Goal: Task Accomplishment & Management: Complete application form

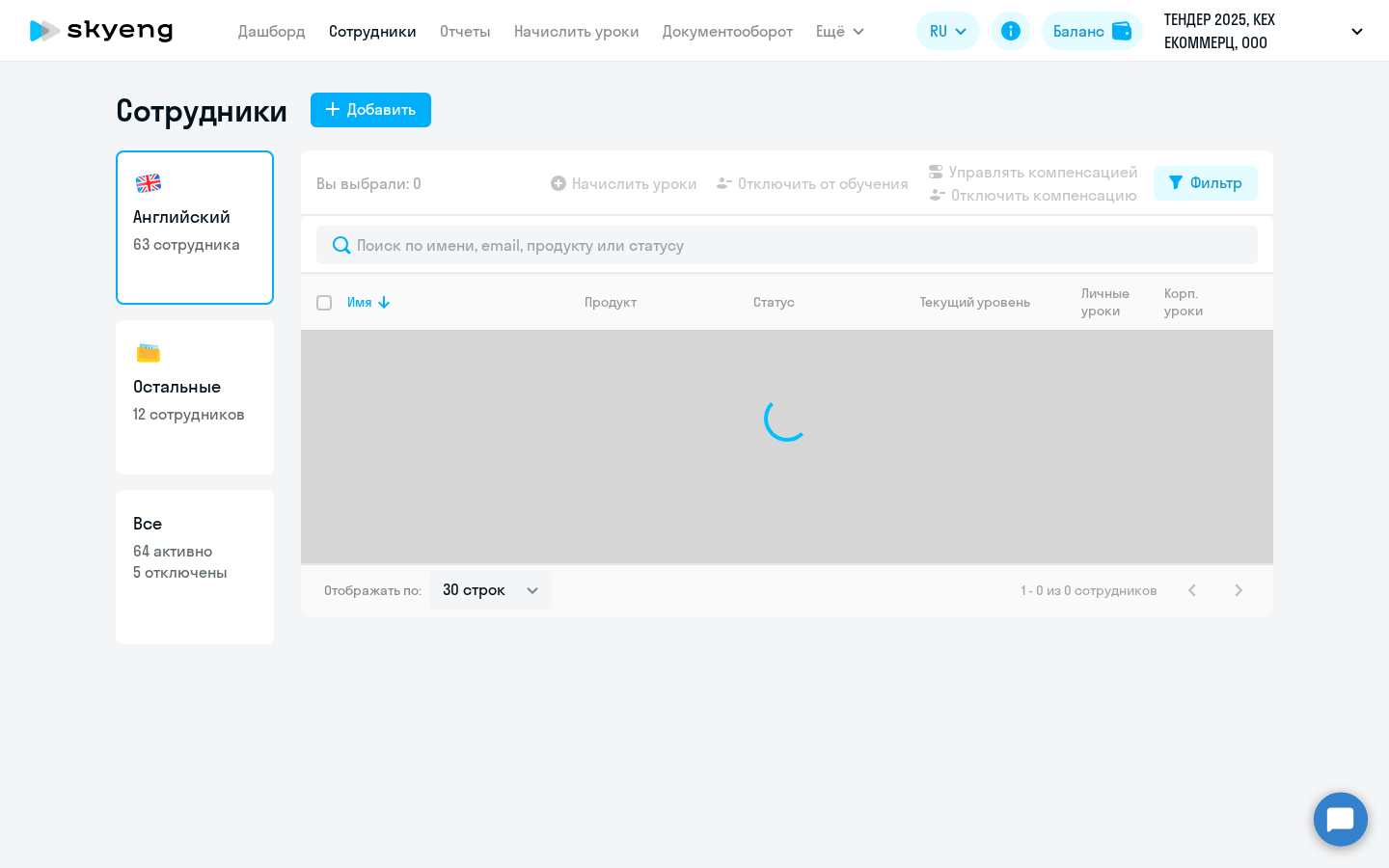
select select "30"
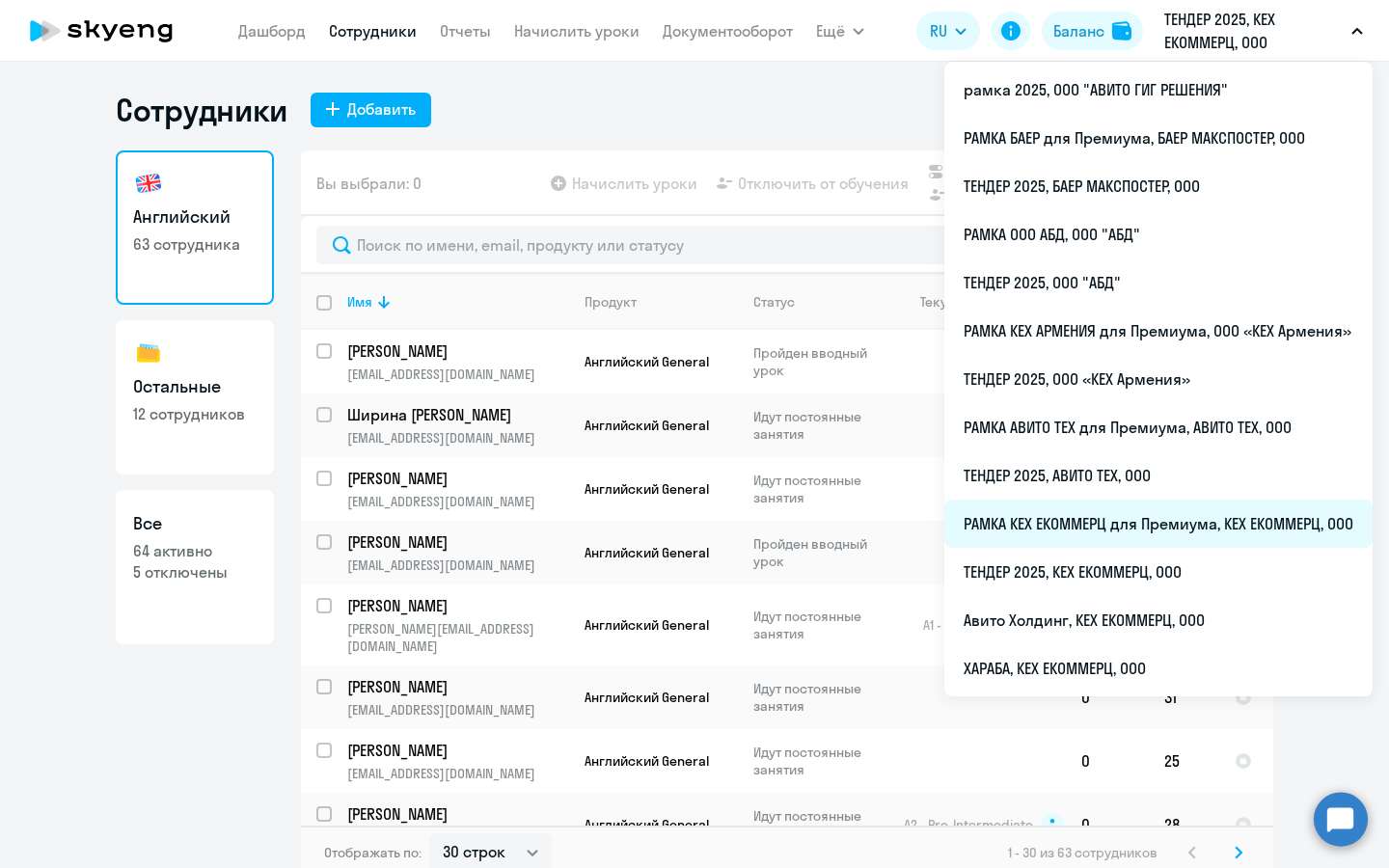
click at [1105, 511] on li "РАМКА КЕХ ЕКОММЕРЦ для Премиума, КЕХ ЕКОММЕРЦ, ООО" at bounding box center [1158, 523] width 428 height 48
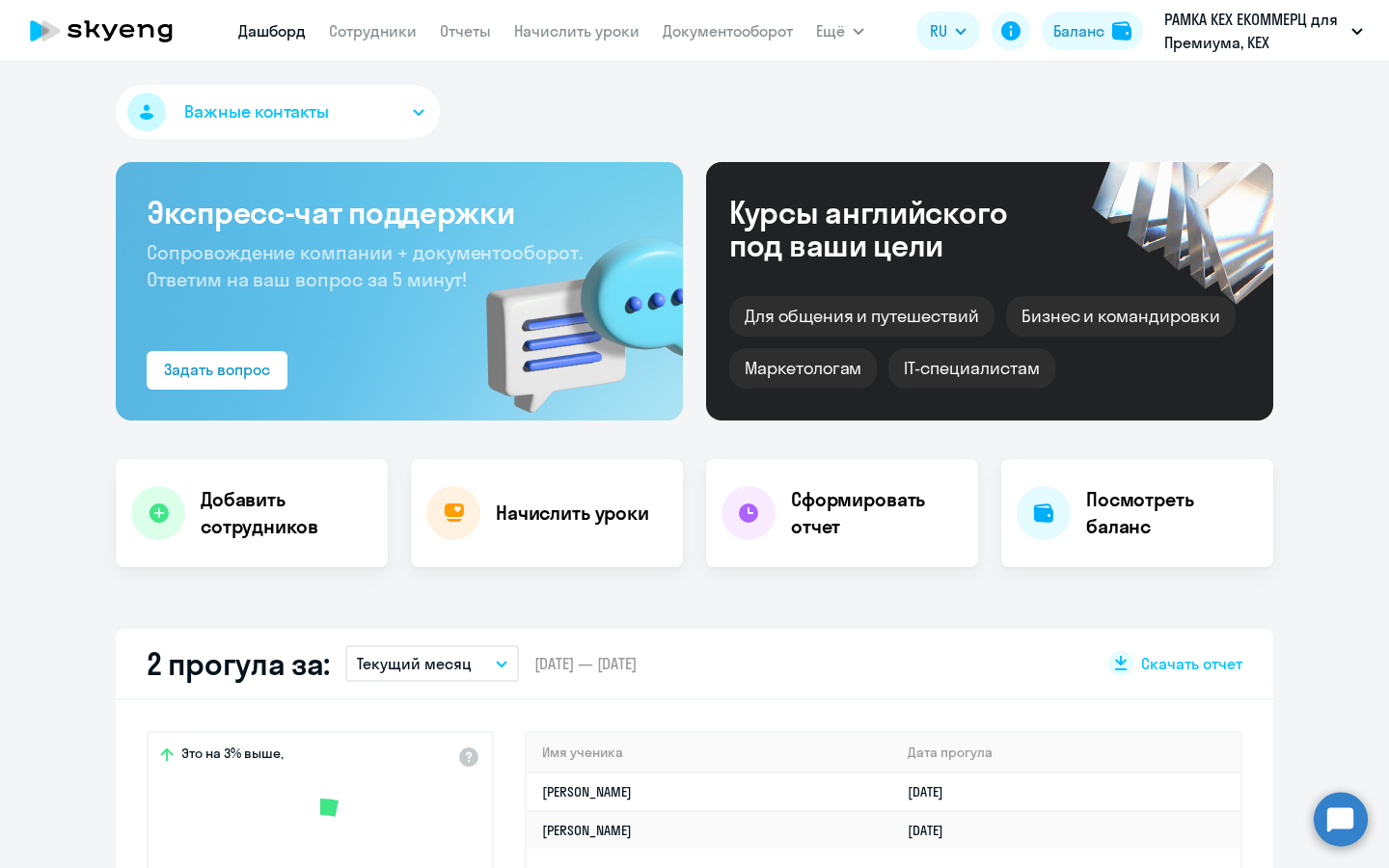
select select "30"
drag, startPoint x: 296, startPoint y: 103, endPoint x: 549, endPoint y: 3, distance: 272.0
click at [549, 3] on app-root "[PERSON_NAME] Отчеты Начислить уроки Документооборот Ещё Дашборд Сотрудники Отч…" at bounding box center [694, 434] width 1389 height 868
click at [240, 474] on div "Добавить сотрудников" at bounding box center [252, 513] width 272 height 108
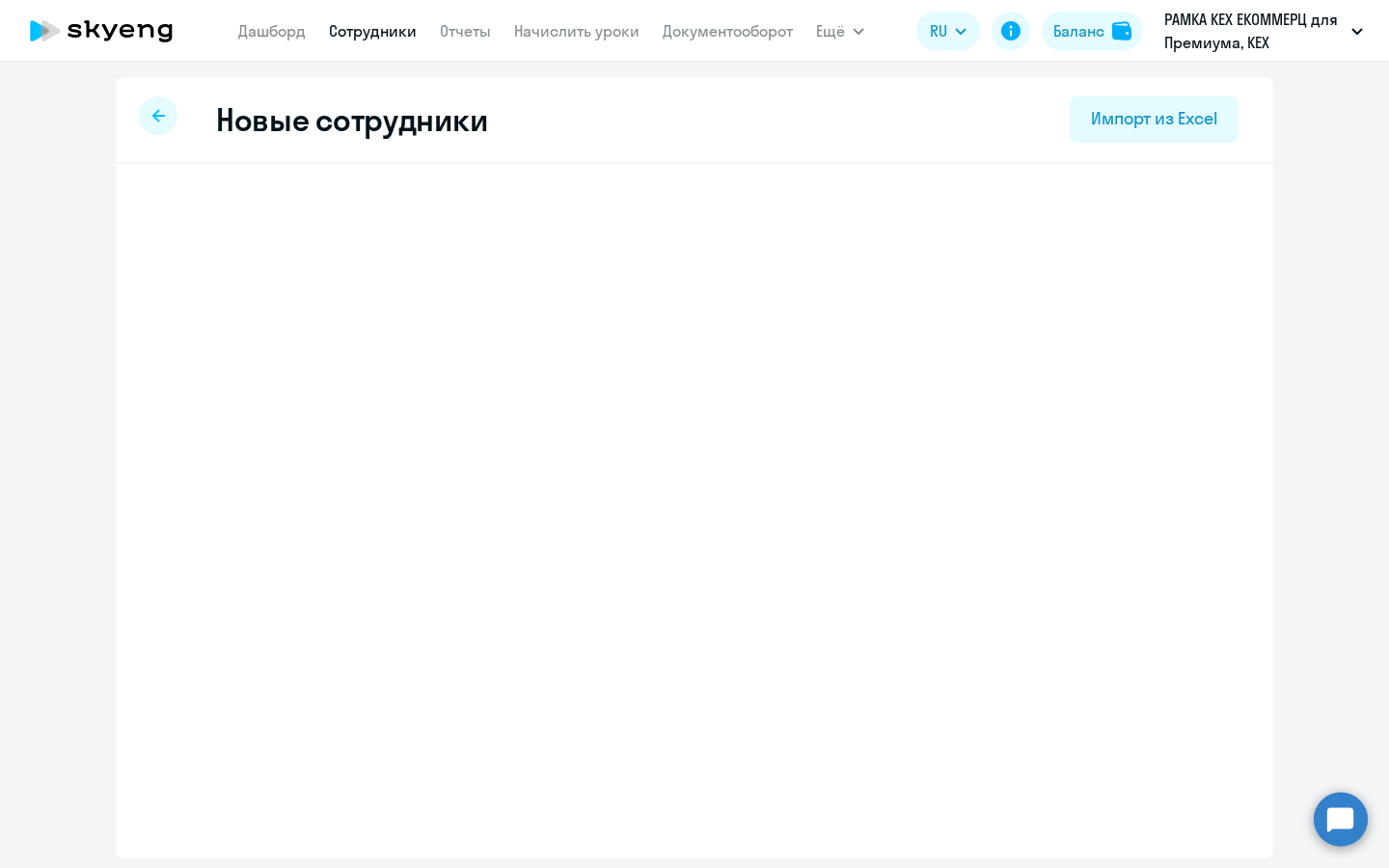
select select "english_adult_not_native_speaker_premium"
select select "3"
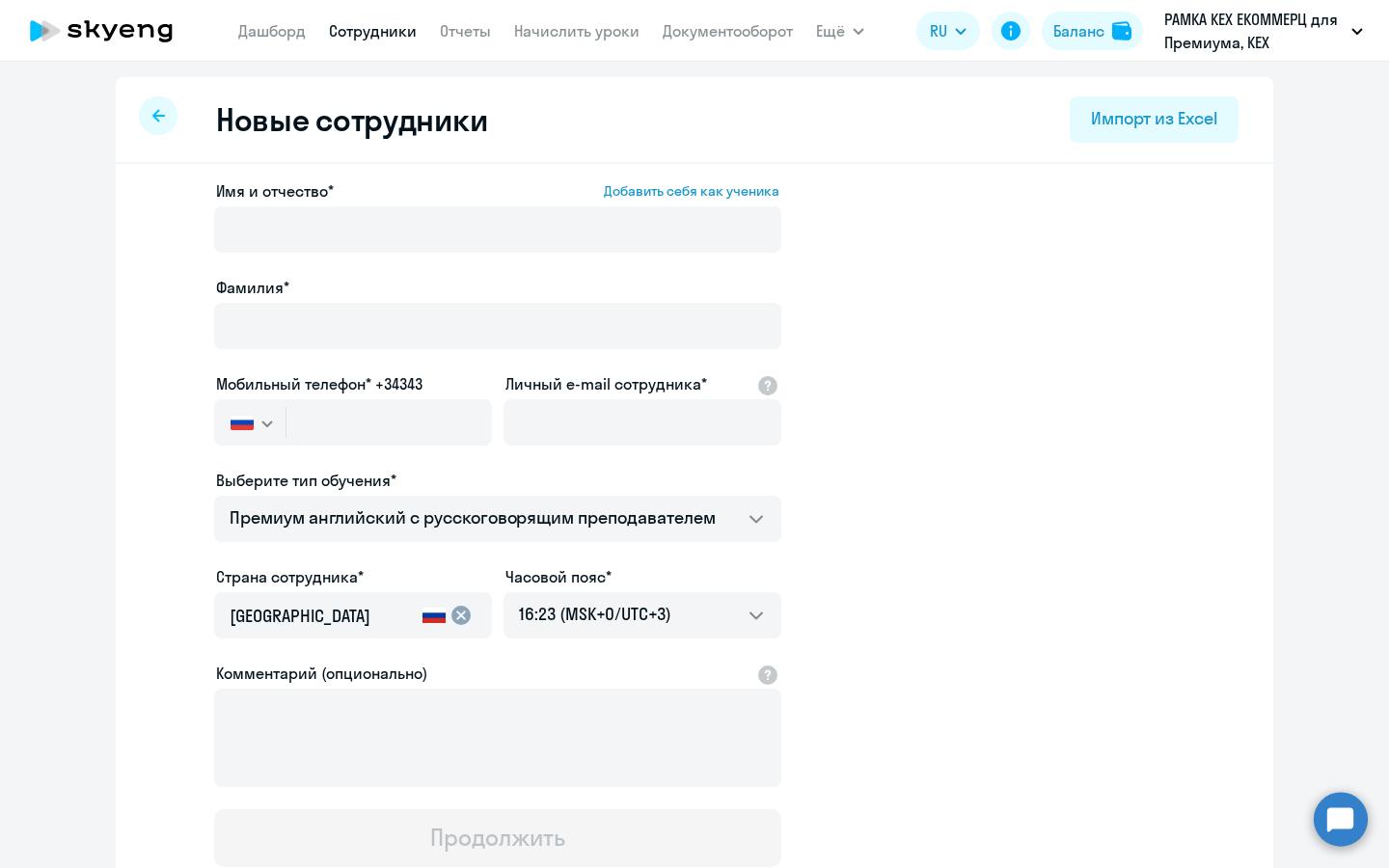
click at [352, 256] on div at bounding box center [497, 257] width 567 height 8
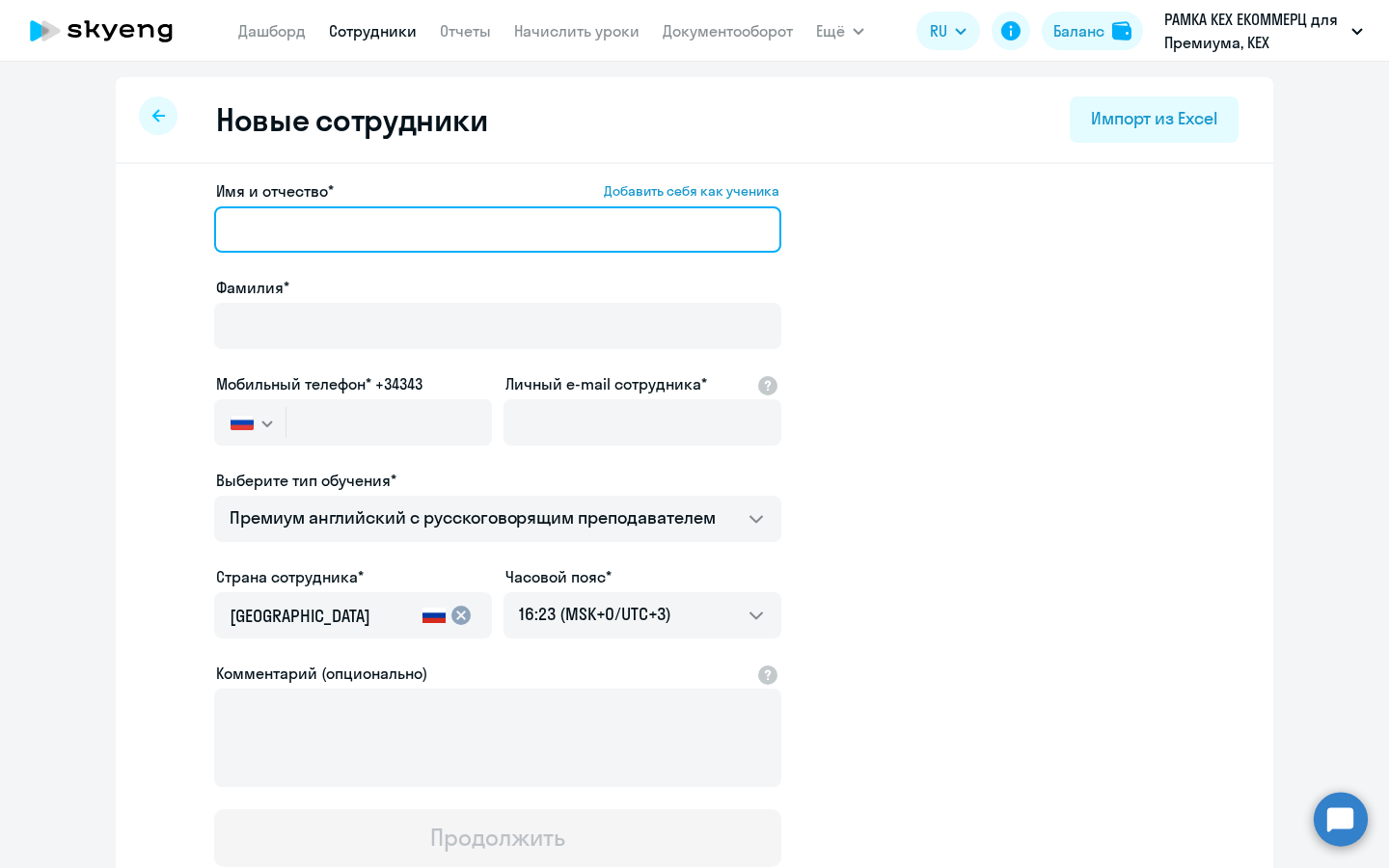
click at [392, 245] on input "Имя и отчество* Добавить себя как ученика" at bounding box center [497, 230] width 567 height 46
paste input "[PERSON_NAME]"
drag, startPoint x: 345, startPoint y: 224, endPoint x: 204, endPoint y: 227, distance: 141.0
click at [204, 227] on app-new-student-form "Имя и отчество* Добавить себя как ученика [PERSON_NAME]* Мобильный телефон* +34…" at bounding box center [694, 523] width 1095 height 687
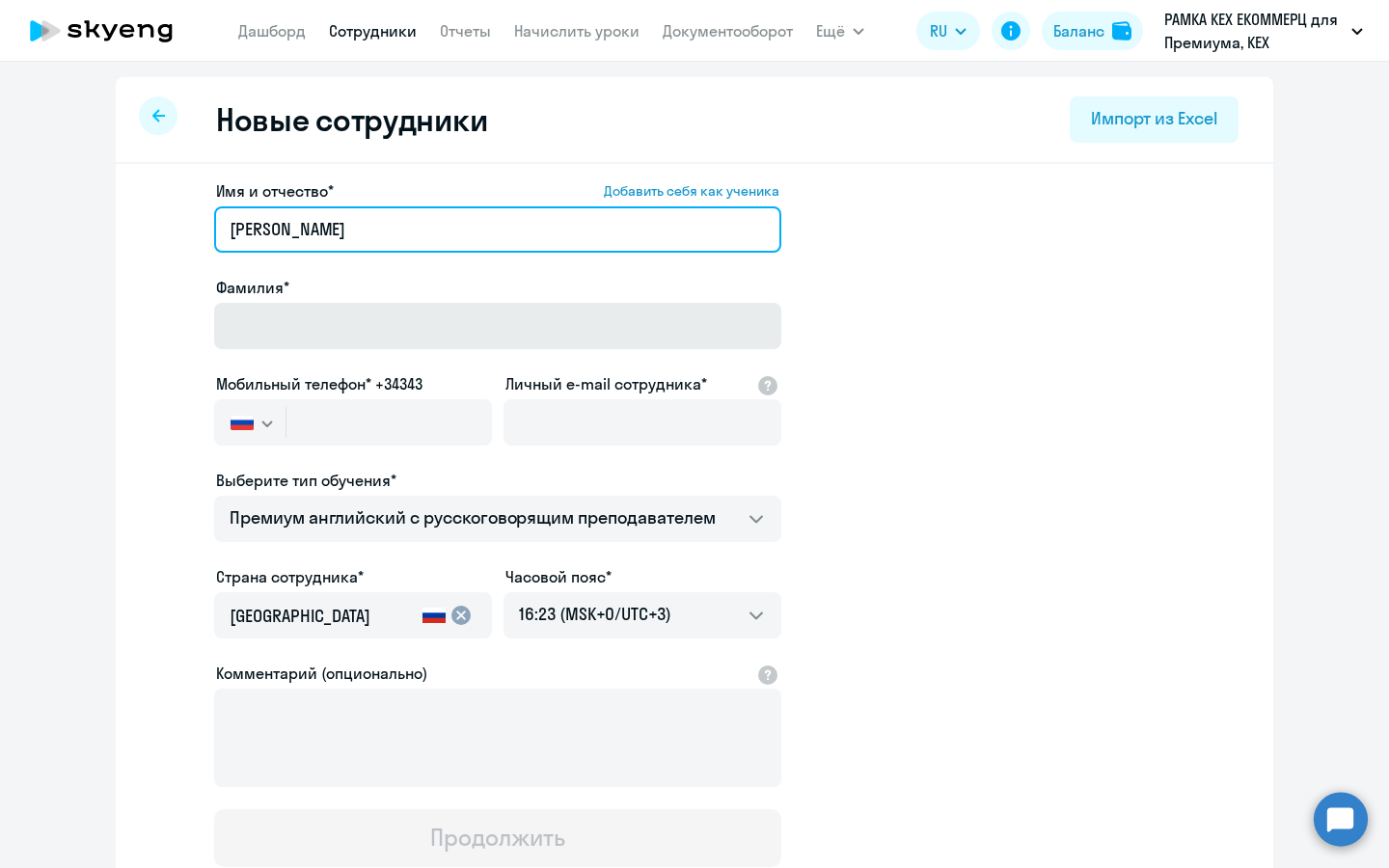
type input "[PERSON_NAME]"
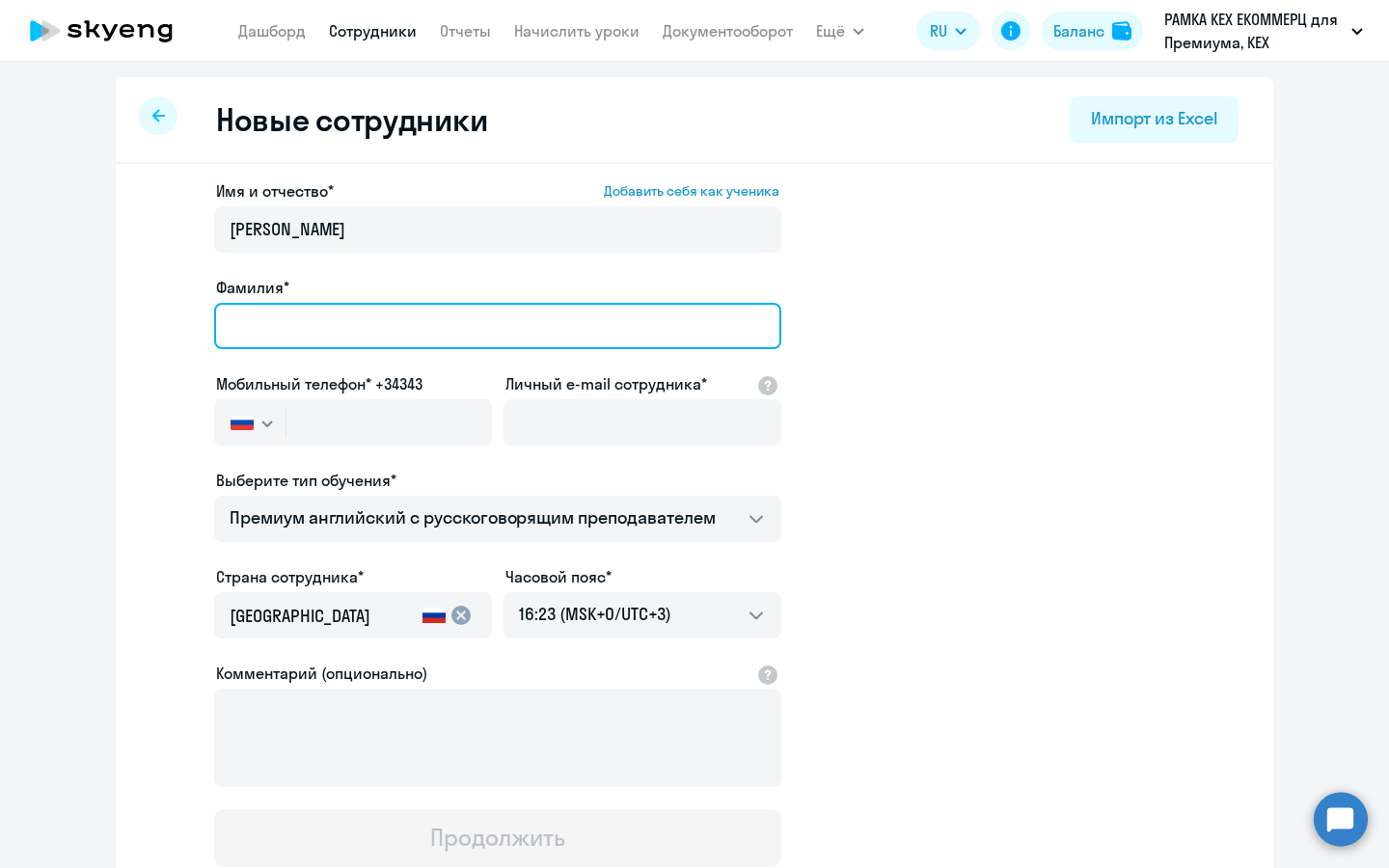
click at [378, 323] on input "Фамилия*" at bounding box center [497, 326] width 567 height 46
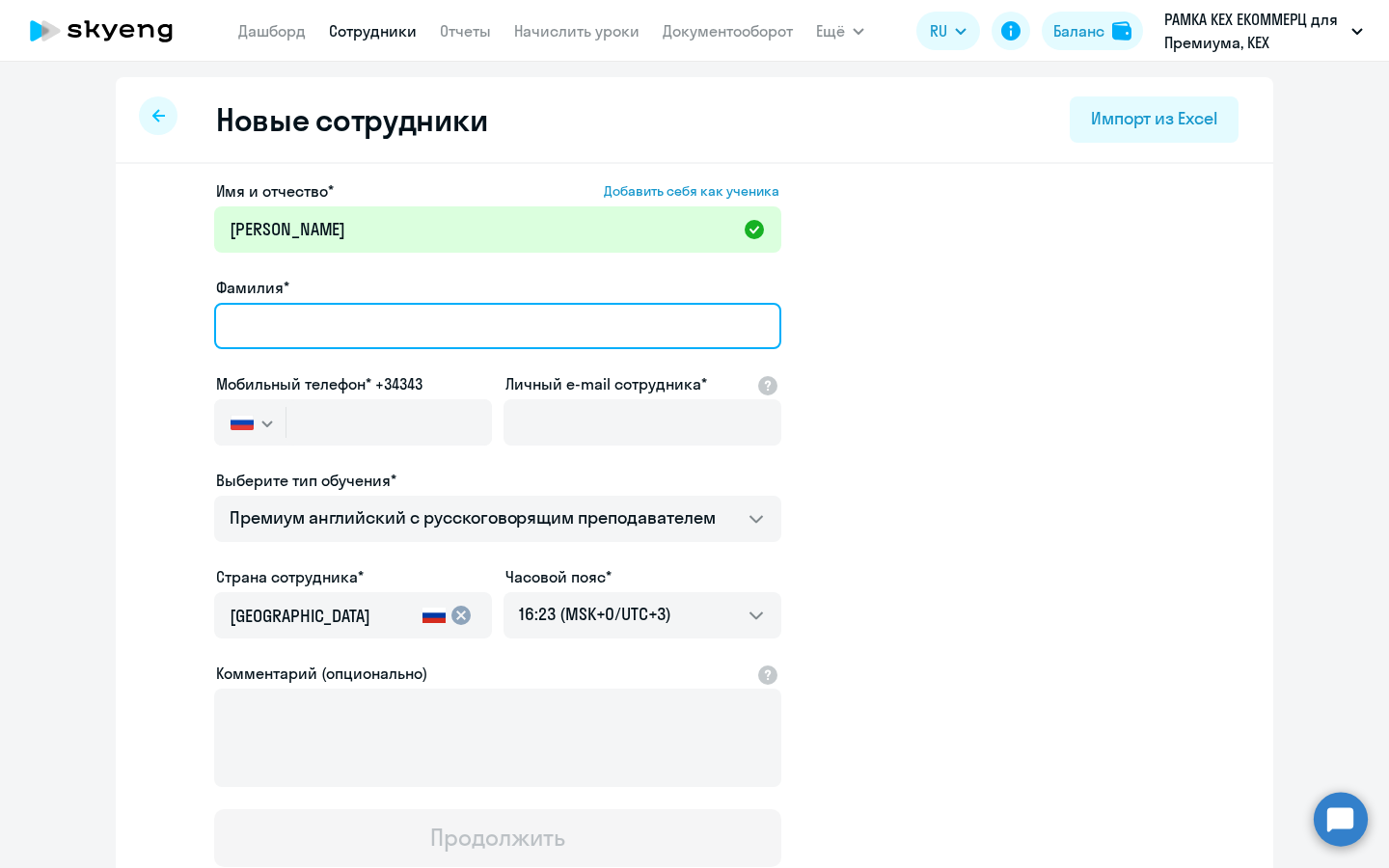
paste input "[PERSON_NAME]"
click at [262, 321] on input "[PERSON_NAME]" at bounding box center [497, 326] width 567 height 46
type input "[PERSON_NAME]"
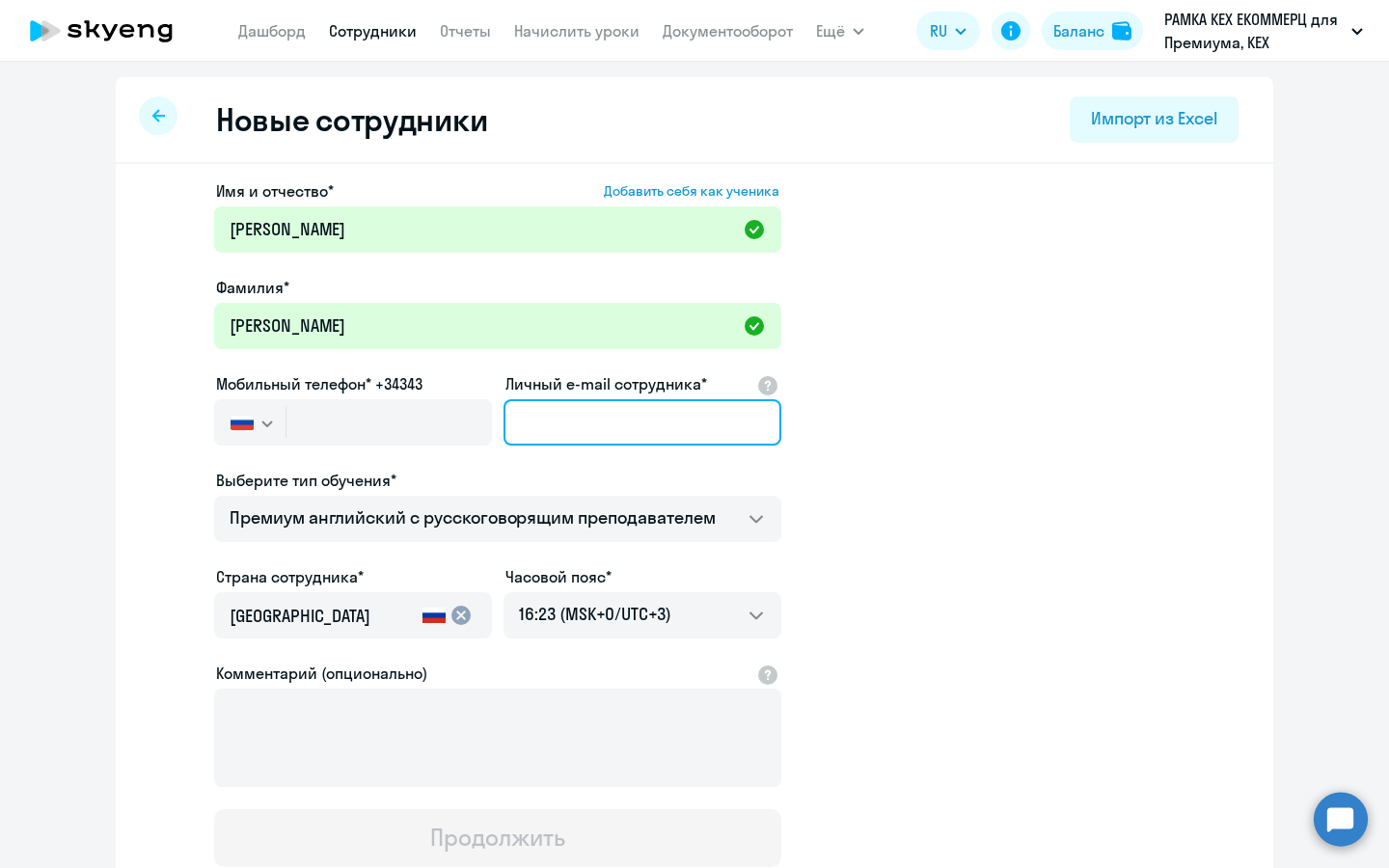
click at [678, 408] on input "Личный e-mail сотрудника*" at bounding box center [642, 422] width 278 height 46
paste input "[EMAIL_ADDRESS][DOMAIN_NAME]"
type input "[EMAIL_ADDRESS][DOMAIN_NAME]"
click at [361, 395] on div "Мобильный телефон* +34343 [GEOGRAPHIC_DATA] +7 [GEOGRAPHIC_DATA] +7 [GEOGRAPHIC…" at bounding box center [354, 412] width 278 height 81
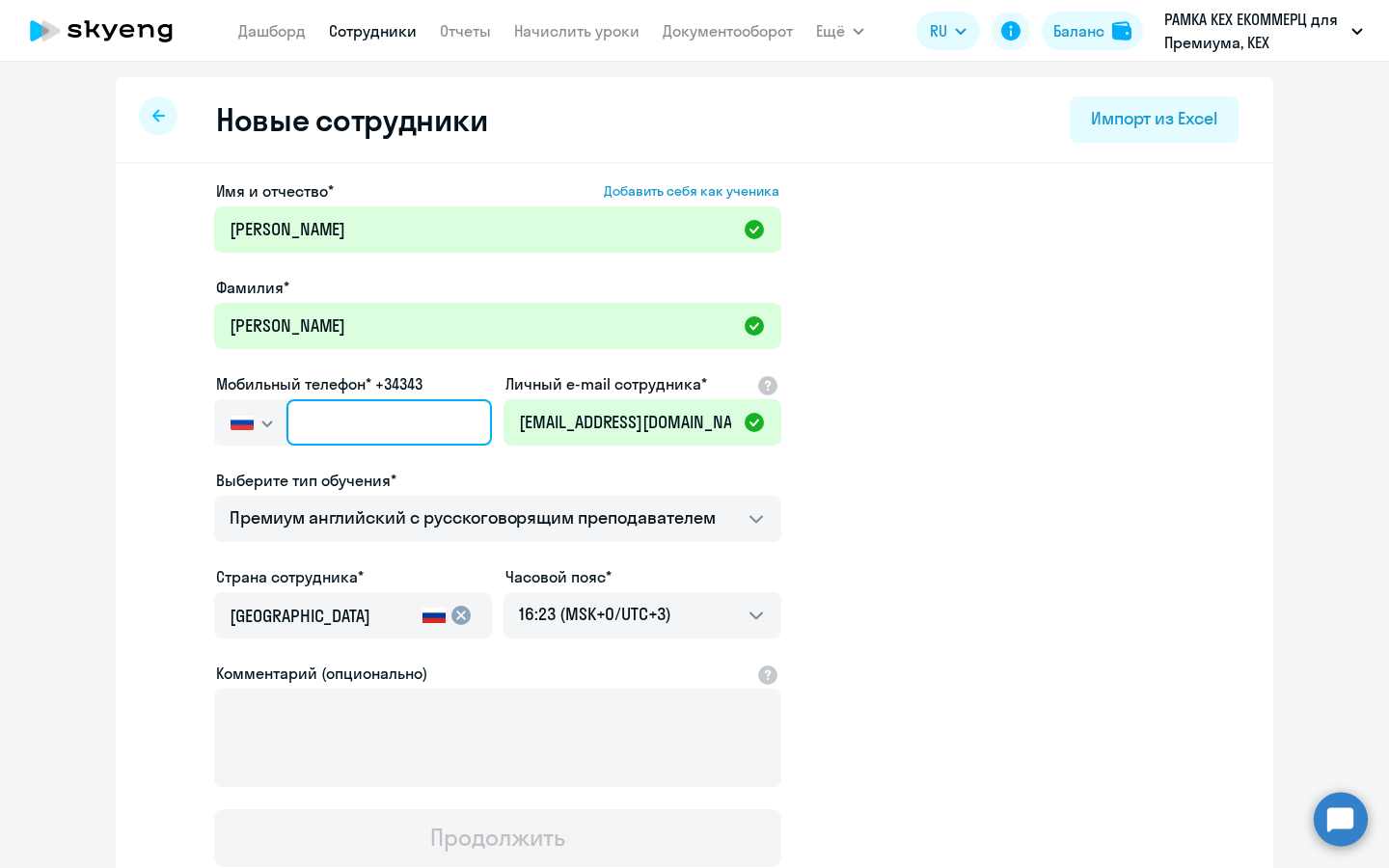
click at [354, 424] on input "text" at bounding box center [389, 422] width 206 height 46
paste input "[PHONE_NUMBER]"
type input "[PHONE_NUMBER]"
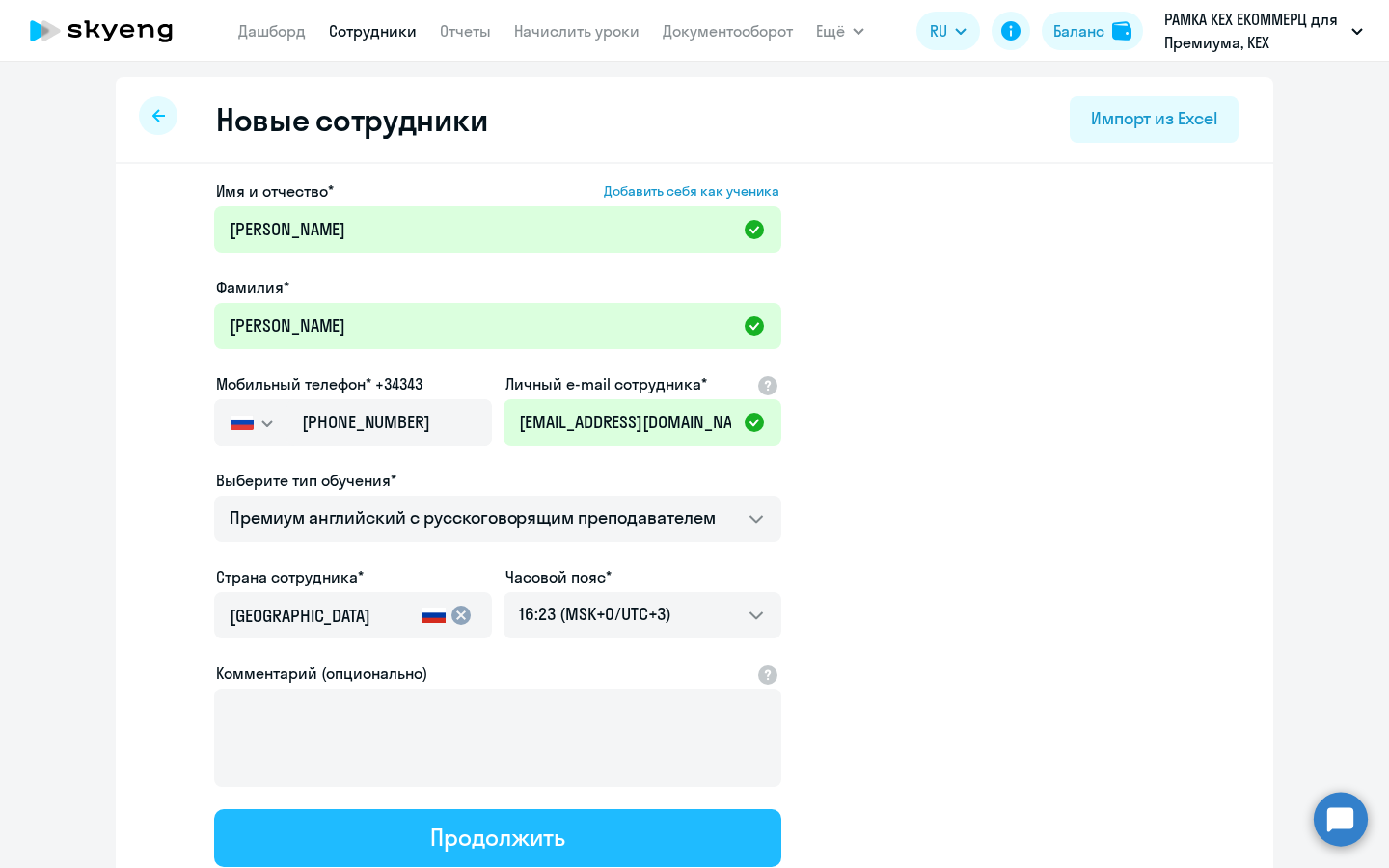
click at [414, 815] on button "Продолжить" at bounding box center [497, 838] width 567 height 58
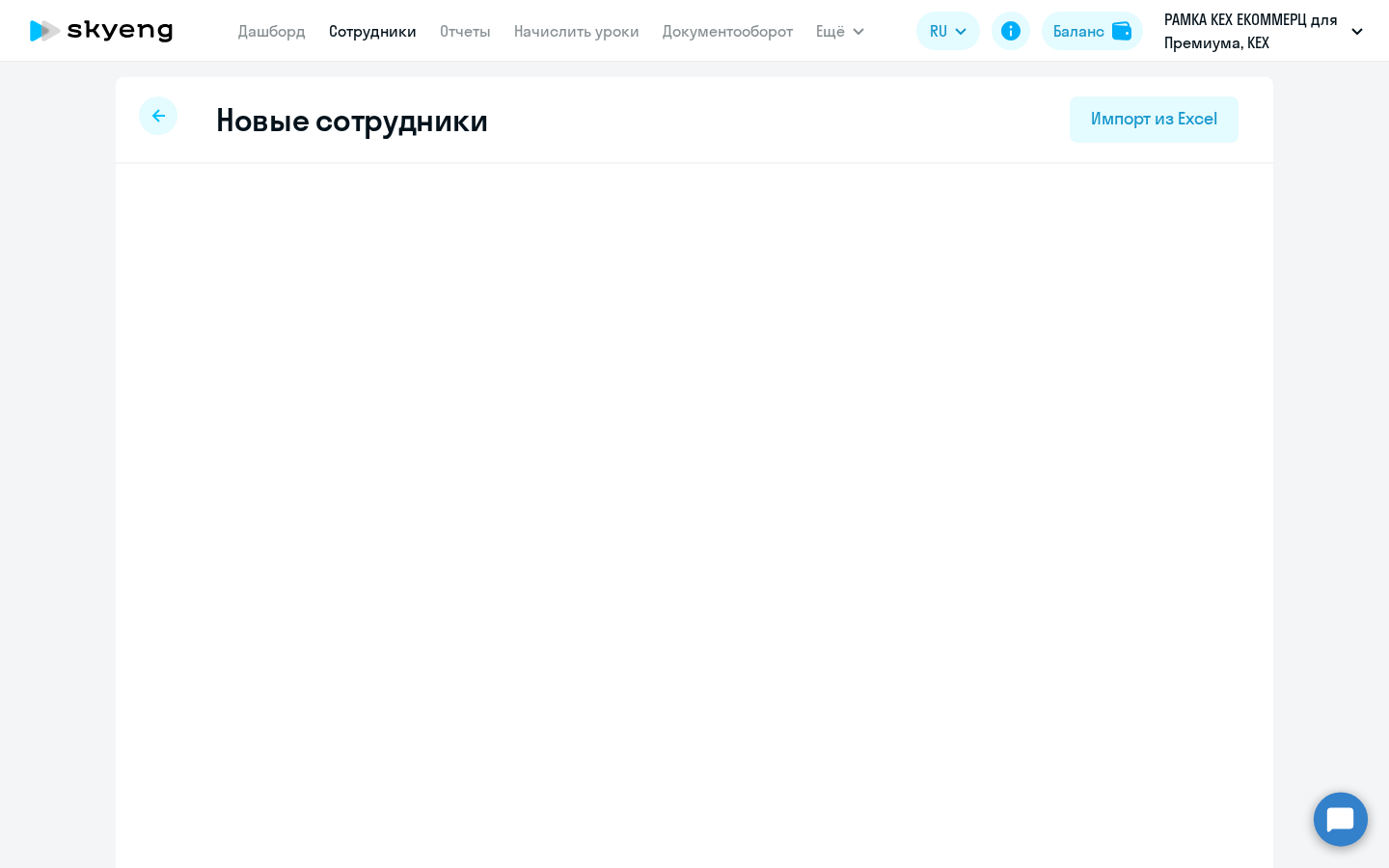
select select "english_adult_not_native_speaker_premium"
select select "3"
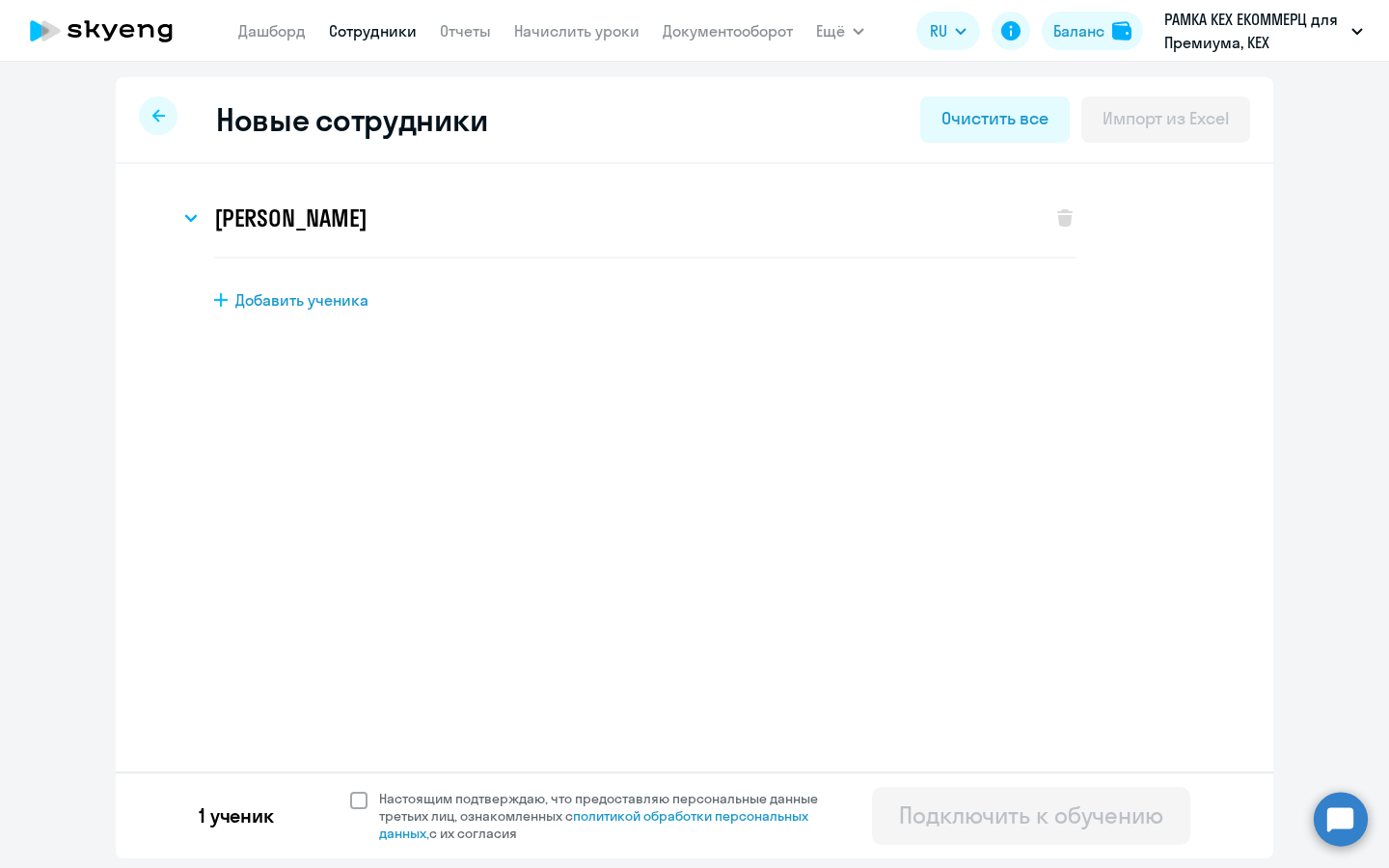
click at [537, 815] on span "Настоящим подтверждаю, что предоставляю персональные данные третьих лиц, ознако…" at bounding box center [609, 816] width 462 height 52
click at [350, 790] on input "Настоящим подтверждаю, что предоставляю персональные данные третьих лиц, ознако…" at bounding box center [349, 789] width 1 height 1
checkbox input "true"
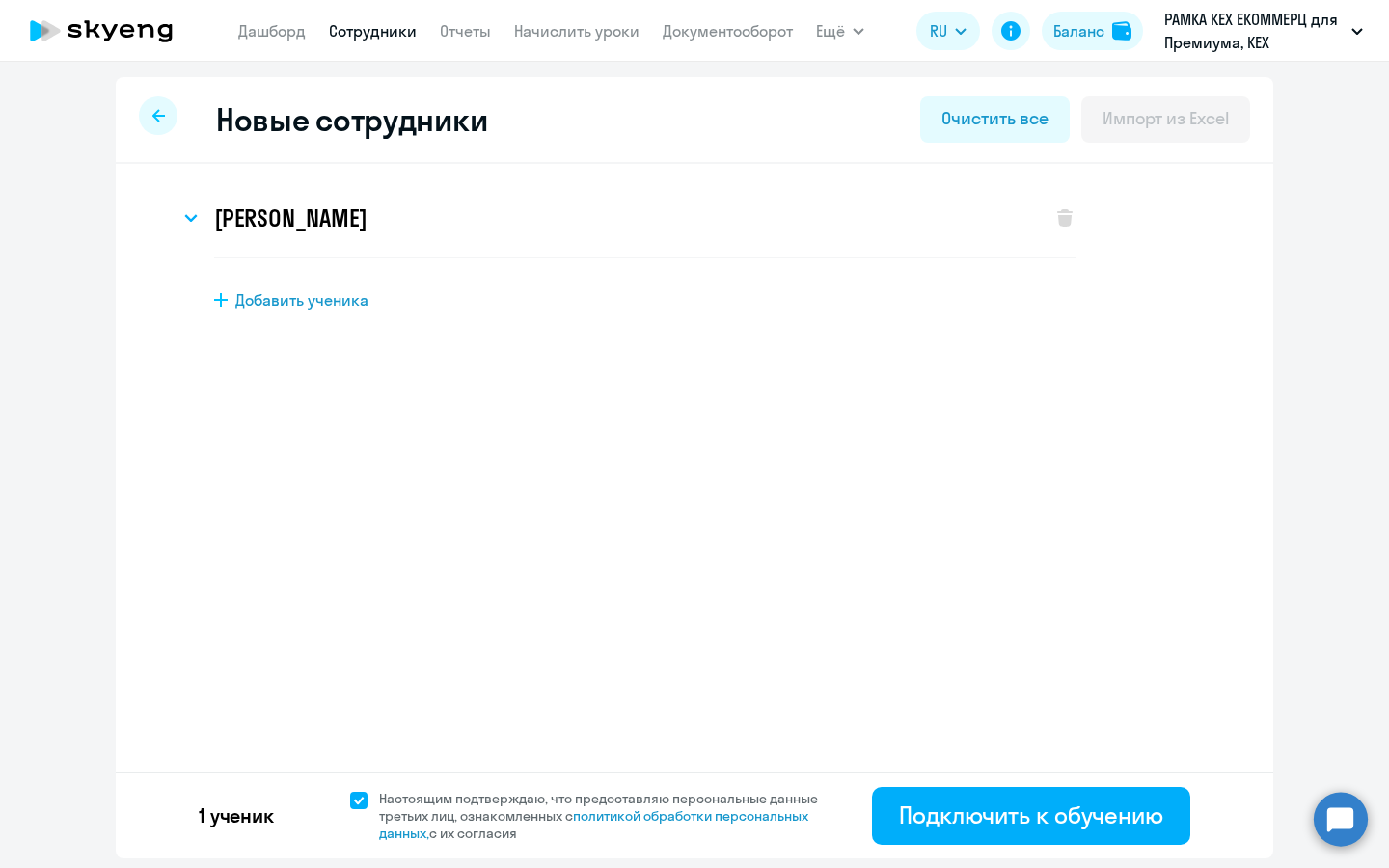
click at [1033, 867] on div "Новые сотрудники Очистить все Импорт из Excel [PERSON_NAME] Имя и отчество* Доб…" at bounding box center [694, 464] width 1389 height 806
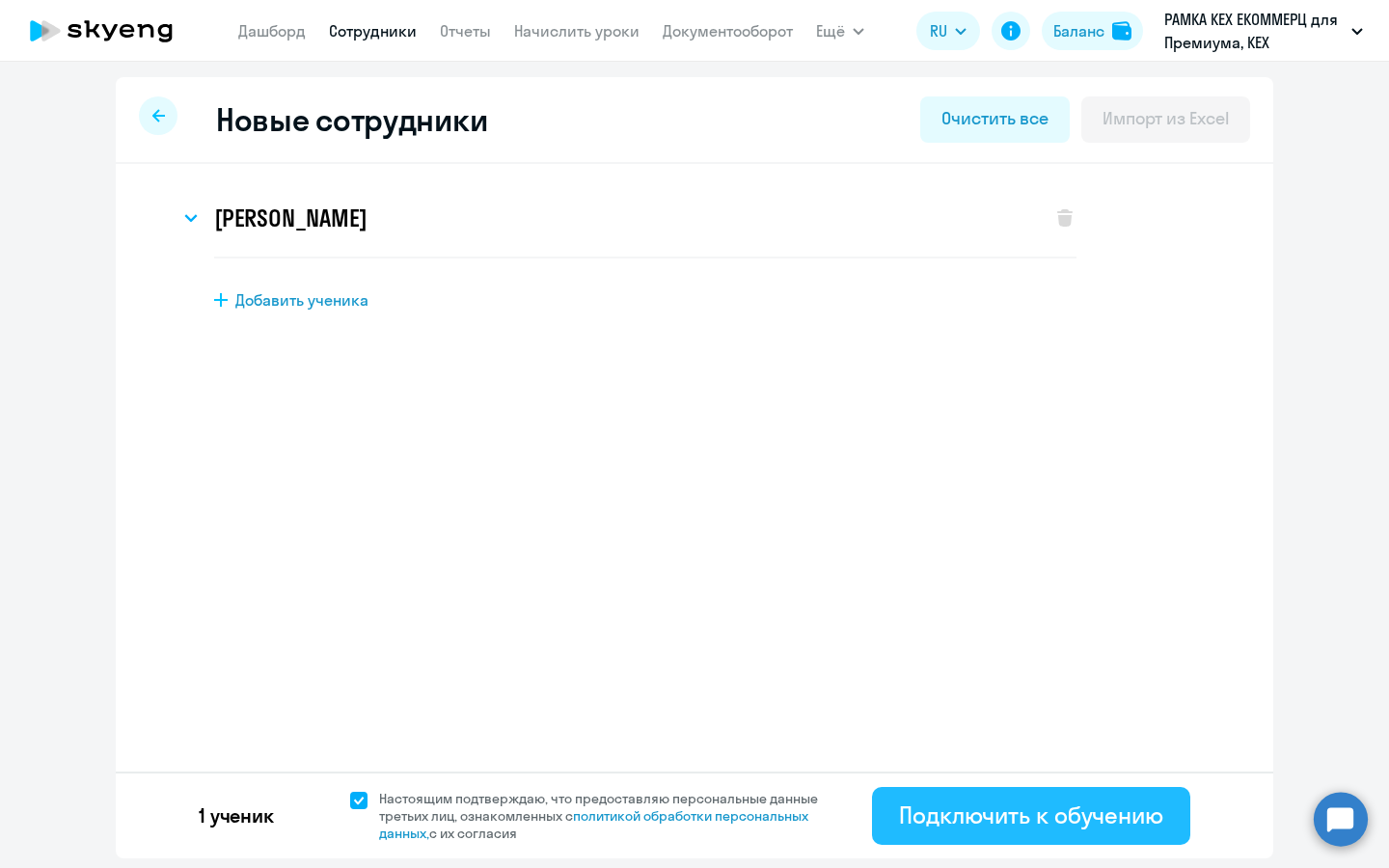
click at [1028, 815] on div "Подключить к обучению" at bounding box center [1032, 815] width 265 height 31
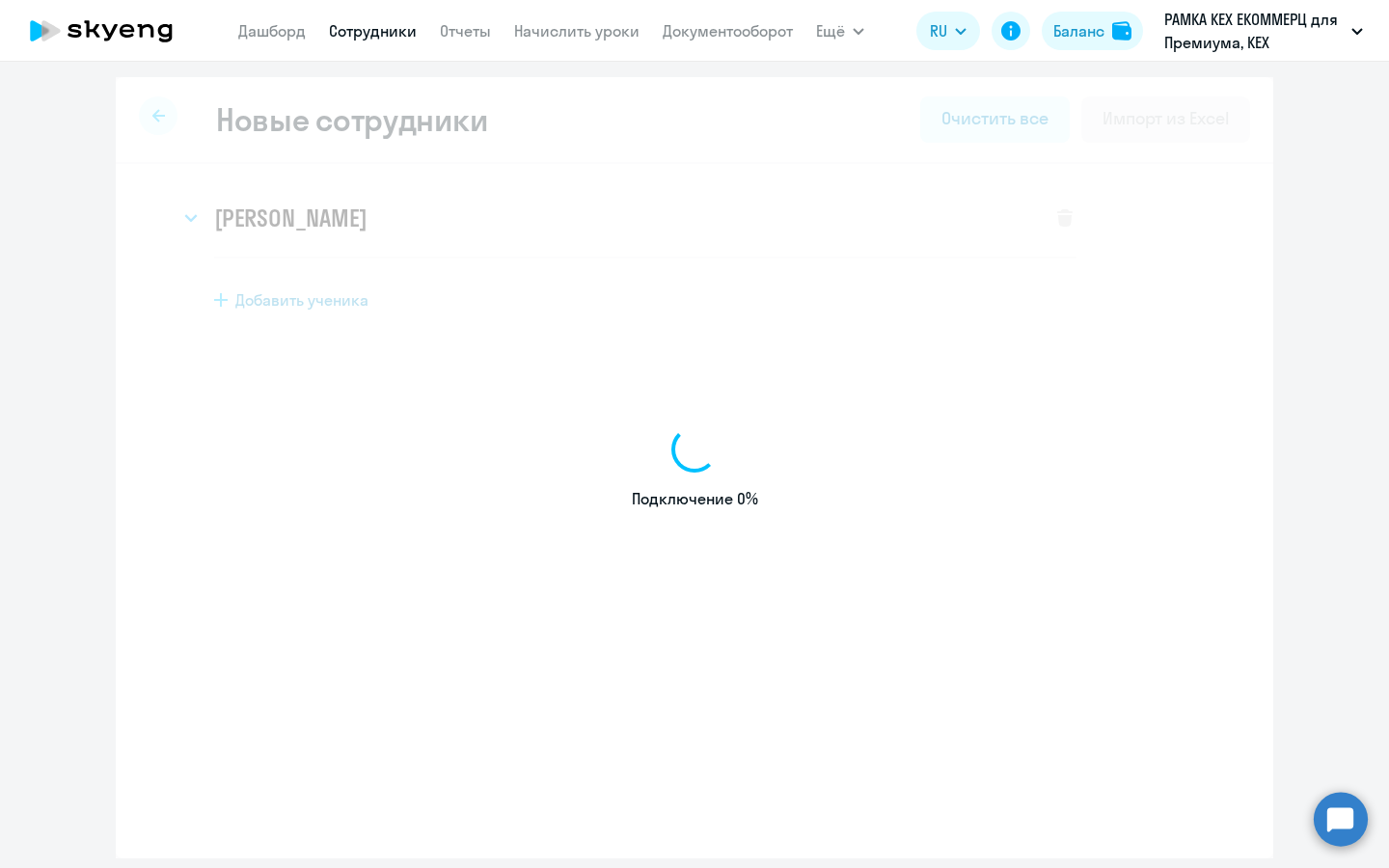
select select "english_adult_not_native_speaker_premium"
select select "3"
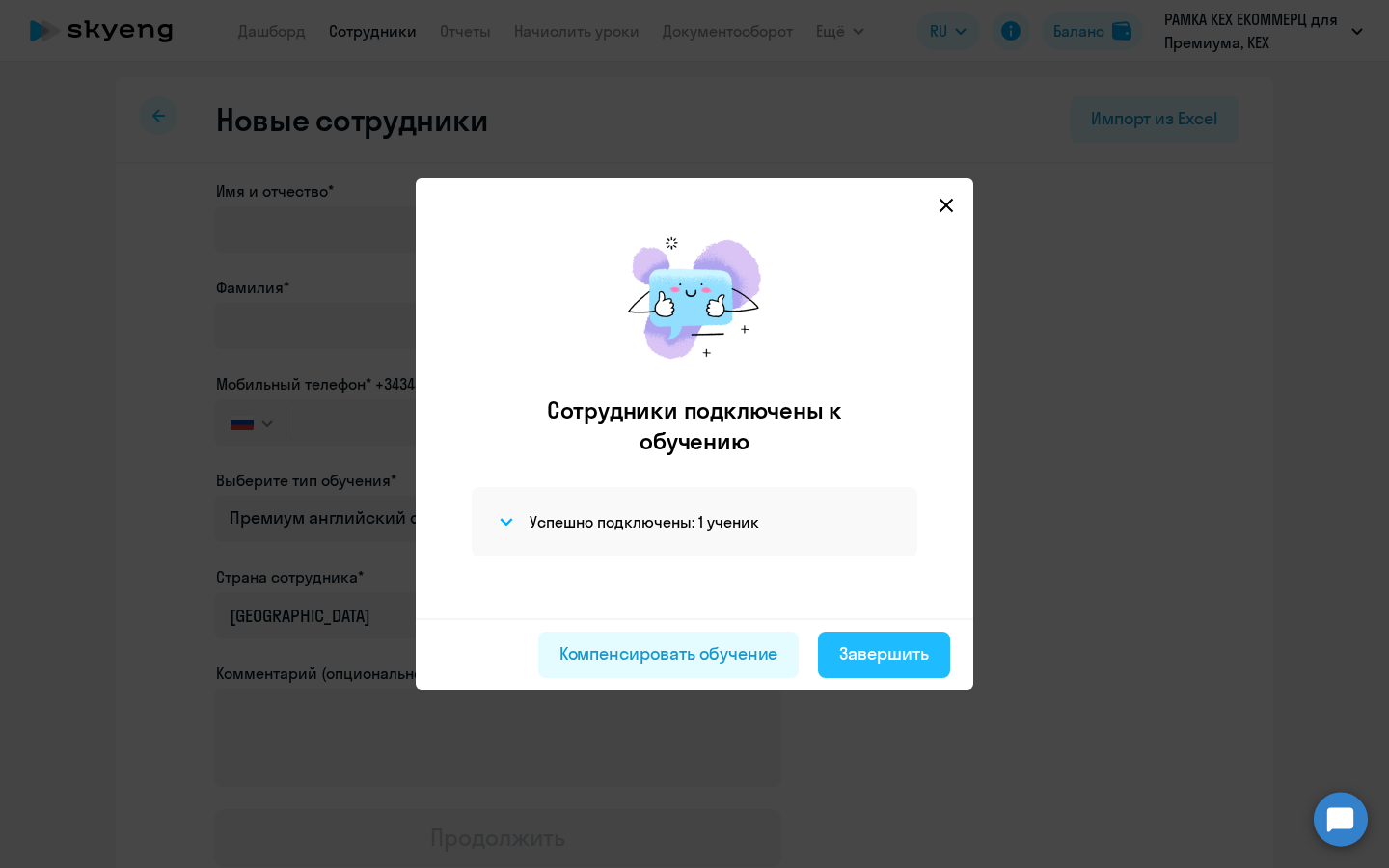
click at [916, 661] on div "Завершить" at bounding box center [884, 654] width 90 height 25
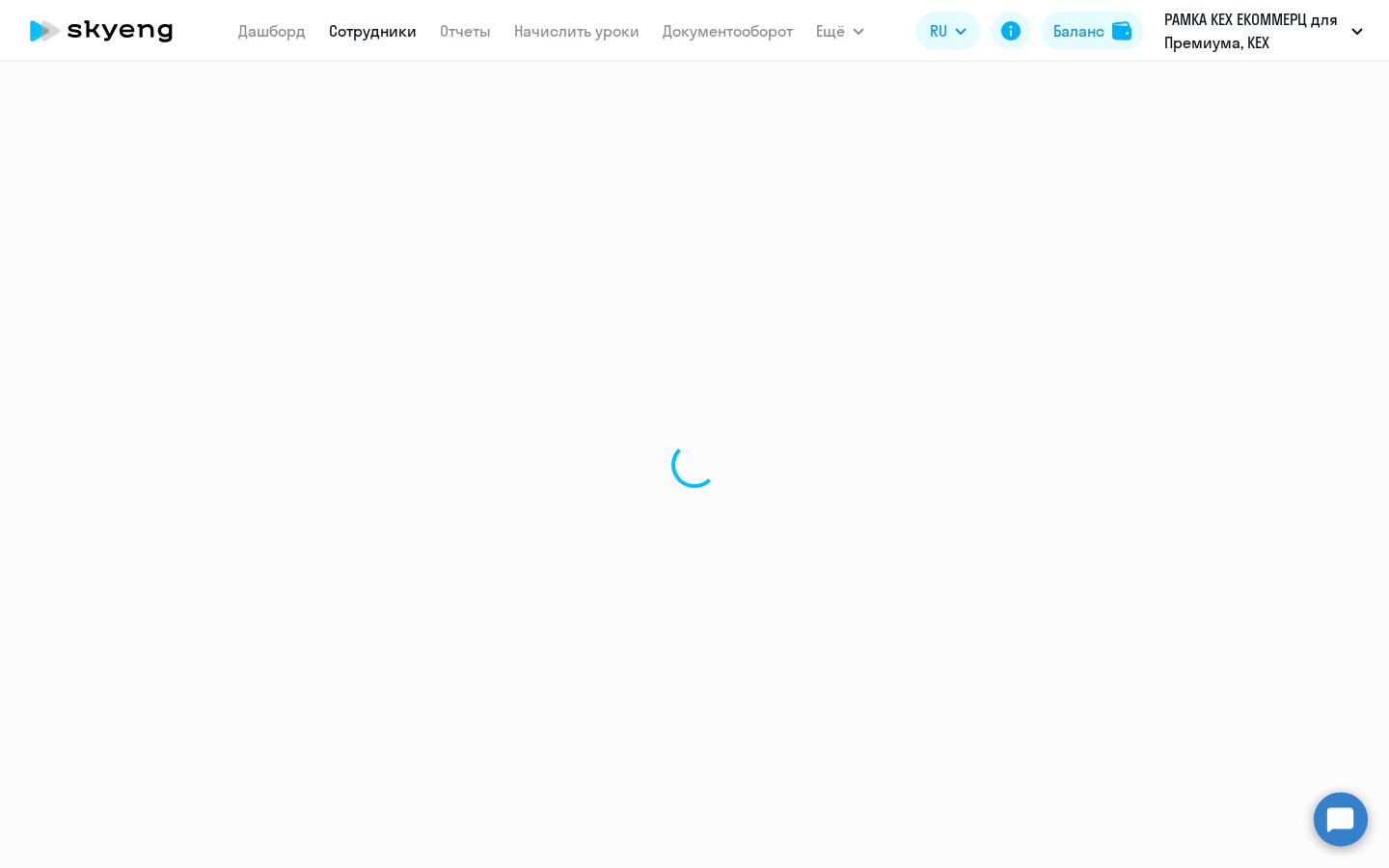
select select "30"
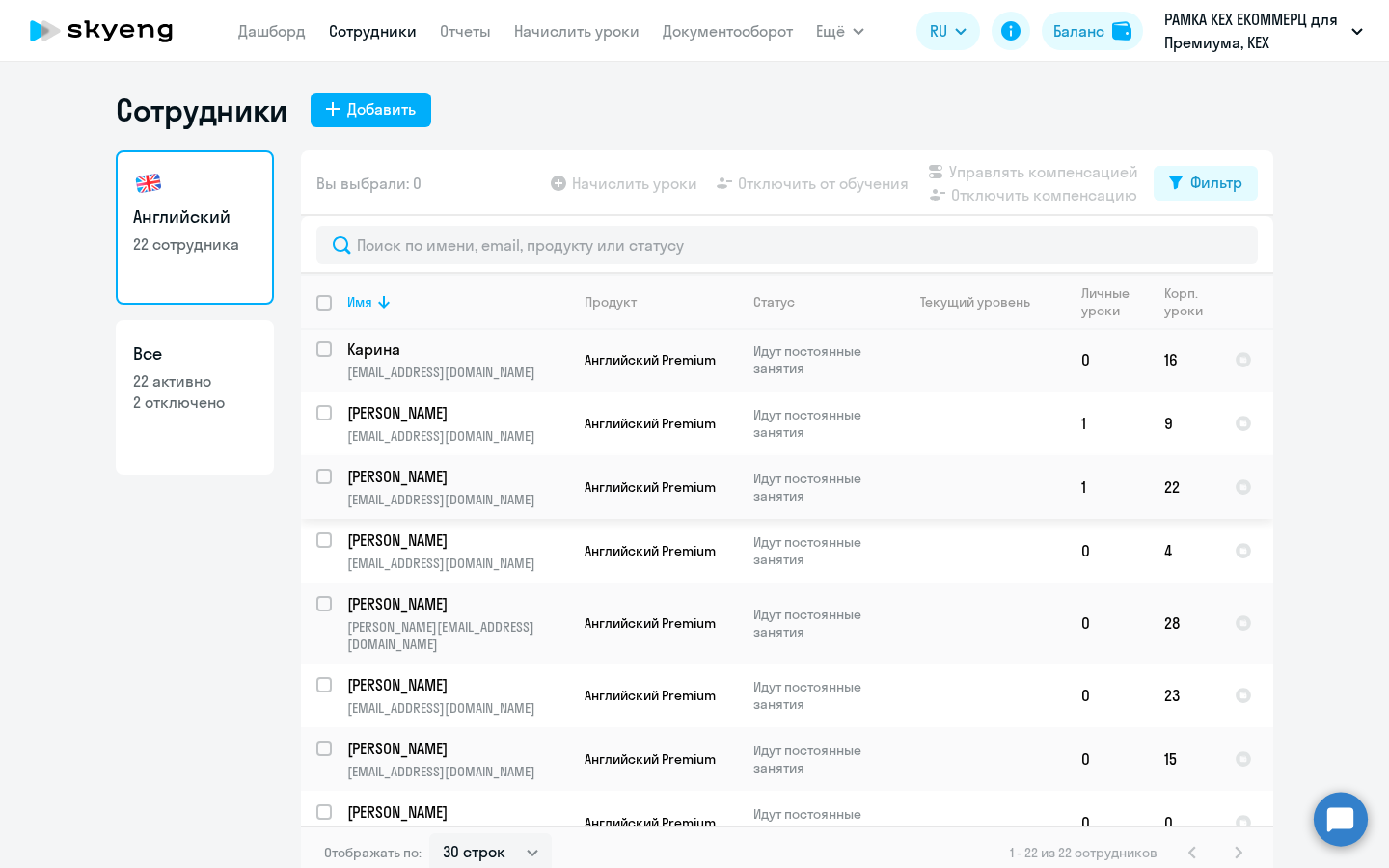
scroll to position [894, 0]
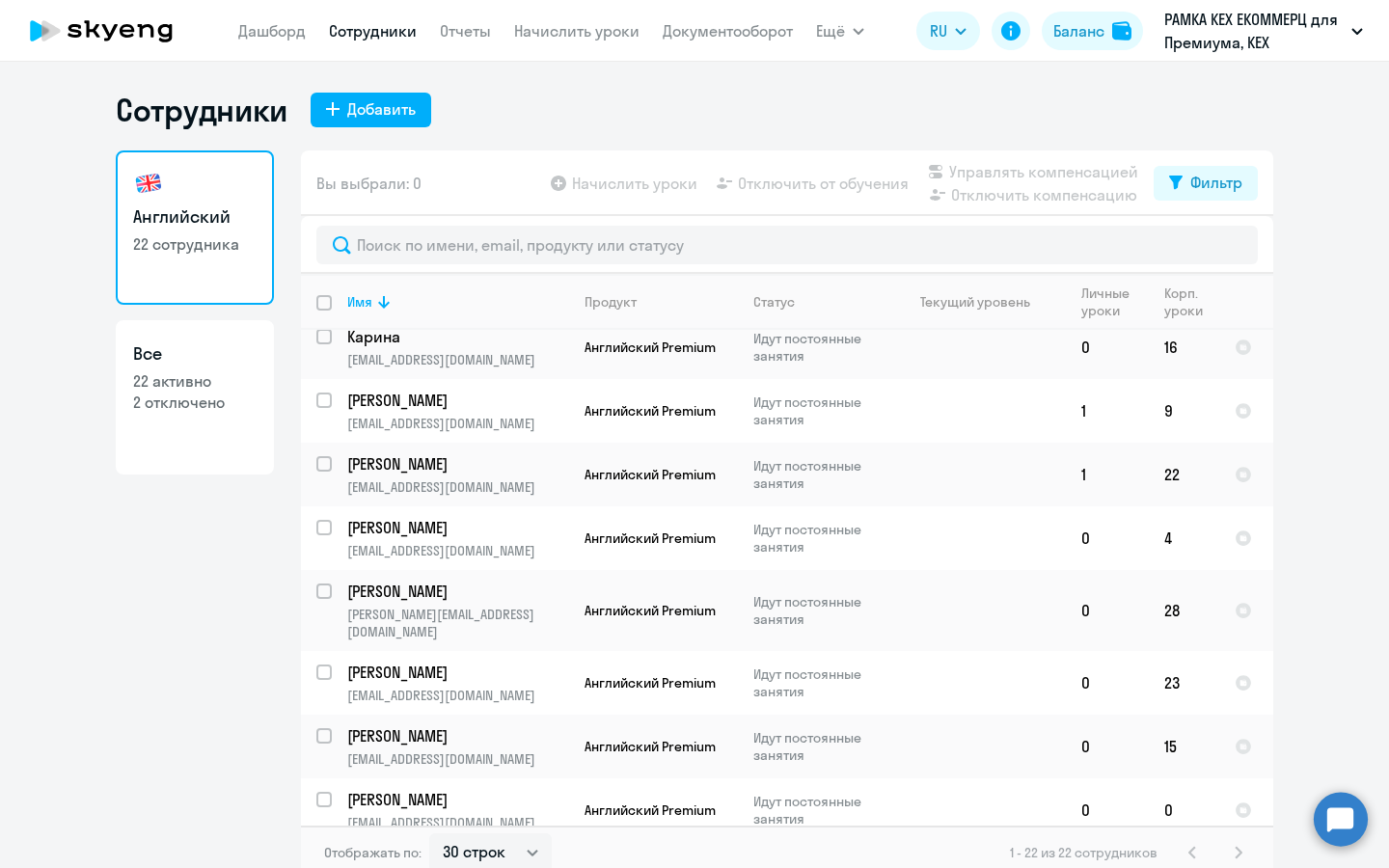
click at [730, 867] on app-product-badge "Английский Premium" at bounding box center [661, 882] width 153 height 17
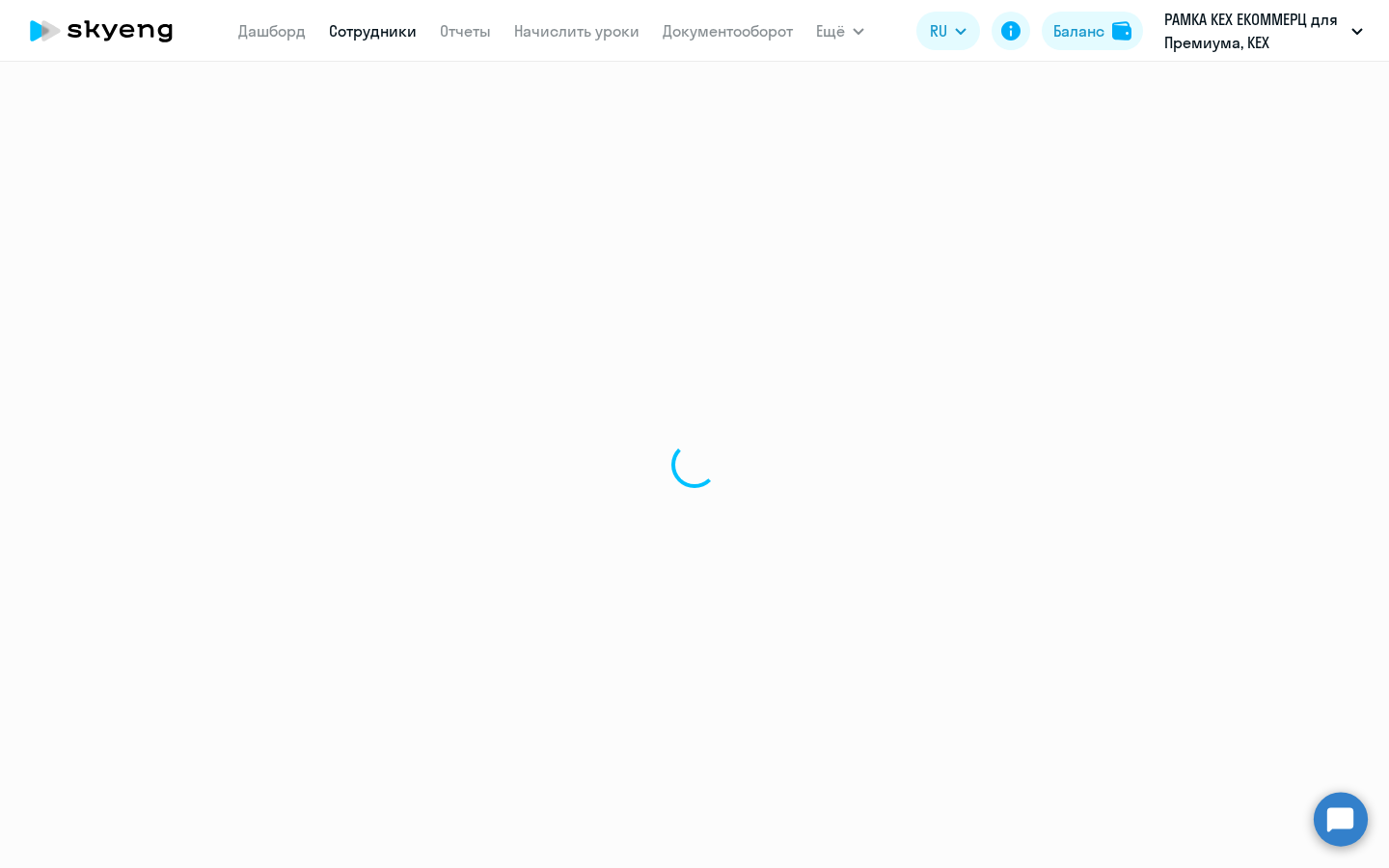
select select "english"
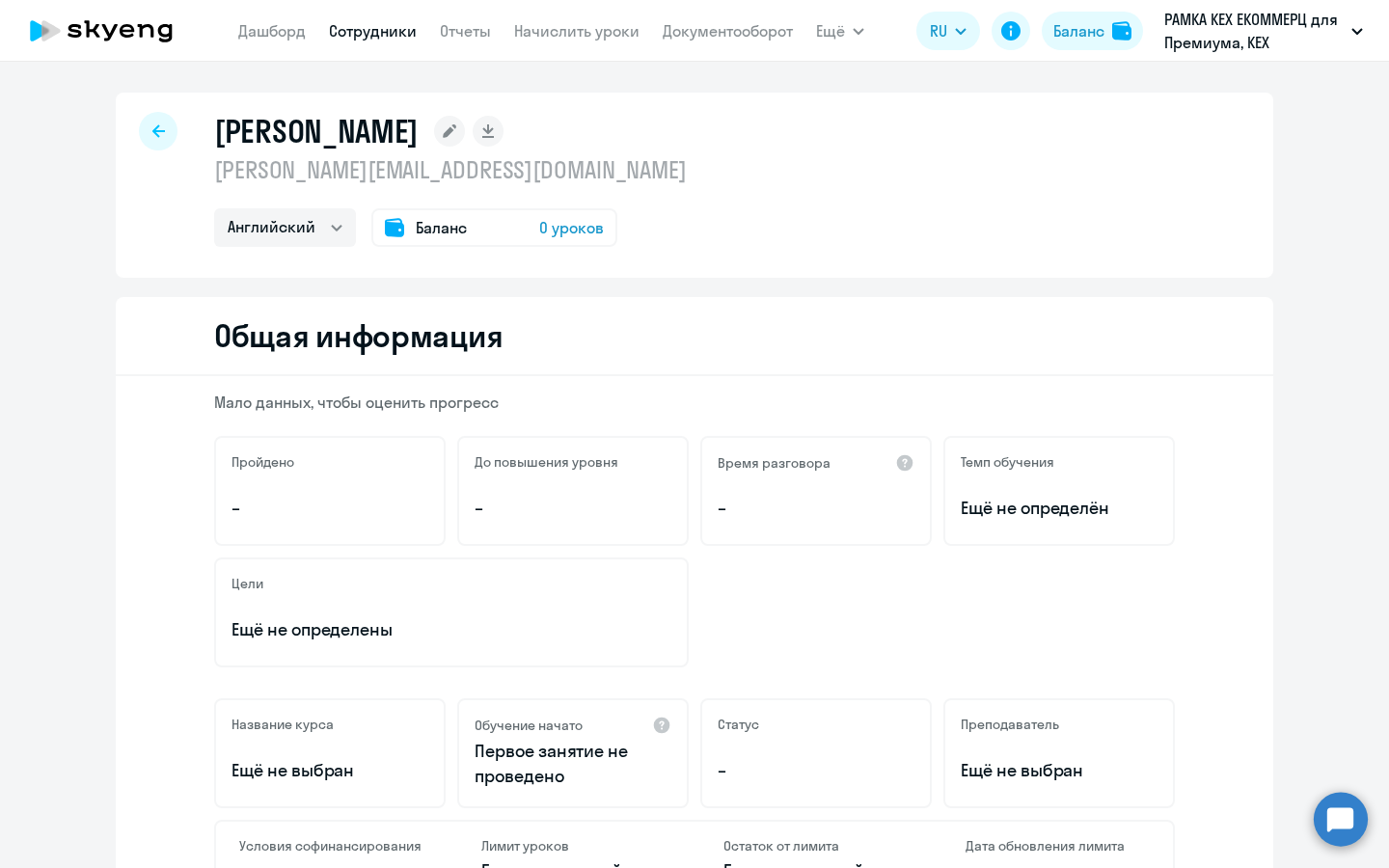
click at [434, 131] on rect at bounding box center [449, 131] width 31 height 31
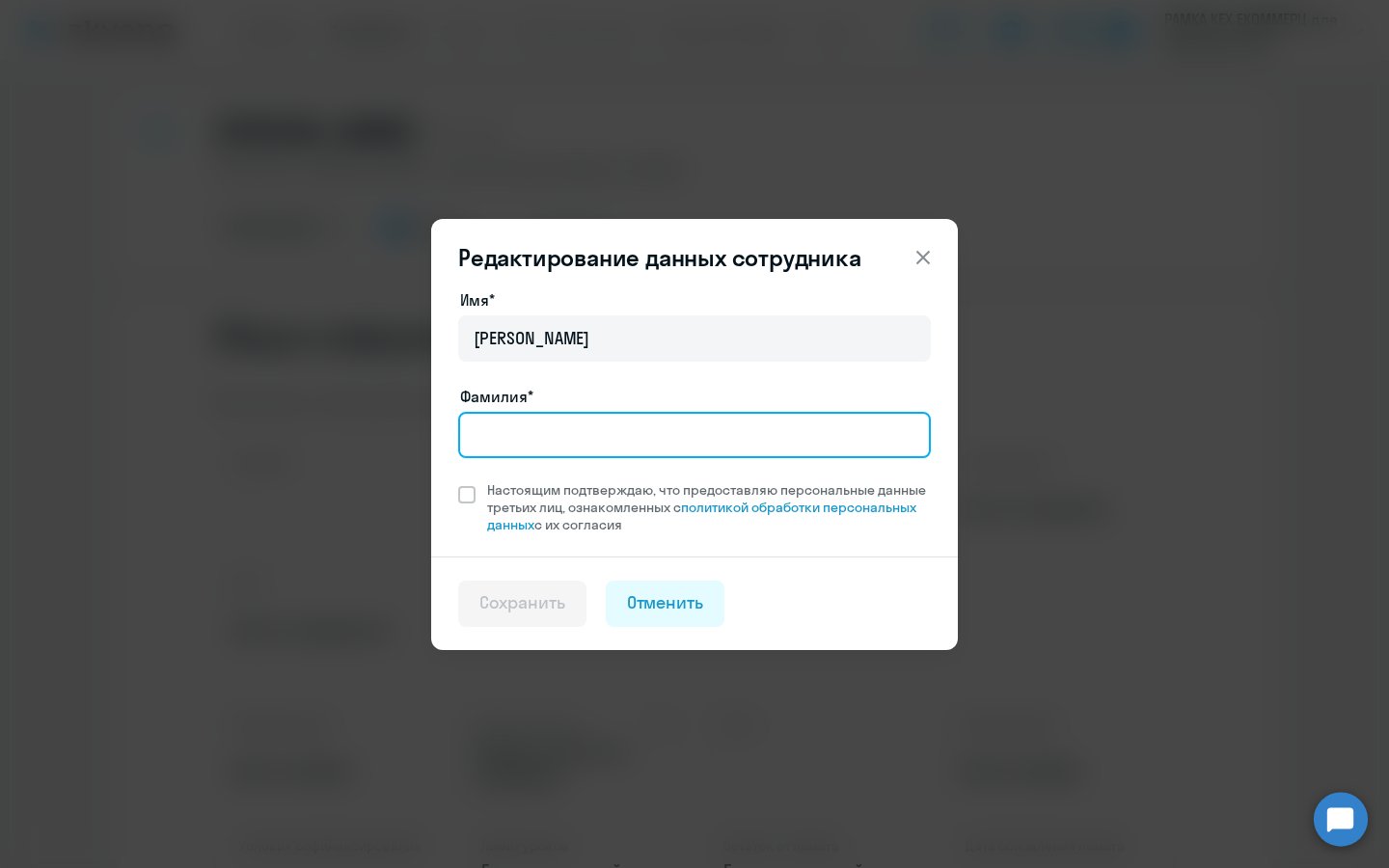
click at [654, 413] on input "Фамилия*" at bounding box center [694, 434] width 472 height 46
type input "[PERSON_NAME]"
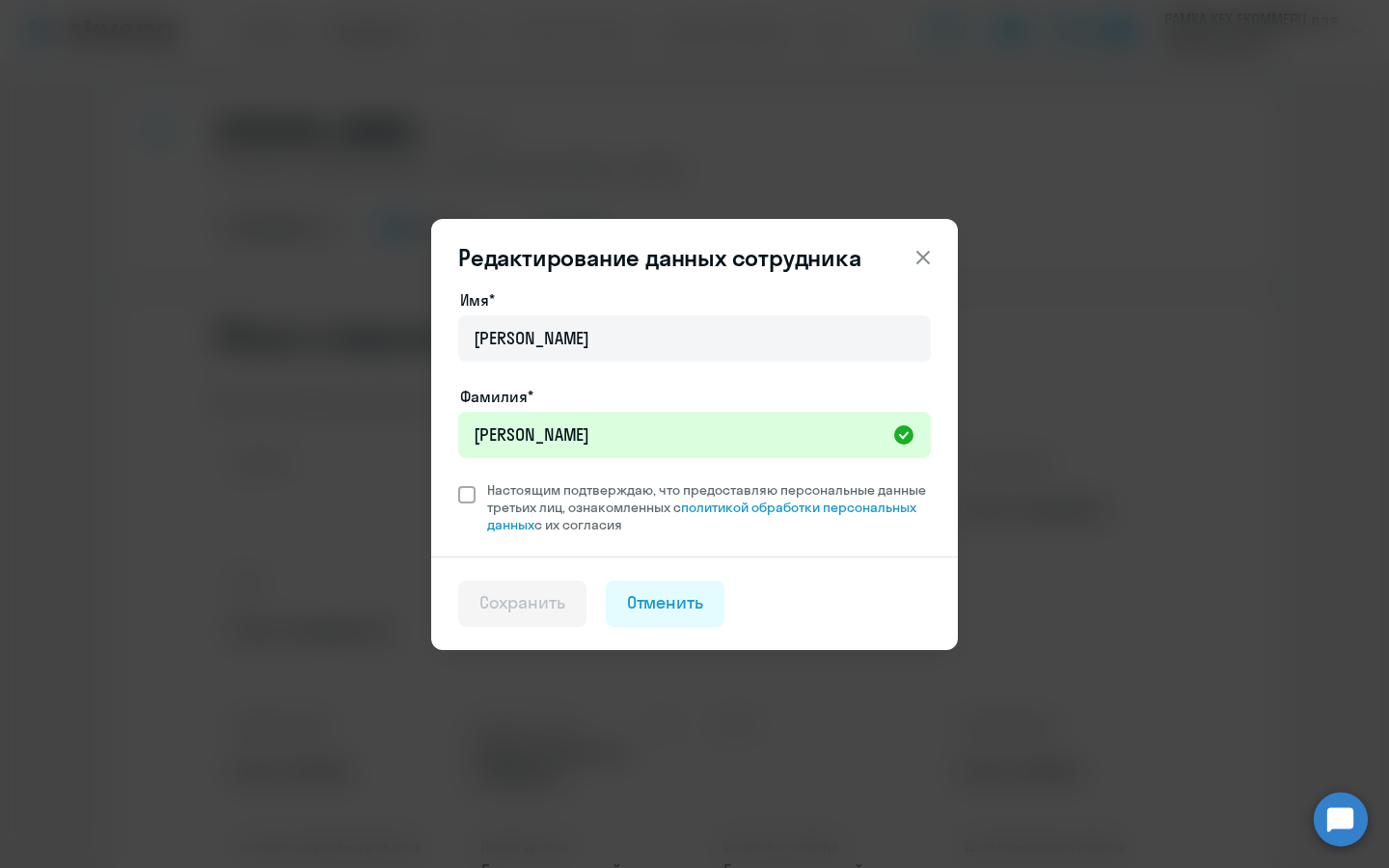
click at [481, 495] on span "Настоящим подтверждаю, что предоставляю персональные данные третьих лиц, ознако…" at bounding box center [702, 507] width 455 height 52
click at [458, 481] on input "Настоящим подтверждаю, что предоставляю персональные данные третьих лиц, ознако…" at bounding box center [457, 480] width 1 height 1
checkbox input "true"
click at [500, 603] on div "Сохранить" at bounding box center [522, 602] width 86 height 25
select select "english"
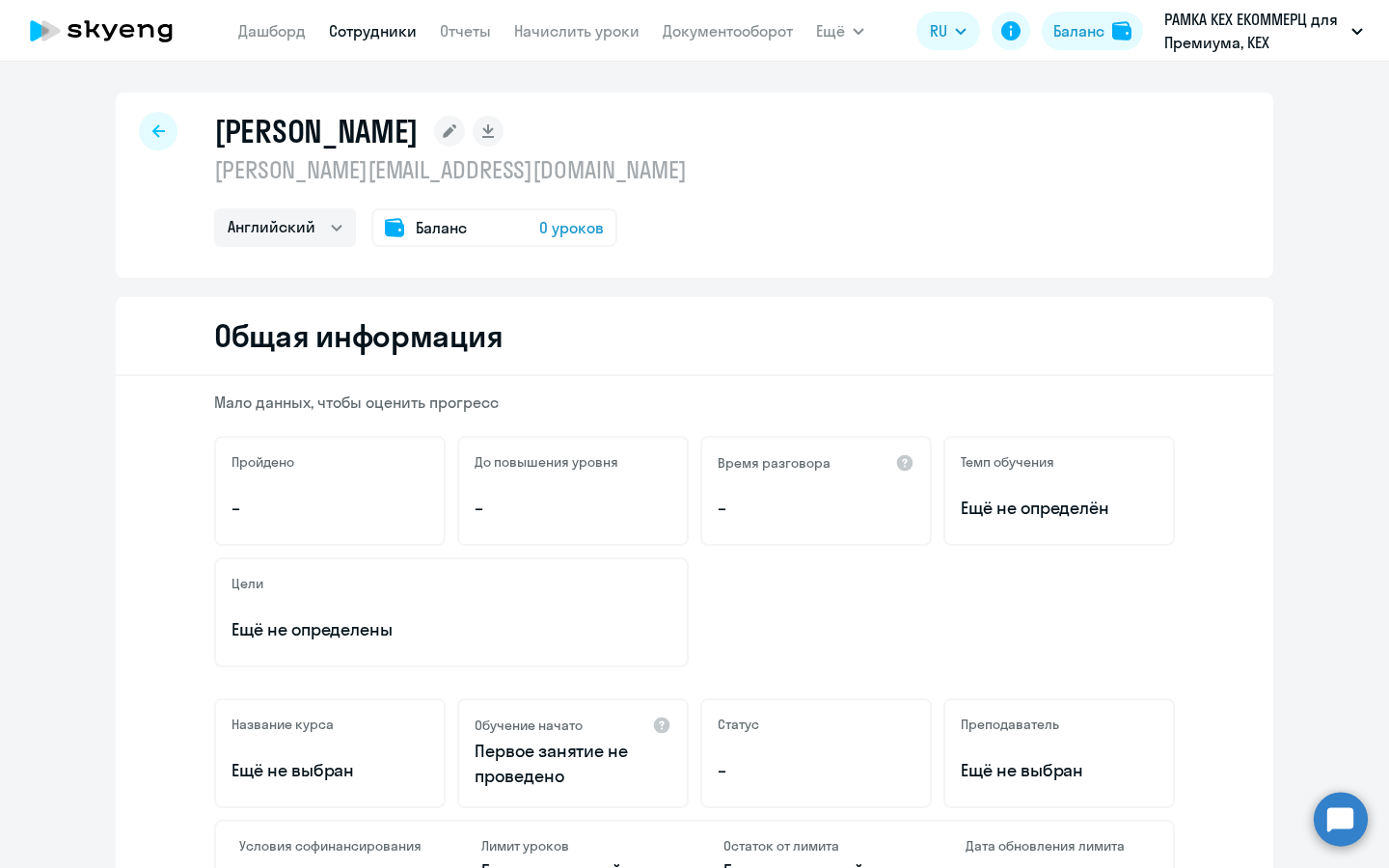
click at [568, 225] on span "0 уроков" at bounding box center [571, 228] width 65 height 23
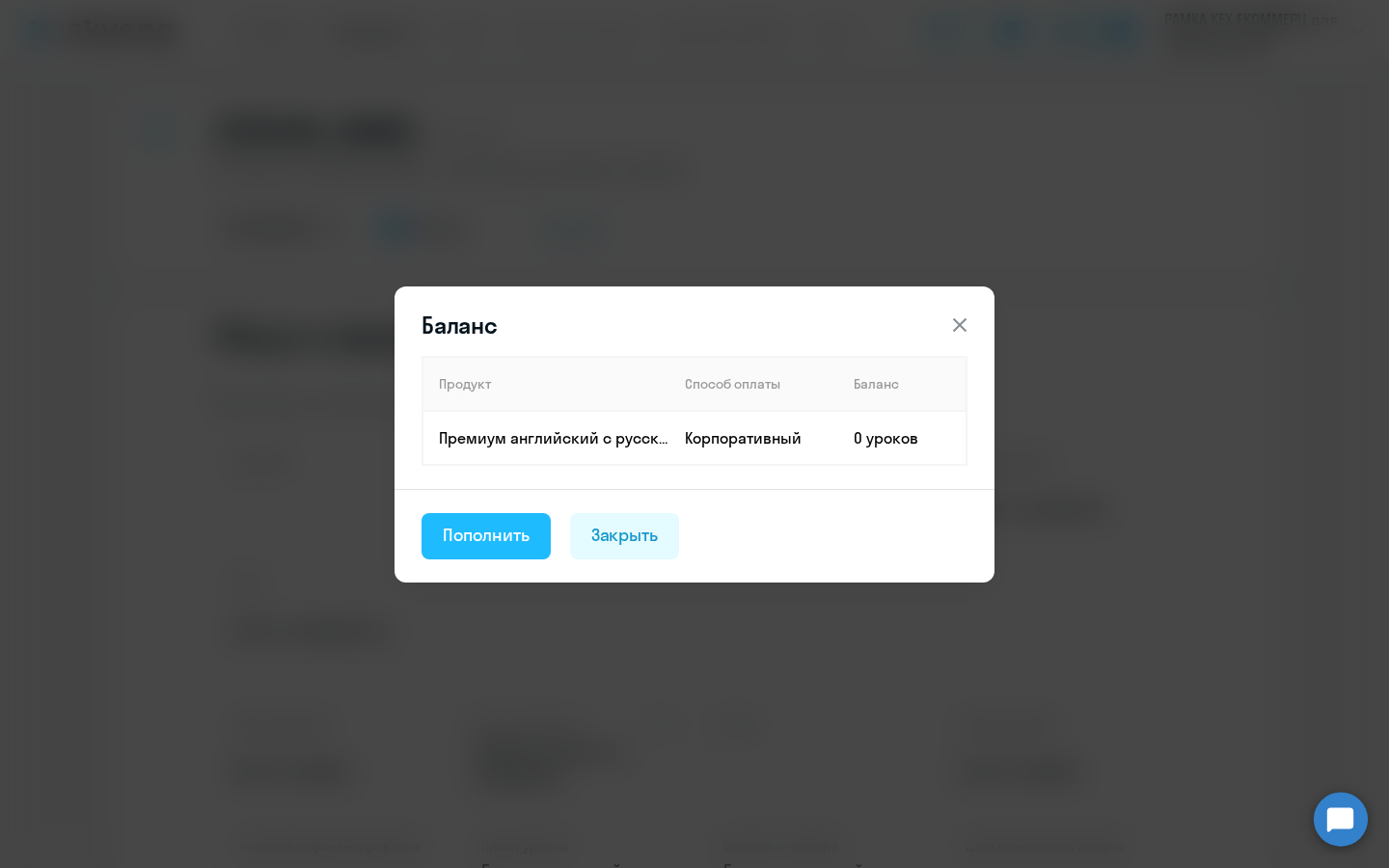
click at [485, 527] on div "Пополнить" at bounding box center [486, 535] width 87 height 25
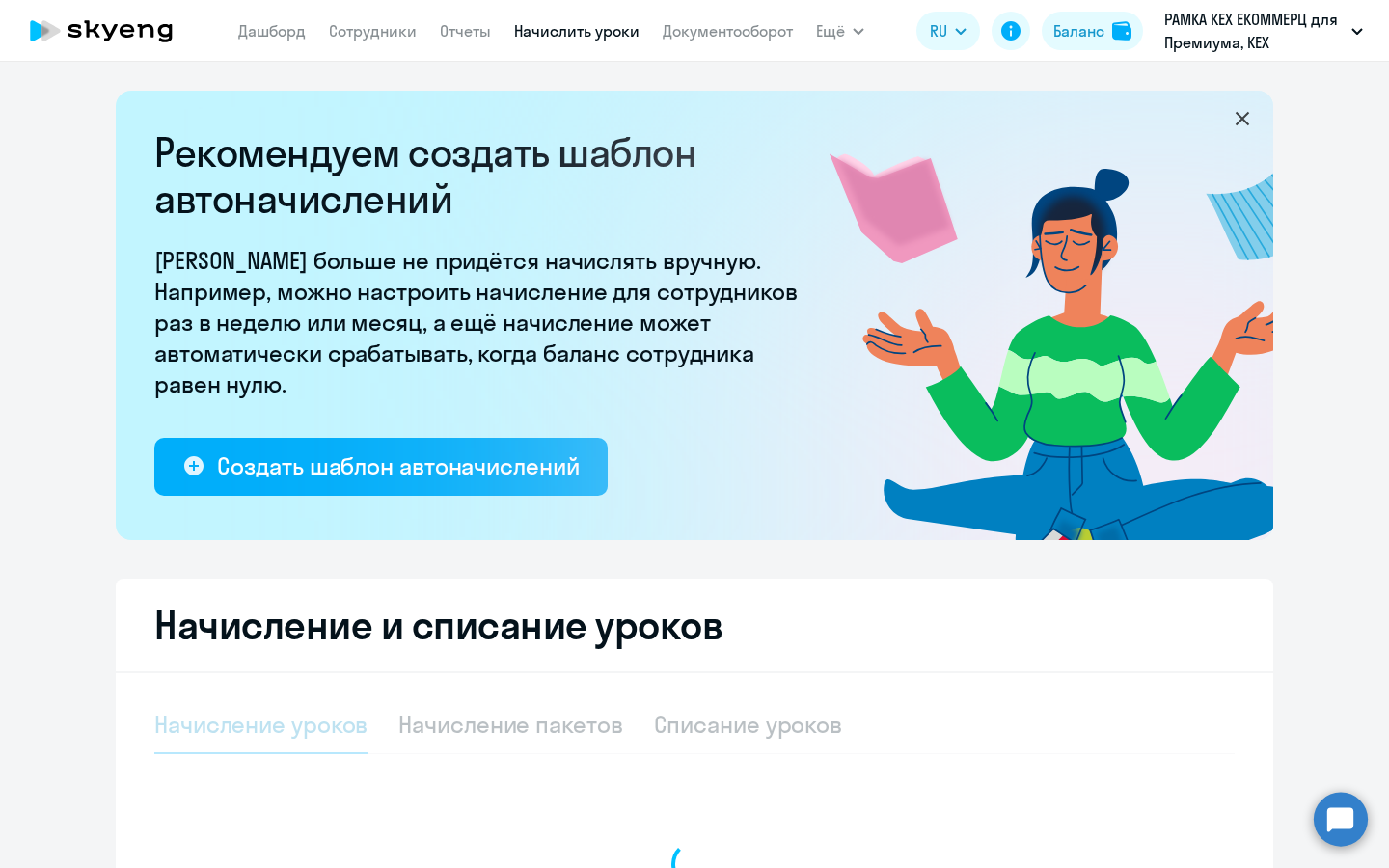
select select "10"
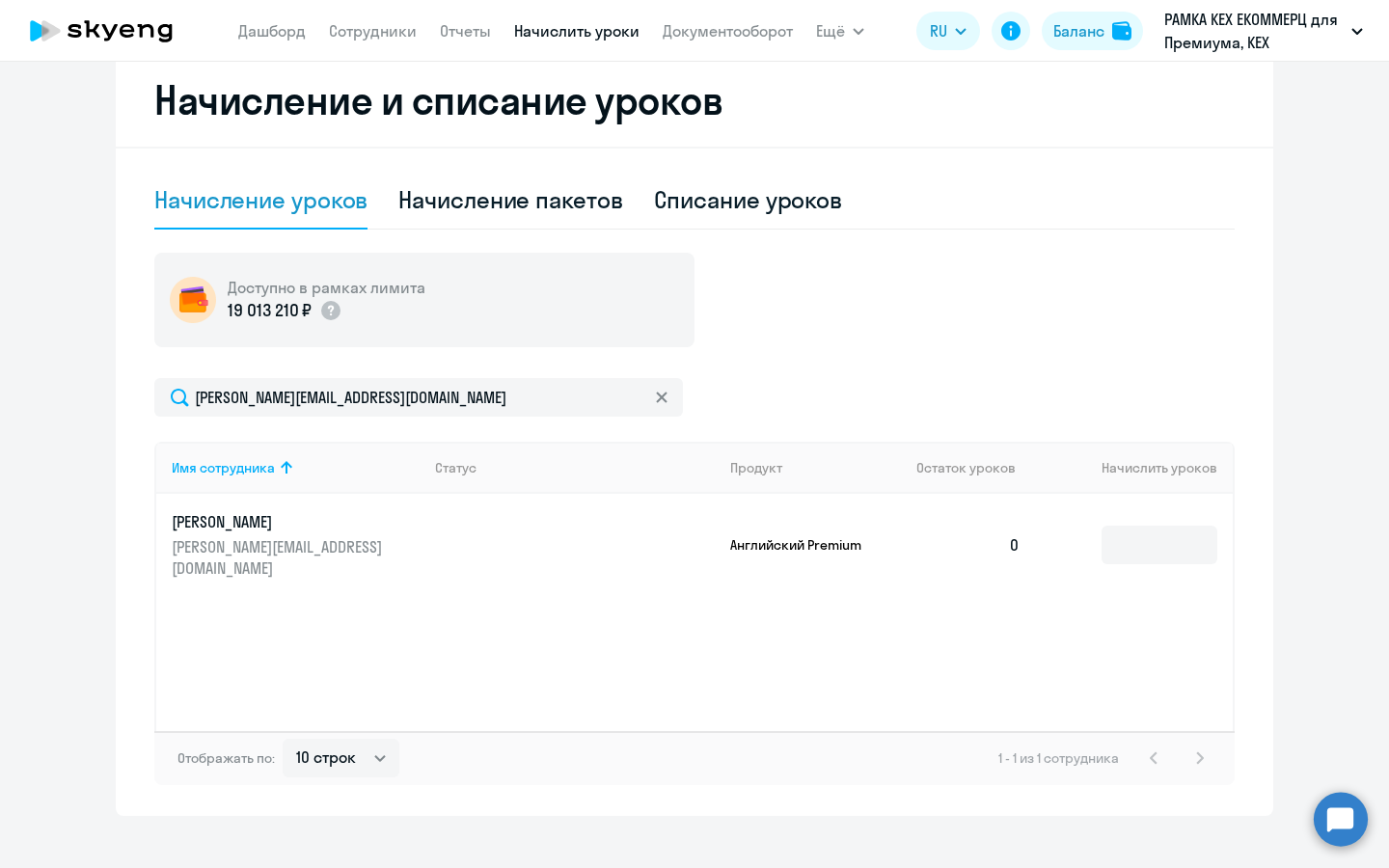
scroll to position [549, 0]
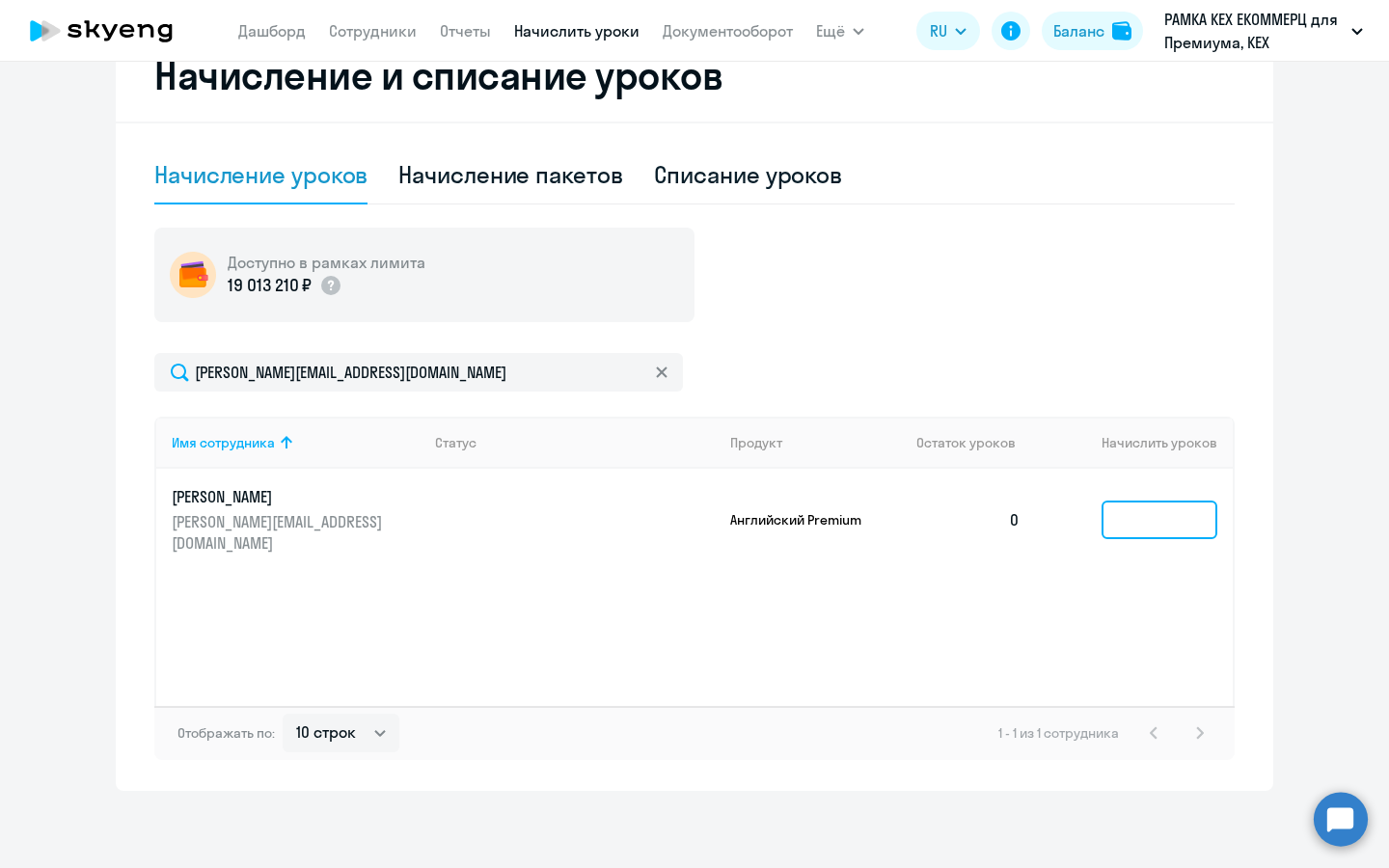
click at [1140, 510] on input at bounding box center [1159, 519] width 116 height 39
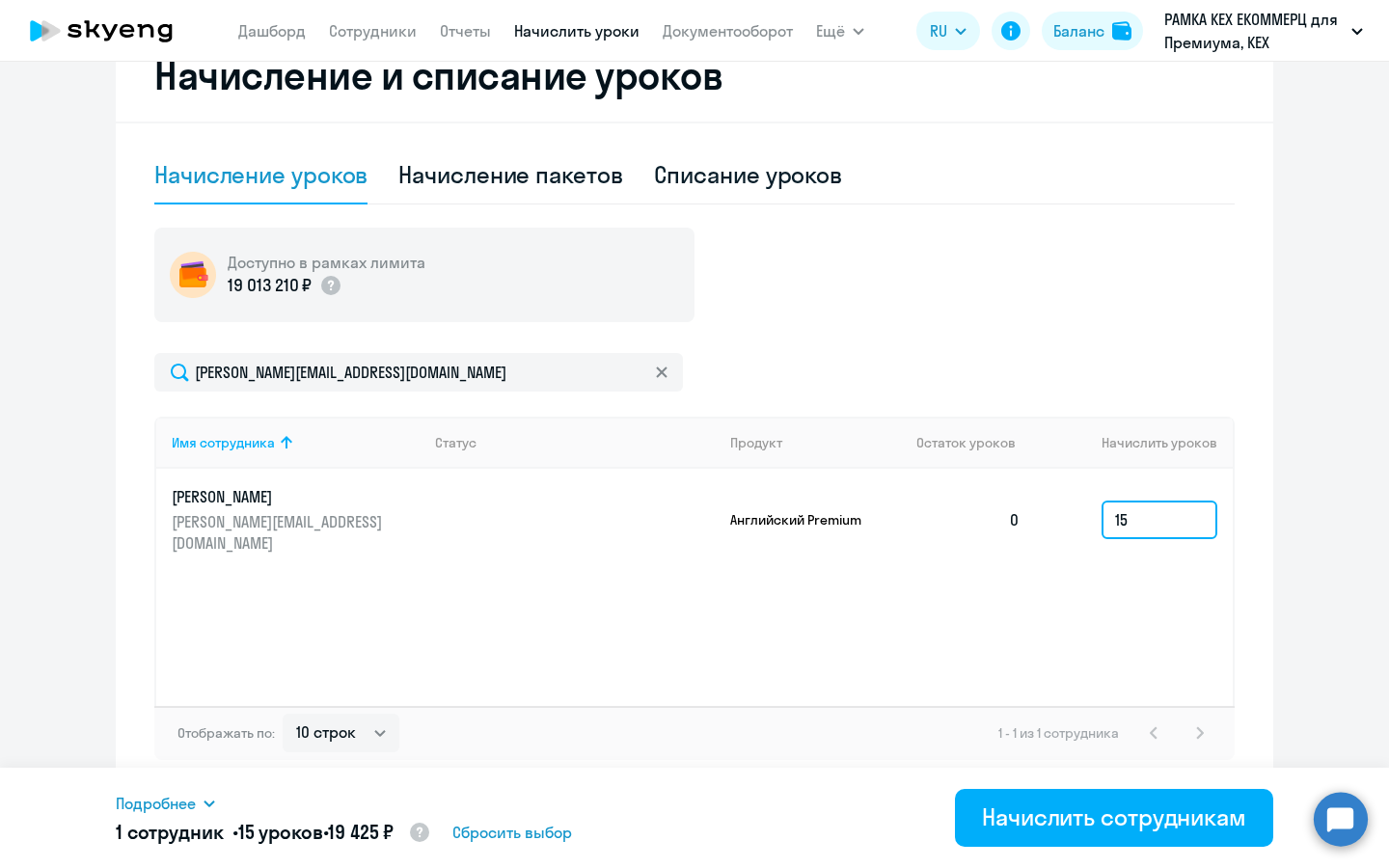
type input "15"
click at [1064, 851] on div "Подробнее Имя сотрудника Продукт Начислить уроков Цена за 1 Сумма [PERSON_NAME]…" at bounding box center [694, 818] width 1157 height 100
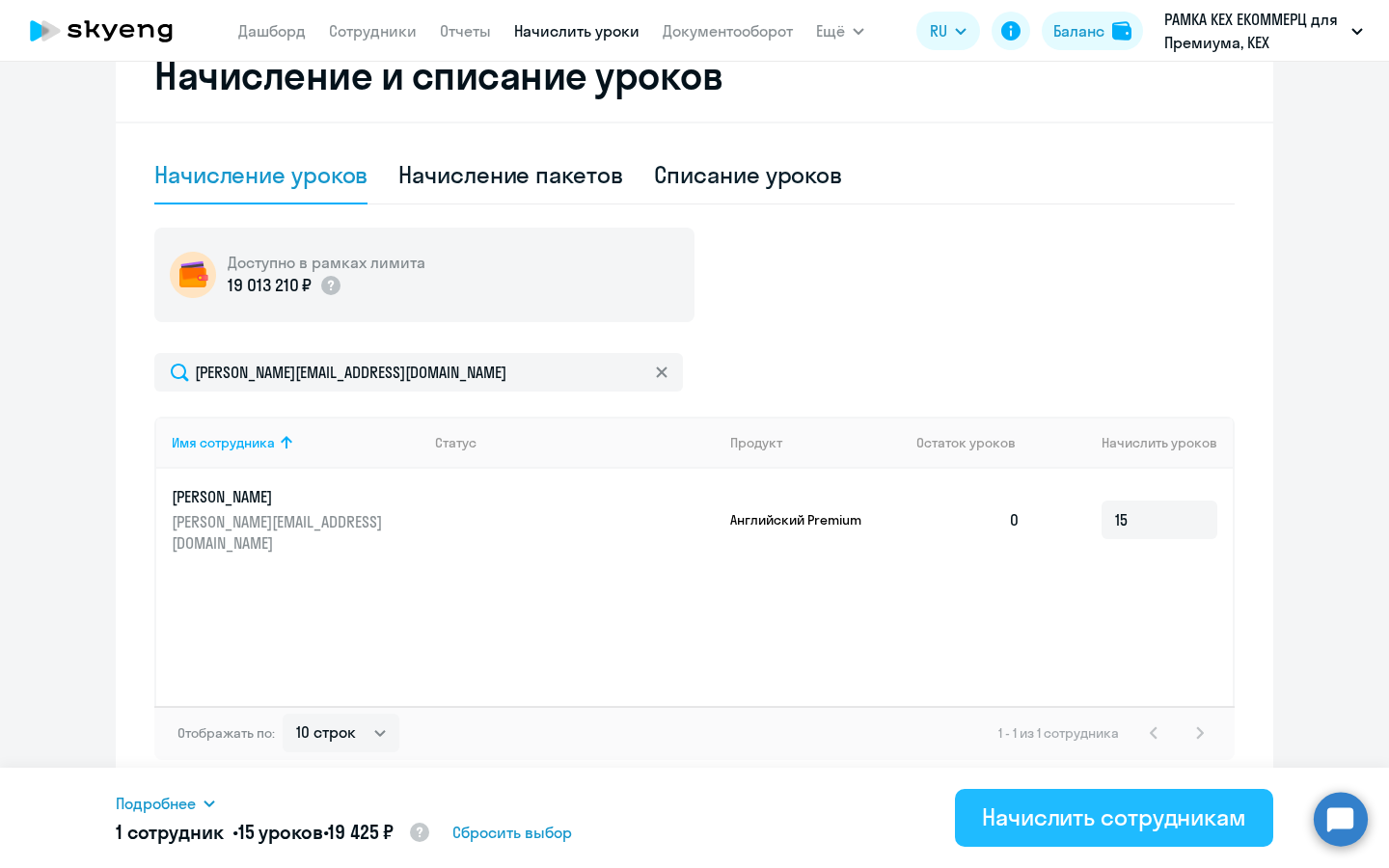
click at [1076, 809] on div "Начислить сотрудникам" at bounding box center [1114, 817] width 265 height 31
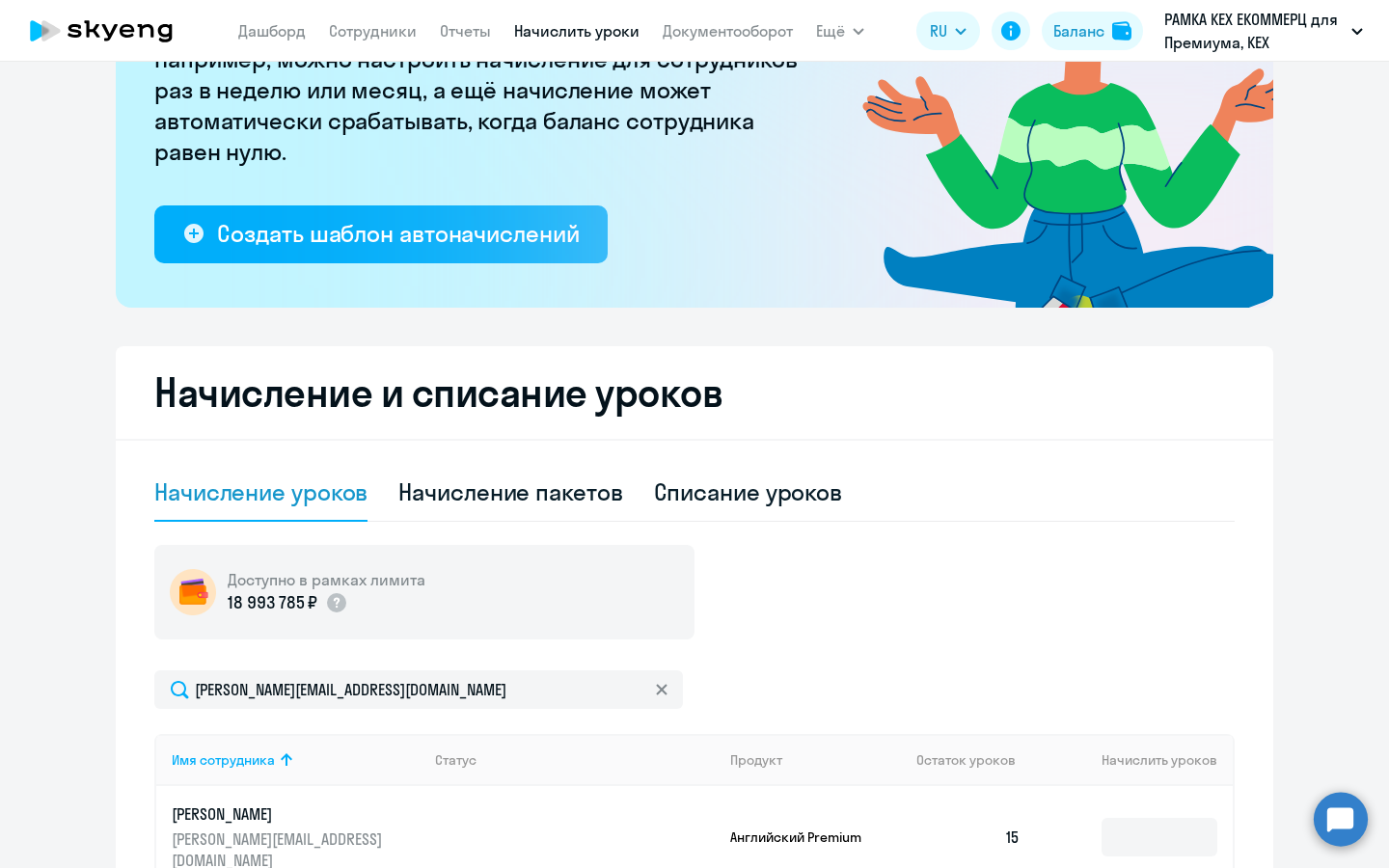
scroll to position [0, 0]
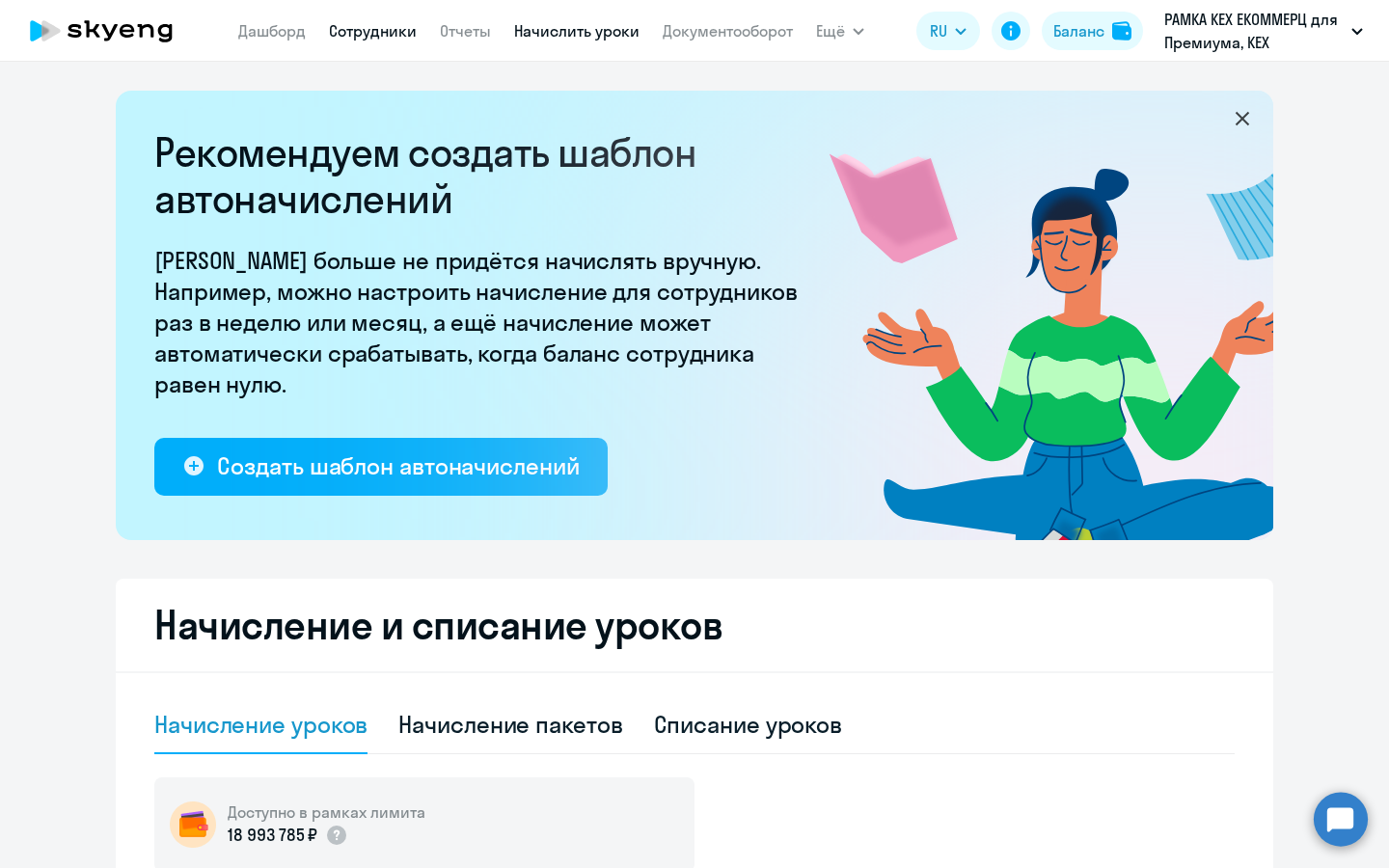
click at [377, 27] on link "Сотрудники" at bounding box center [372, 31] width 88 height 19
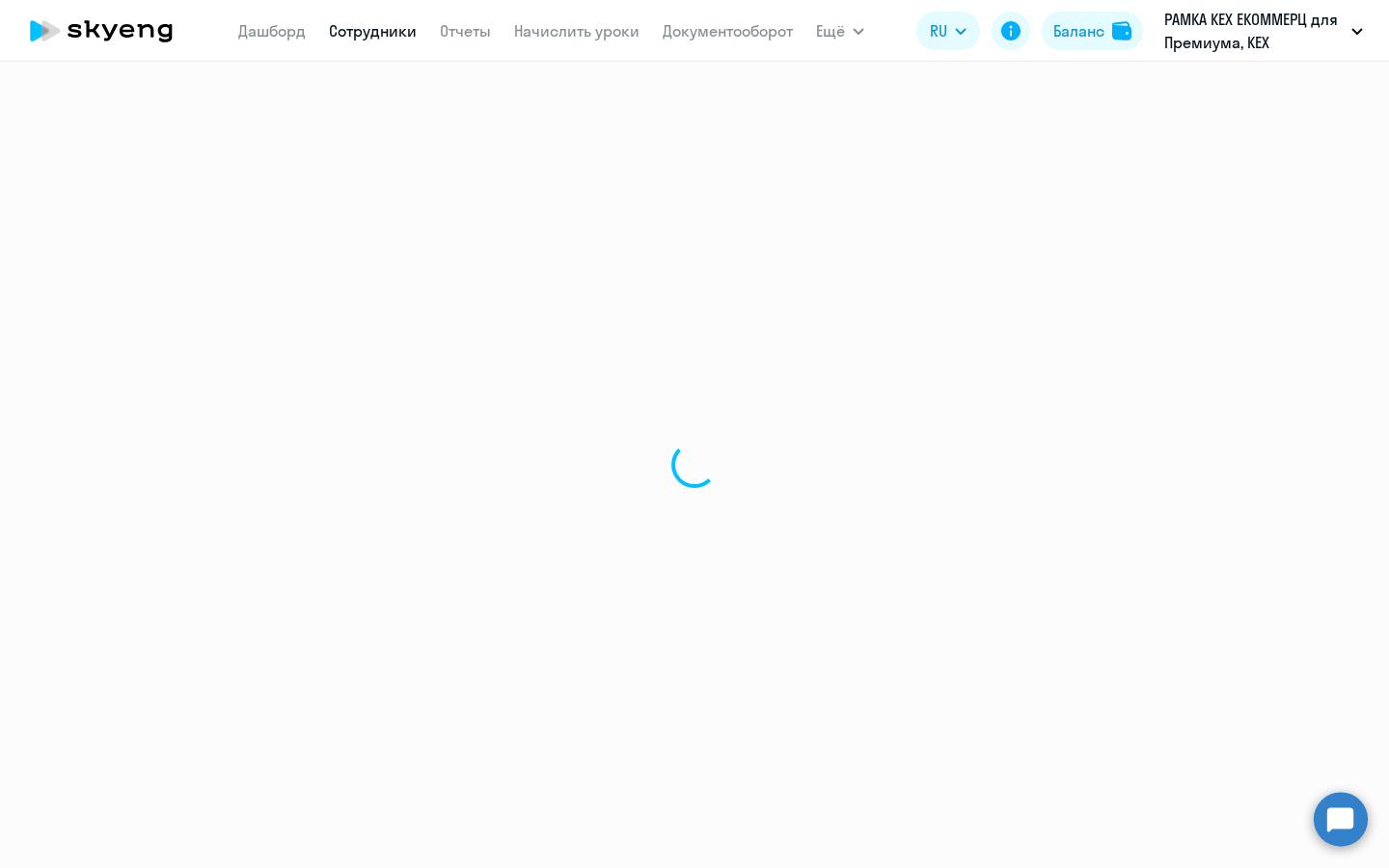
select select "30"
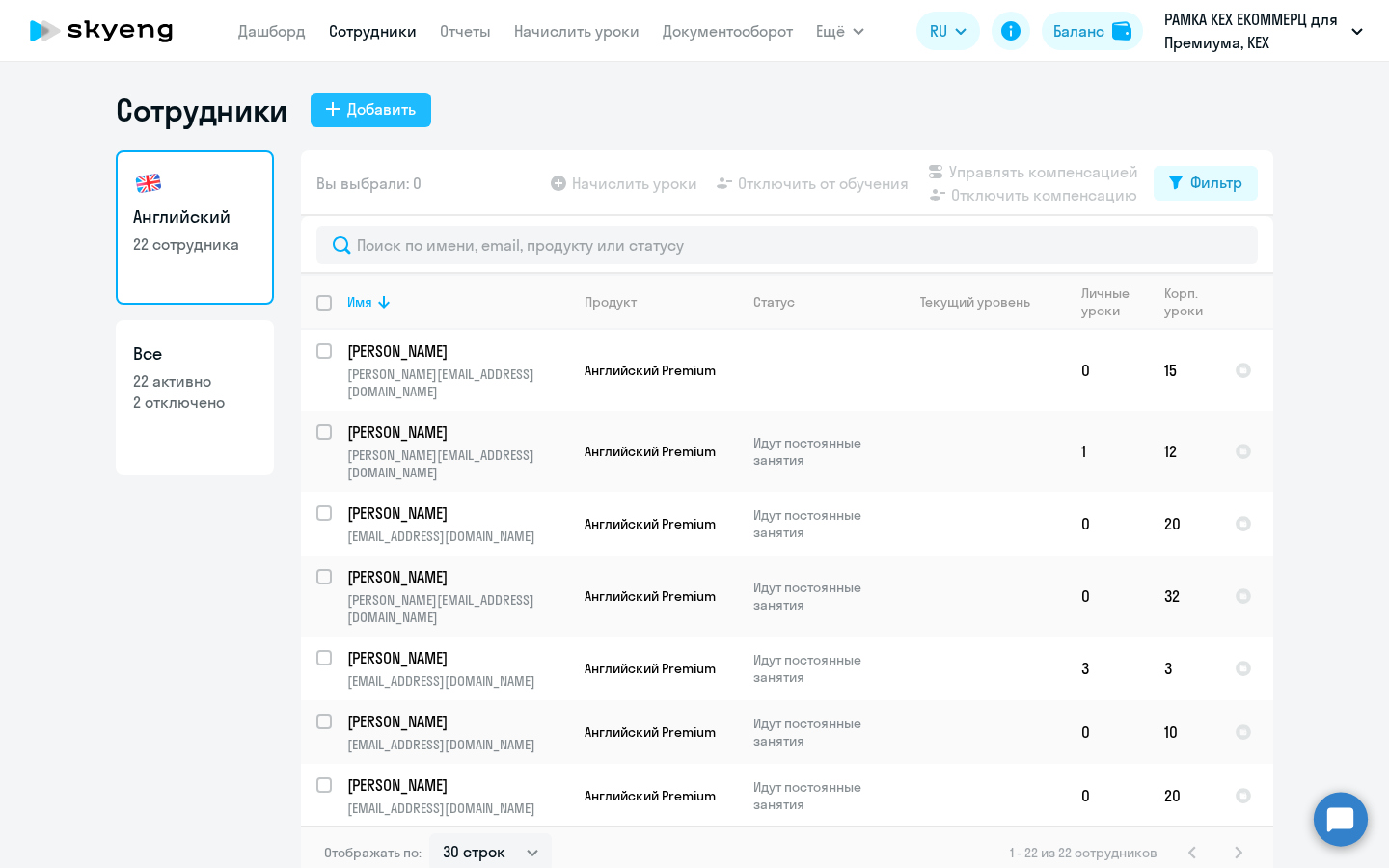
click at [397, 125] on button "Добавить" at bounding box center [371, 110] width 121 height 35
select select "english_adult_not_native_speaker_premium"
select select "3"
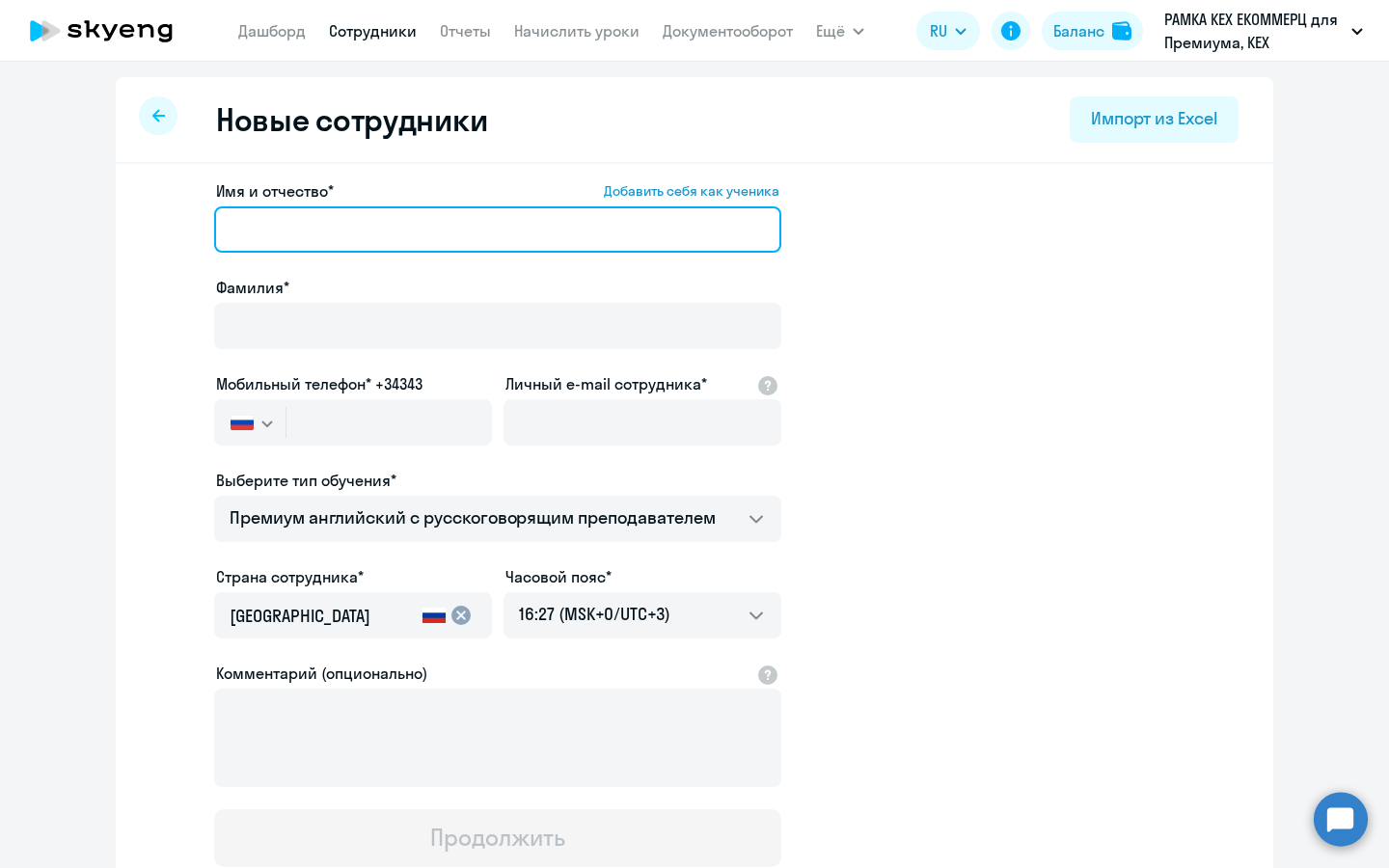
click at [398, 215] on input "Имя и отчество* Добавить себя как ученика" at bounding box center [497, 230] width 567 height 46
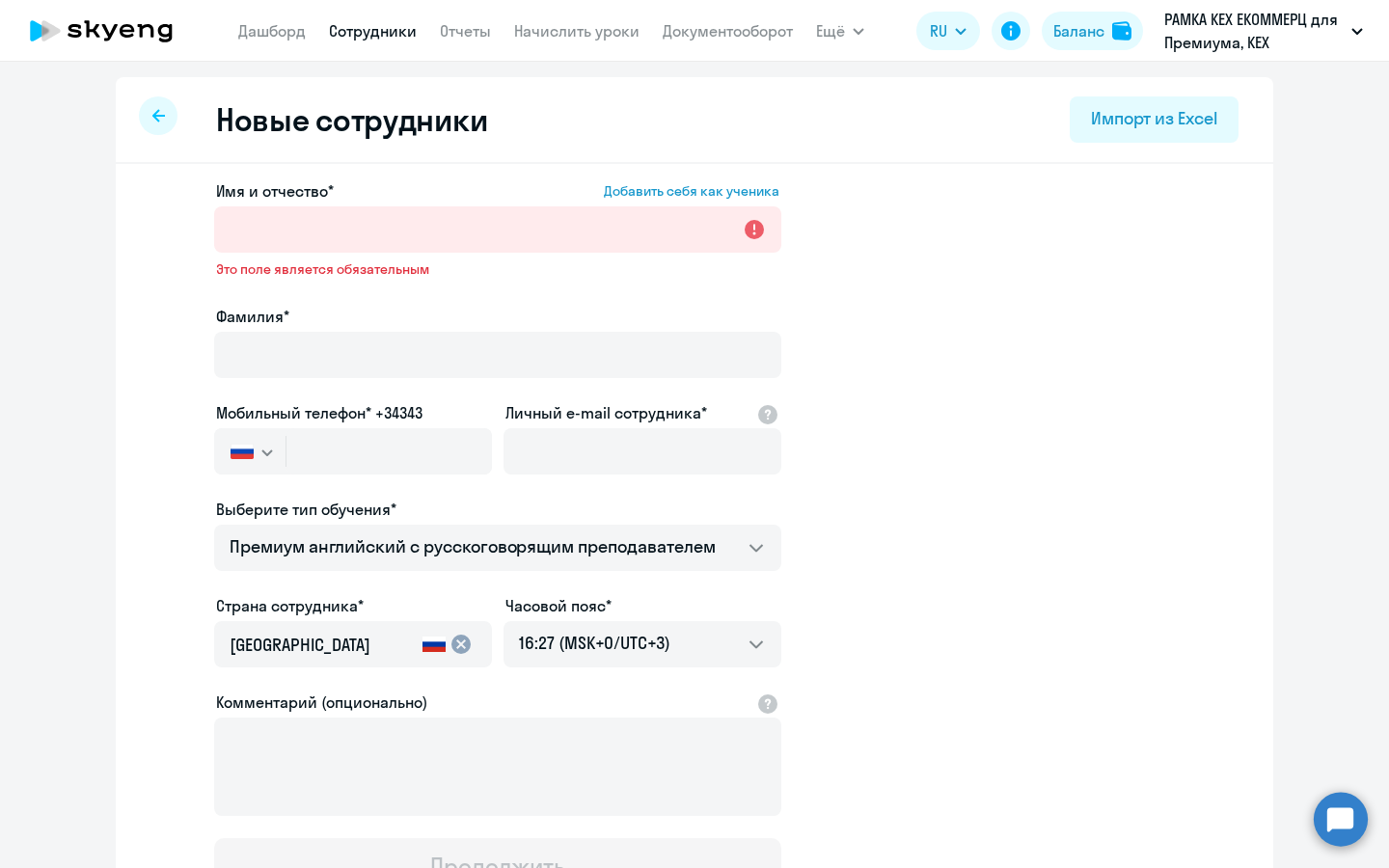
click at [204, 351] on app-new-student-form "Имя и отчество* Добавить себя как ученика Это поле является обязательным Фамили…" at bounding box center [694, 538] width 1095 height 716
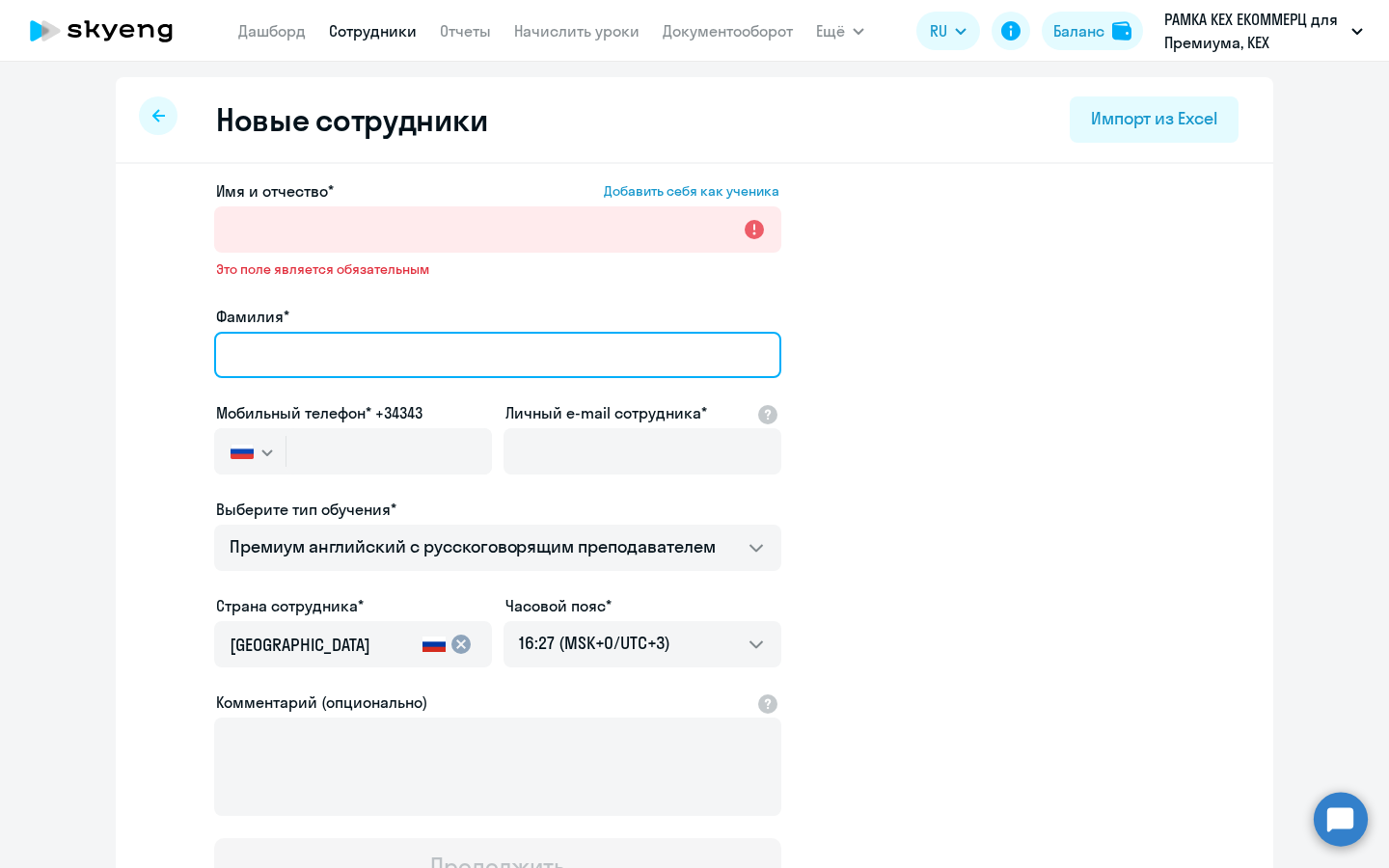
click at [249, 342] on input "Фамилия*" at bounding box center [497, 354] width 567 height 46
type input "Ждек"
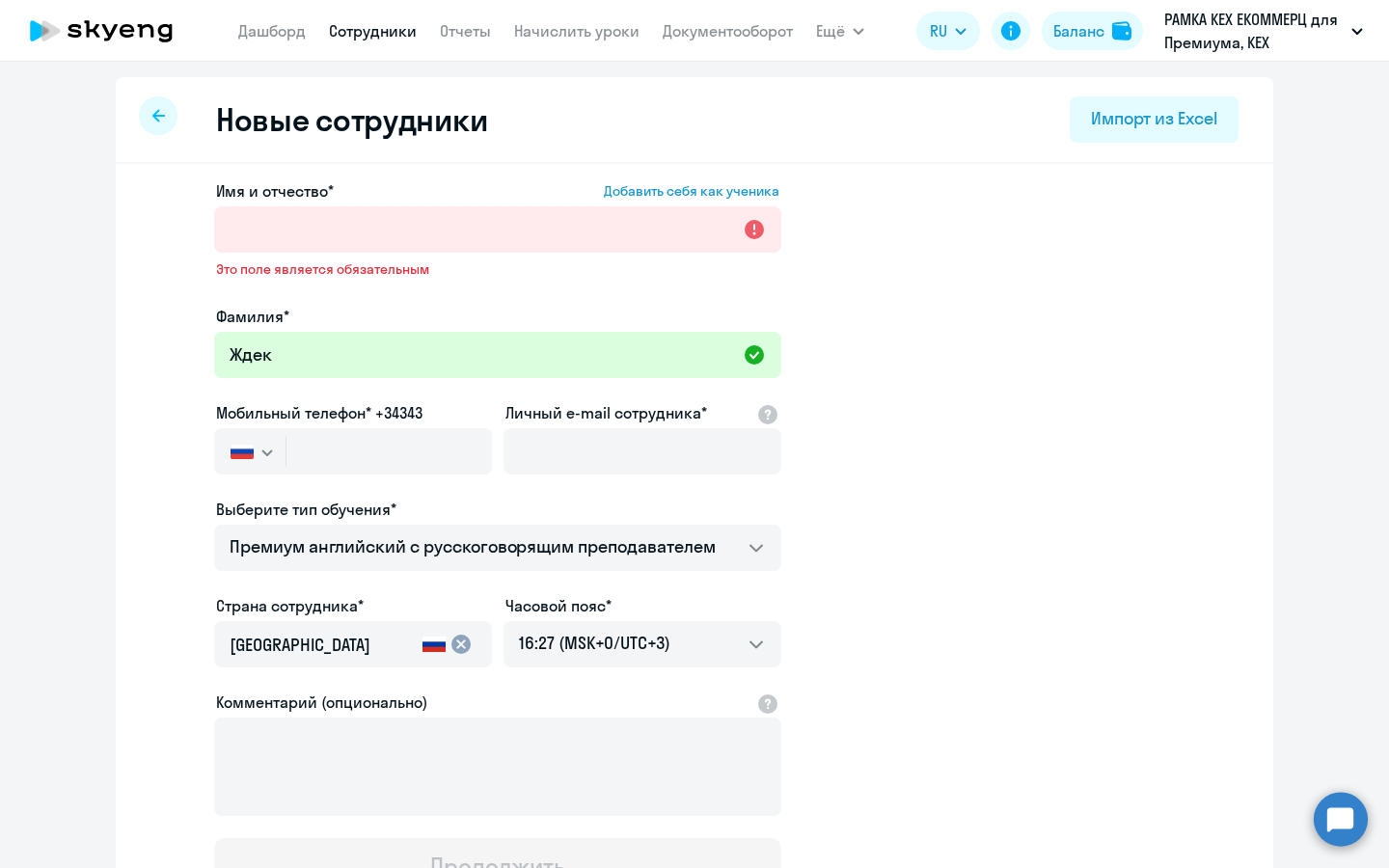
click at [462, 254] on div at bounding box center [497, 257] width 567 height 8
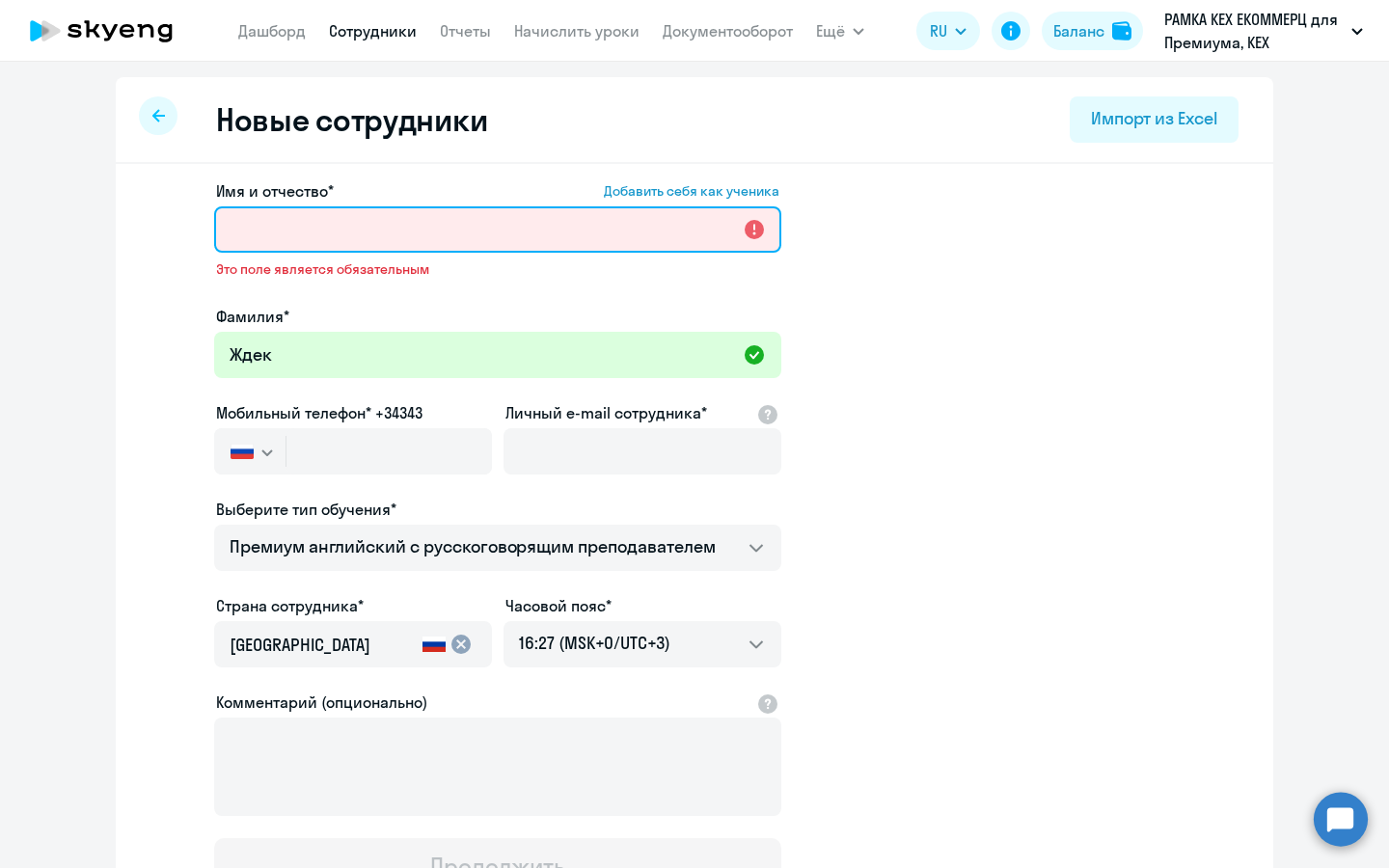
click at [467, 229] on input "Имя и отчество* Добавить себя как ученика" at bounding box center [497, 230] width 567 height 46
paste input "[PERSON_NAME]"
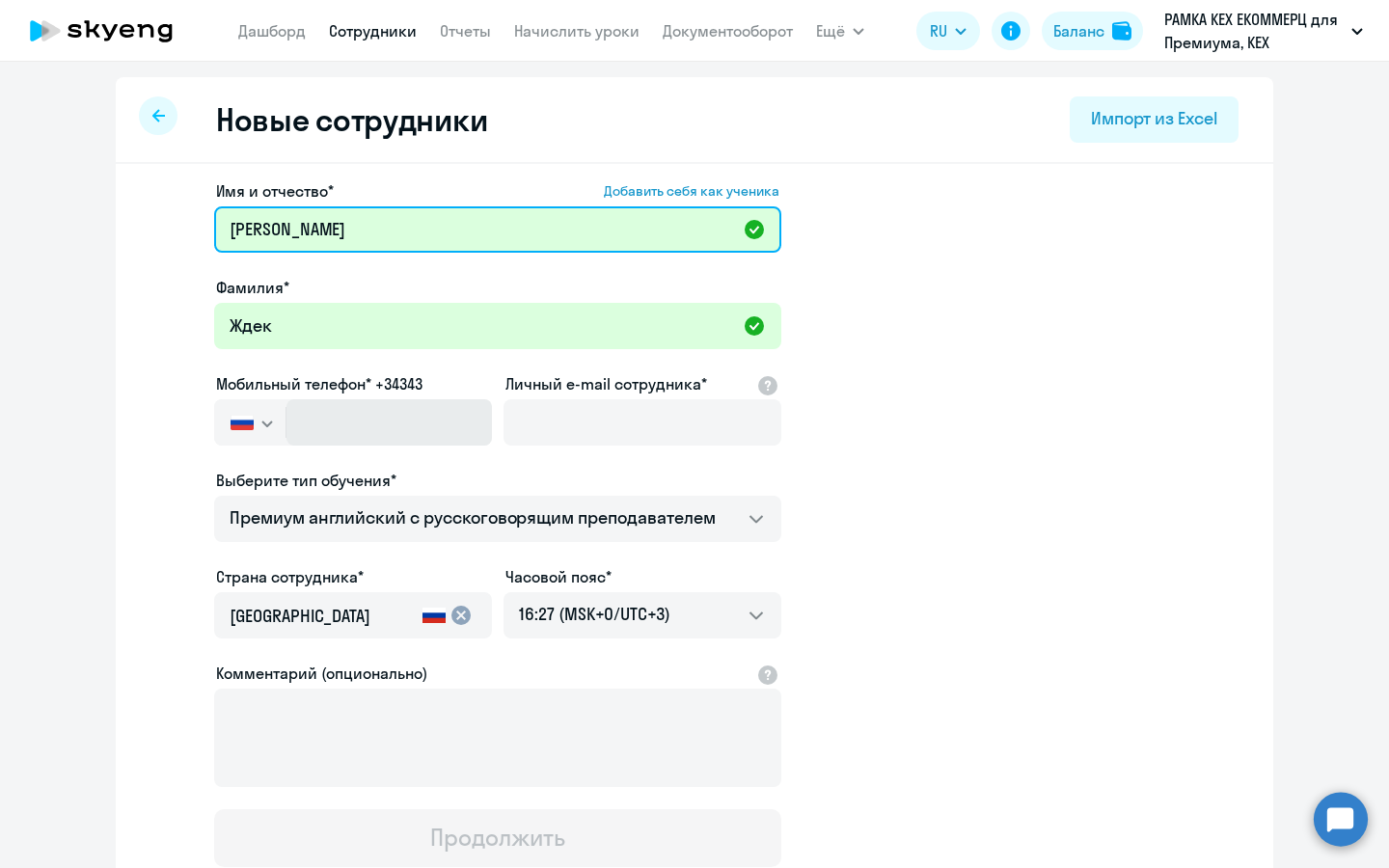
type input "[PERSON_NAME]"
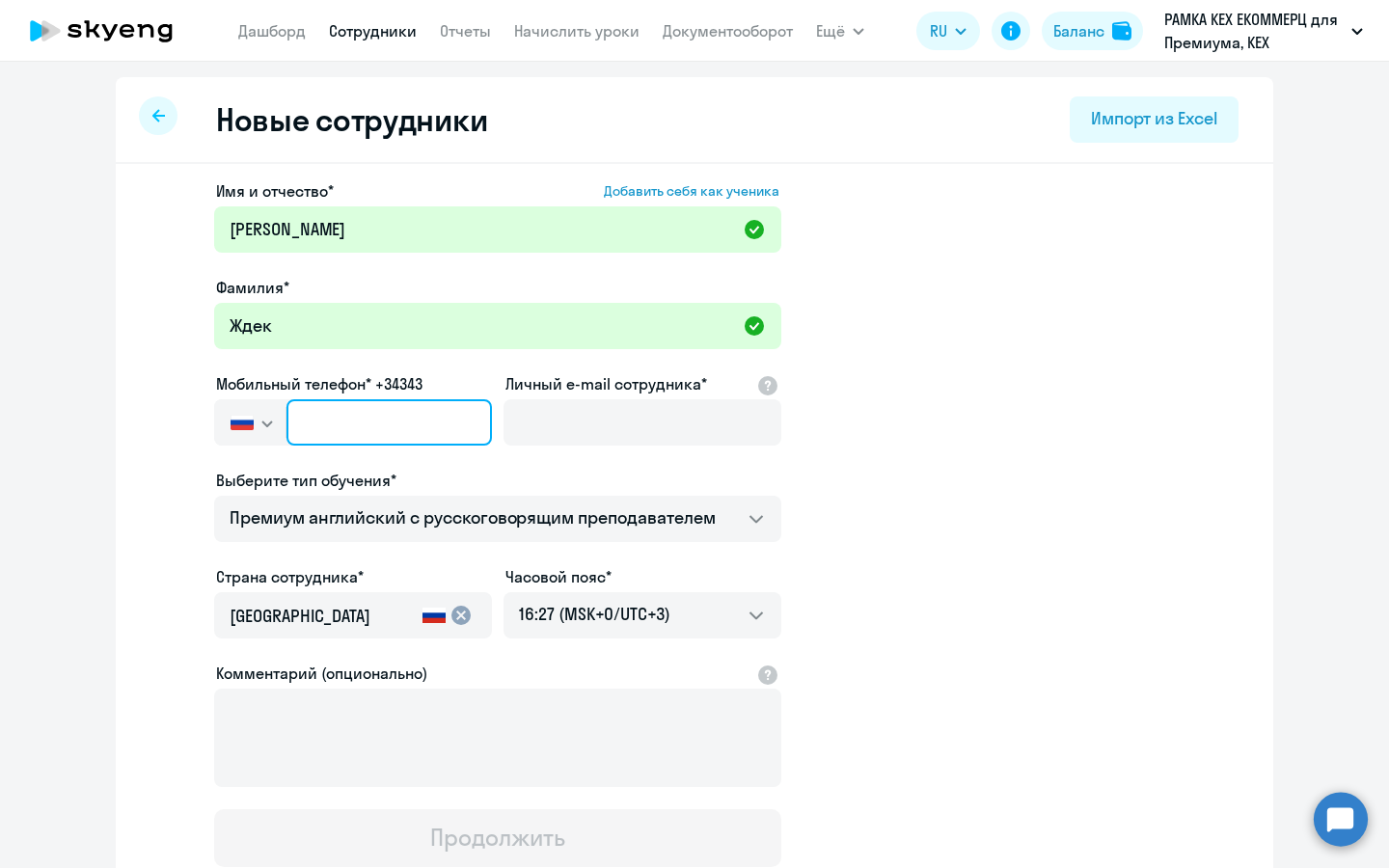
click at [400, 432] on input "text" at bounding box center [389, 422] width 206 height 46
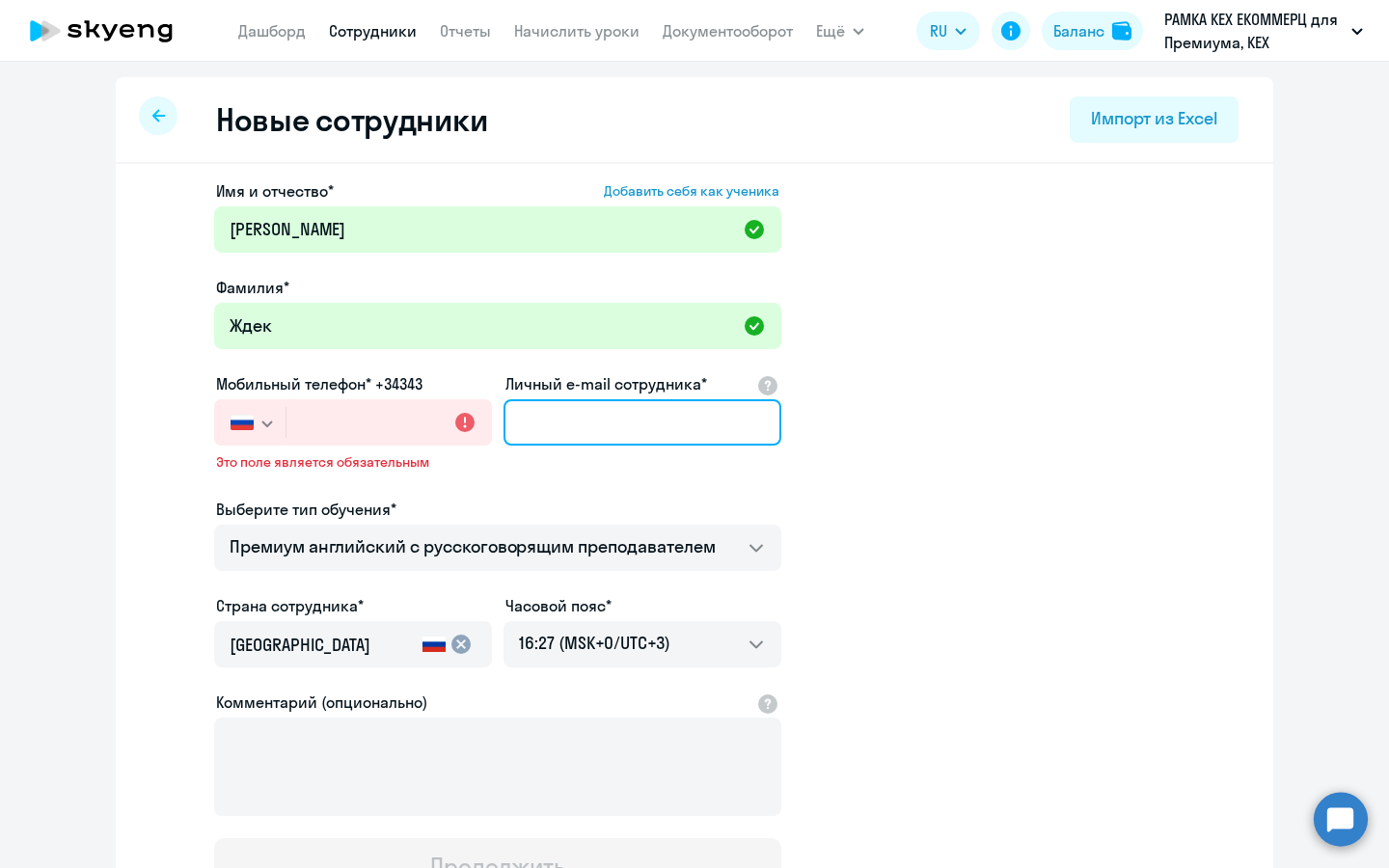
click at [589, 432] on input "Личный e-mail сотрудника*" at bounding box center [642, 422] width 278 height 46
paste input "[EMAIL_ADDRESS][DOMAIN_NAME]"
type input "[EMAIL_ADDRESS][DOMAIN_NAME]"
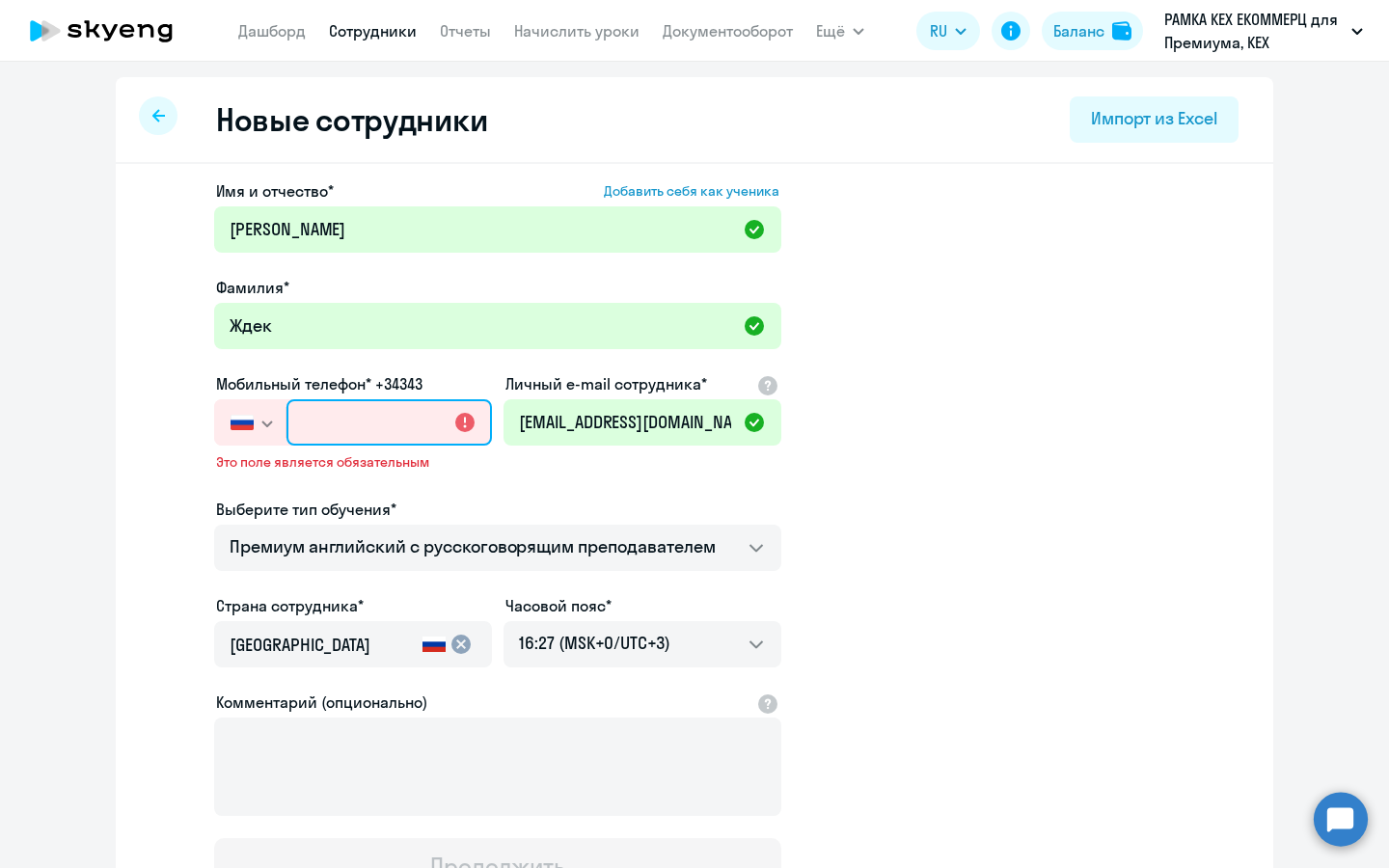
click at [411, 406] on input "text" at bounding box center [389, 422] width 206 height 46
paste input "[PHONE_NUMBER]"
type input "[PHONE_NUMBER]"
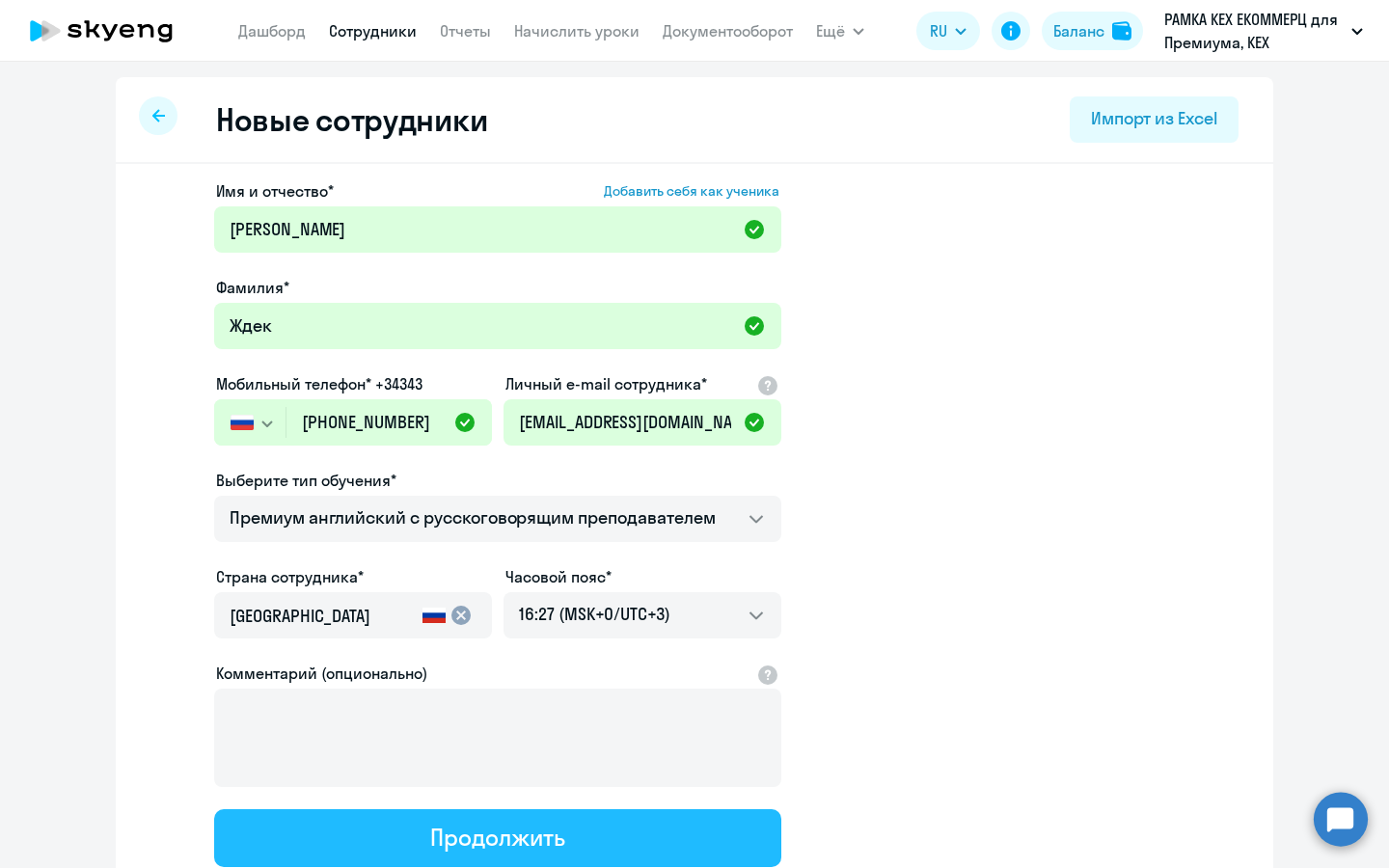
click at [468, 816] on button "Продолжить" at bounding box center [497, 838] width 567 height 58
select select "english_adult_not_native_speaker_premium"
select select "3"
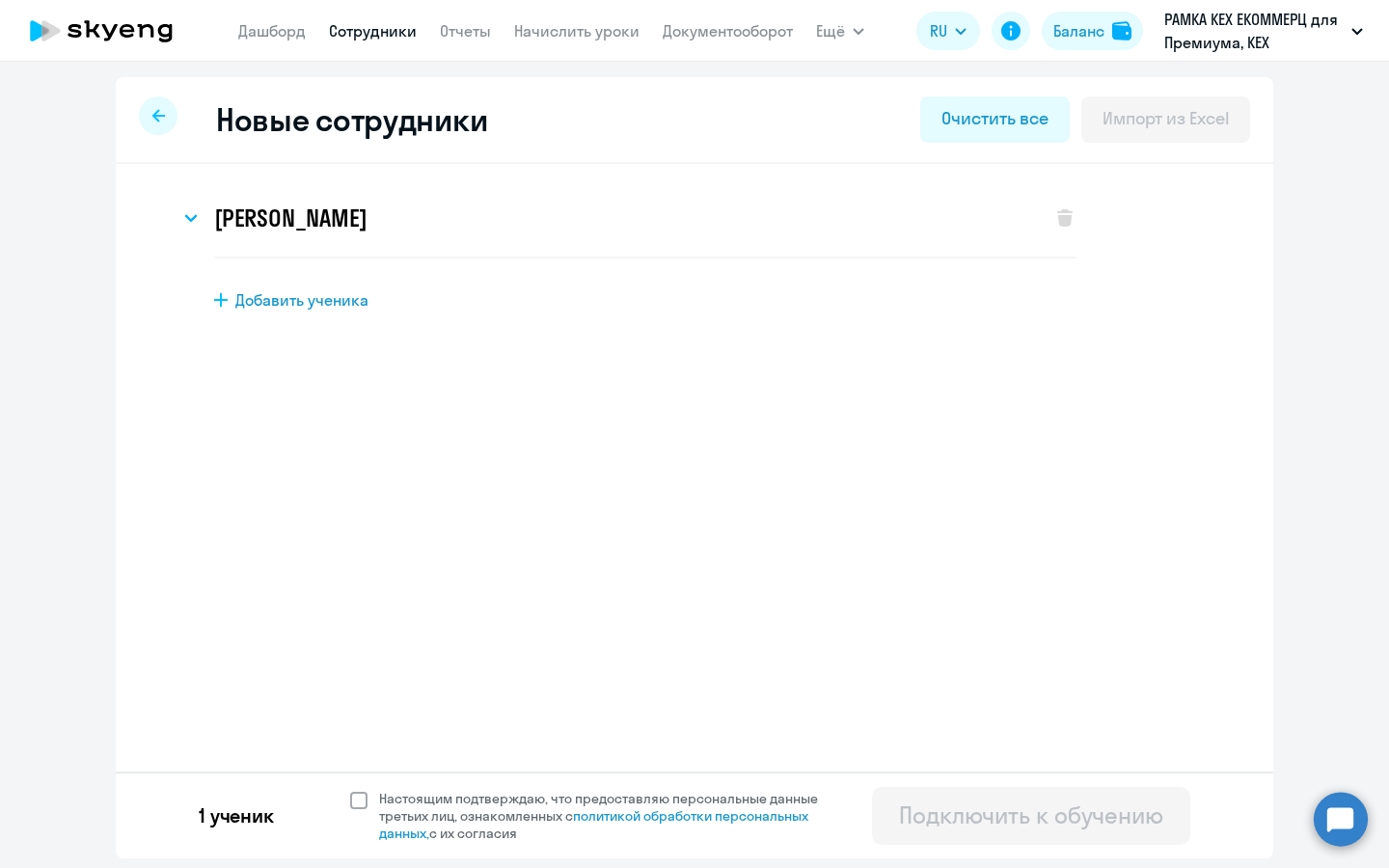
click at [519, 815] on span "Настоящим подтверждаю, что предоставляю персональные данные третьих лиц, ознако…" at bounding box center [609, 816] width 462 height 52
click at [350, 790] on input "Настоящим подтверждаю, что предоставляю персональные данные третьих лиц, ознако…" at bounding box center [349, 789] width 1 height 1
checkbox input "true"
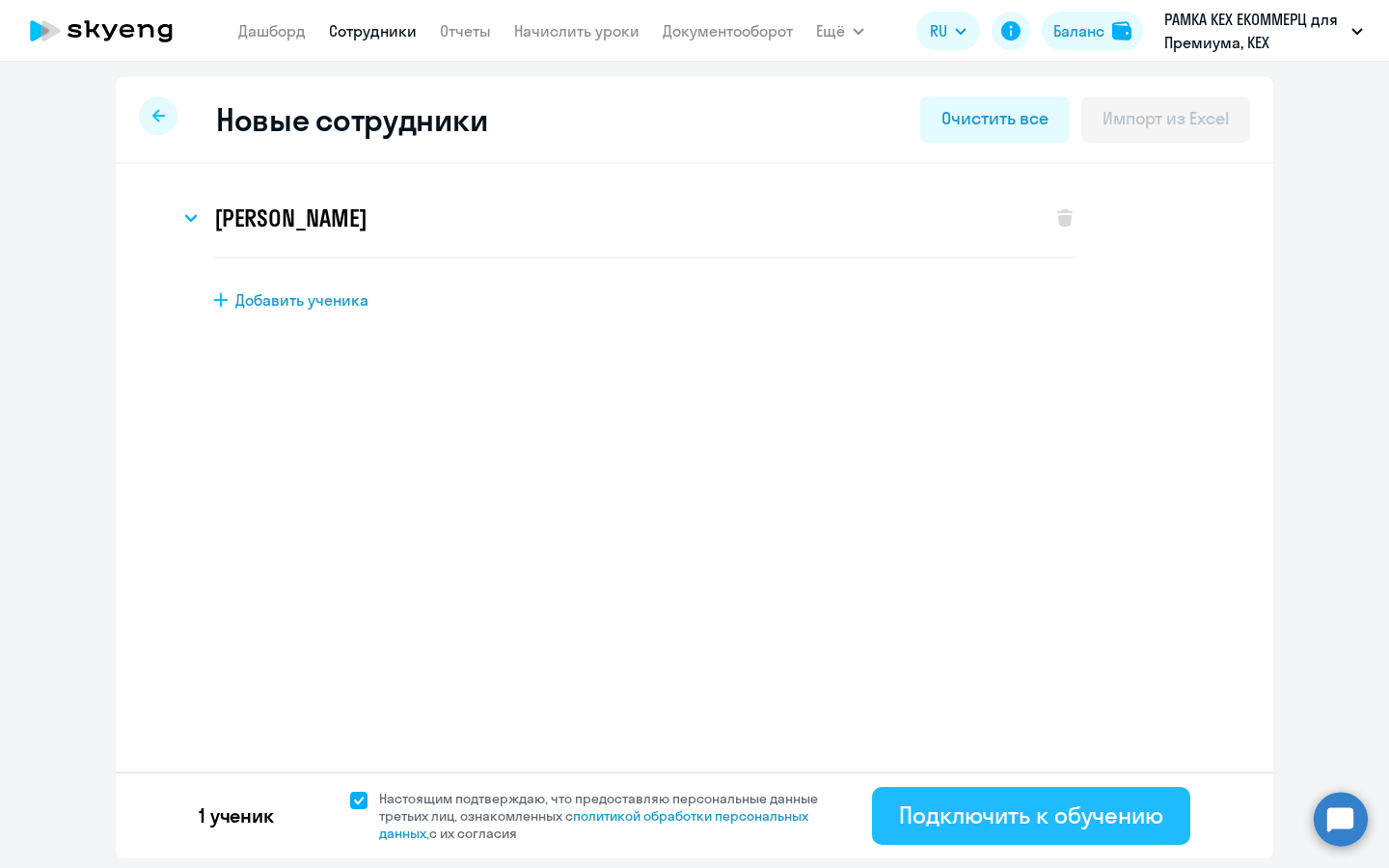
click at [1082, 820] on div "Подключить к обучению" at bounding box center [1032, 815] width 265 height 31
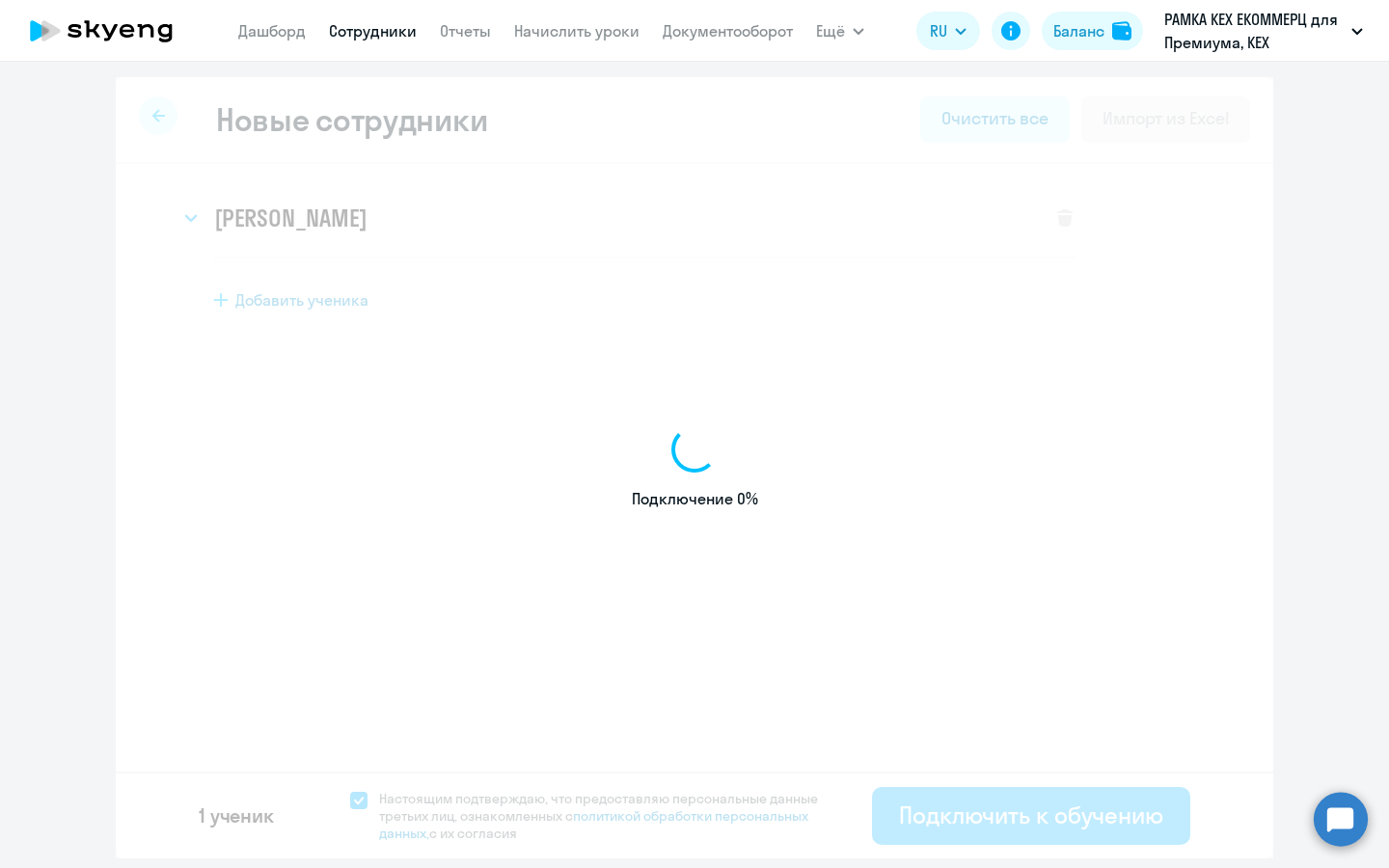
select select "english_adult_not_native_speaker_premium"
select select "3"
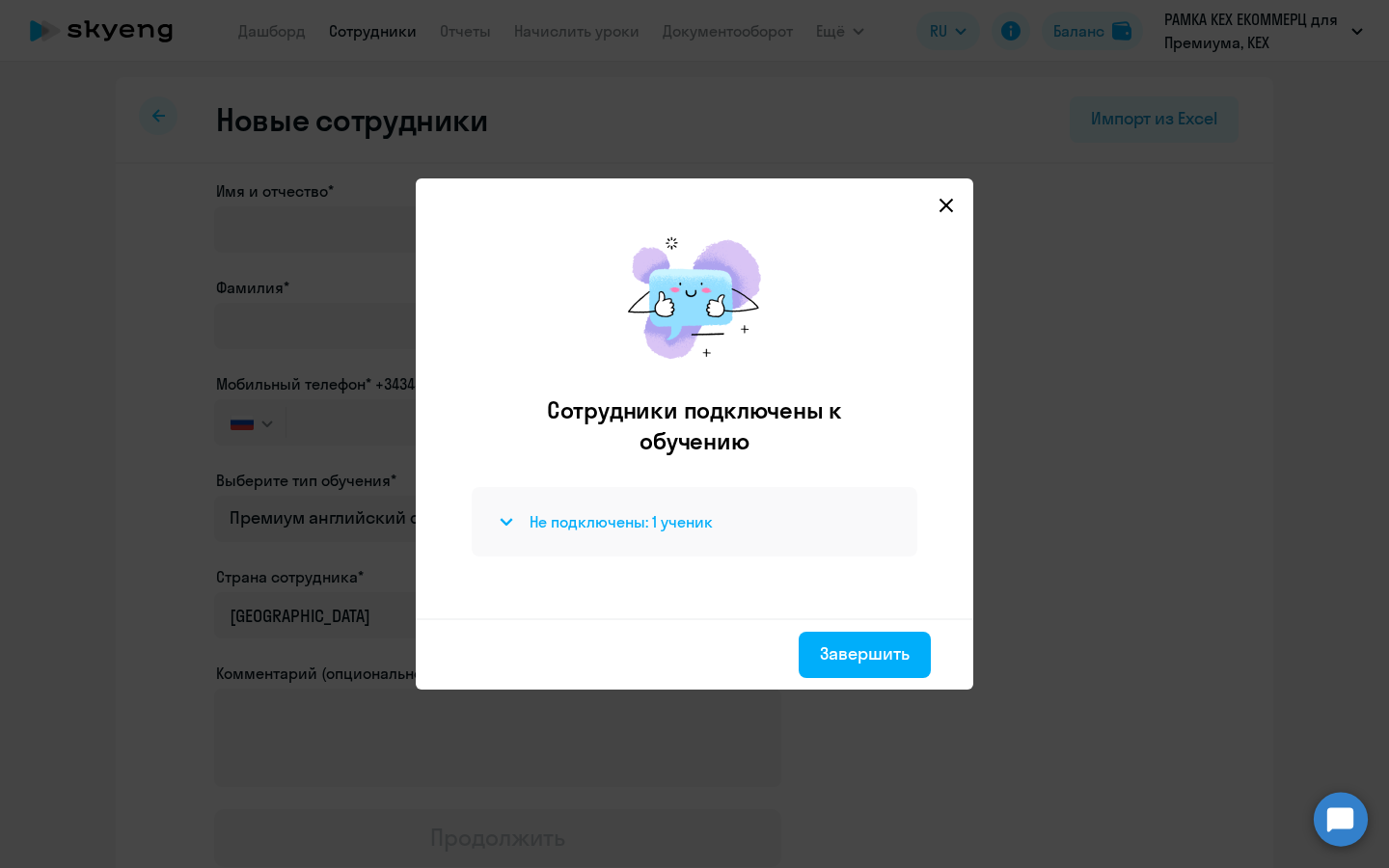
click at [604, 518] on h4 "Не подключены: 1 ученик" at bounding box center [621, 521] width 184 height 21
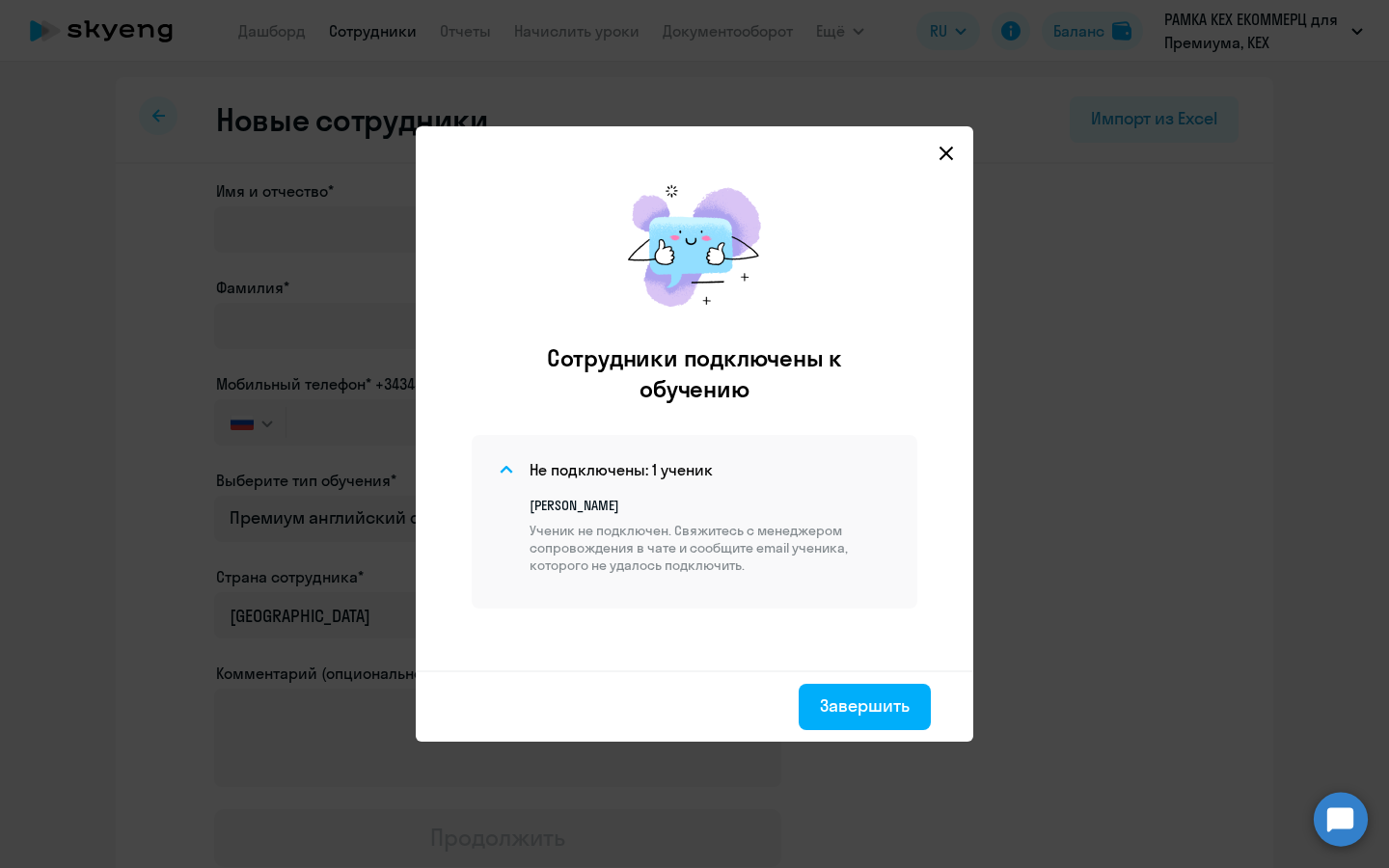
click at [947, 143] on svg-icon at bounding box center [947, 154] width 23 height 23
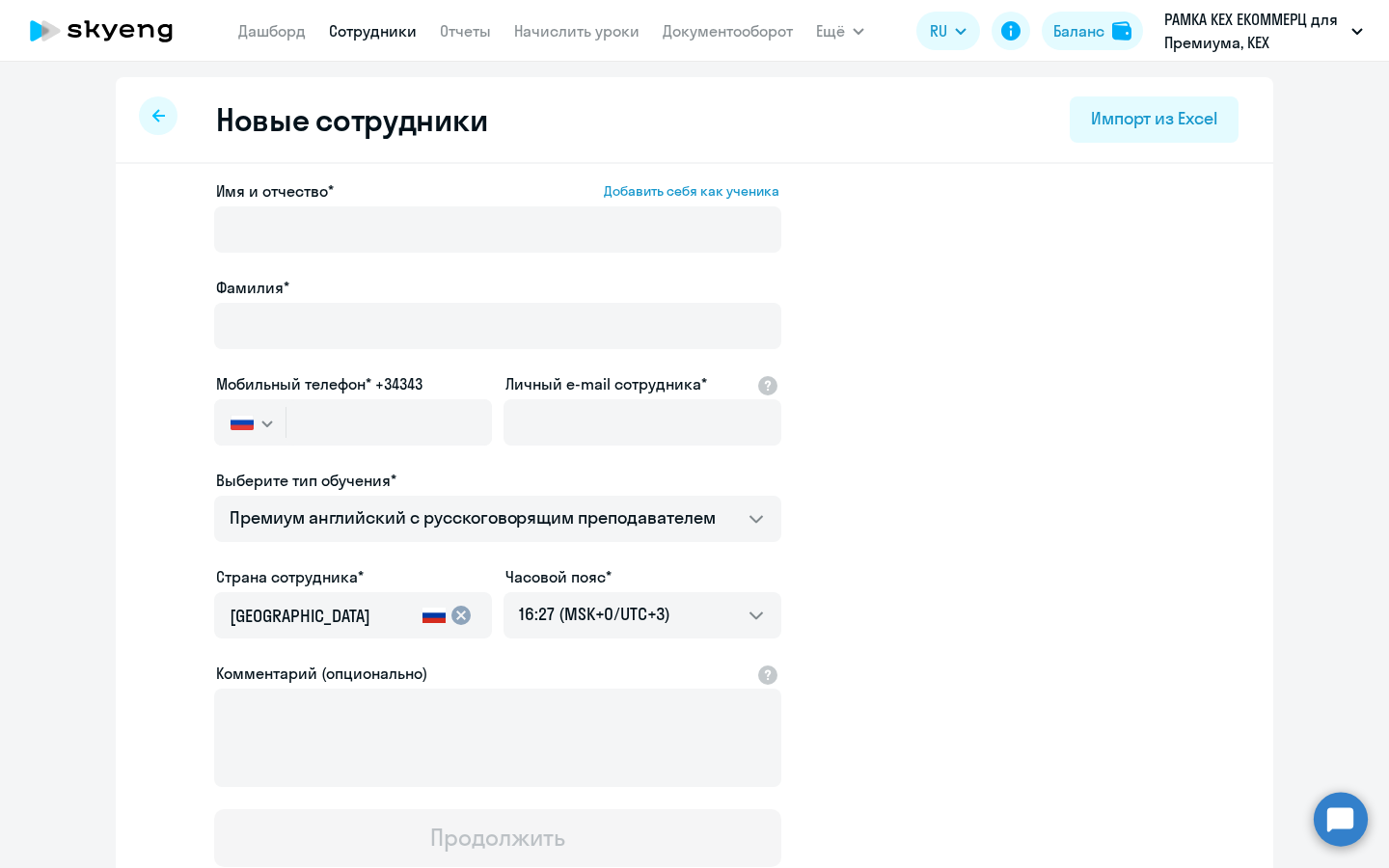
select select "30"
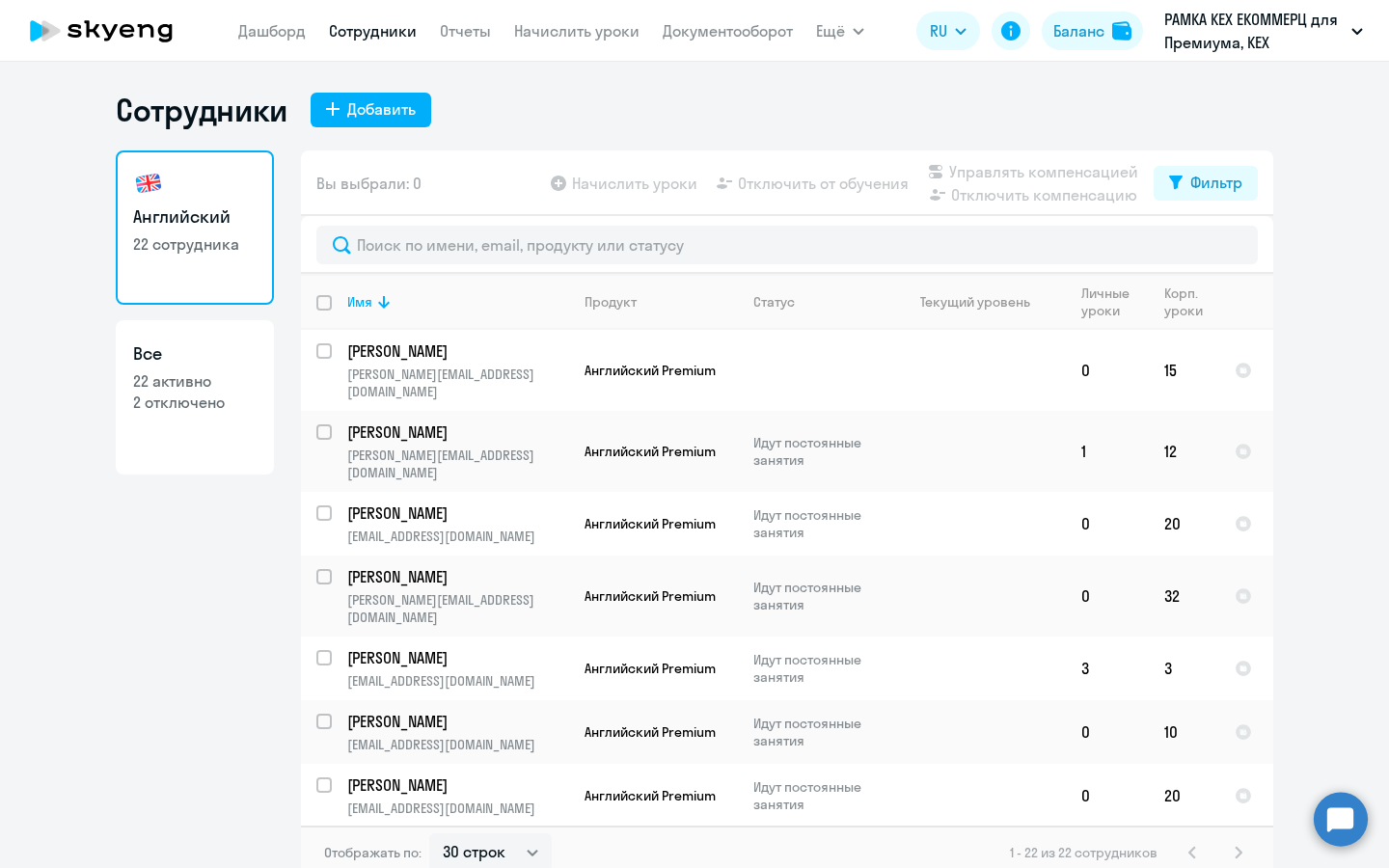
click at [1348, 819] on circle at bounding box center [1341, 819] width 54 height 54
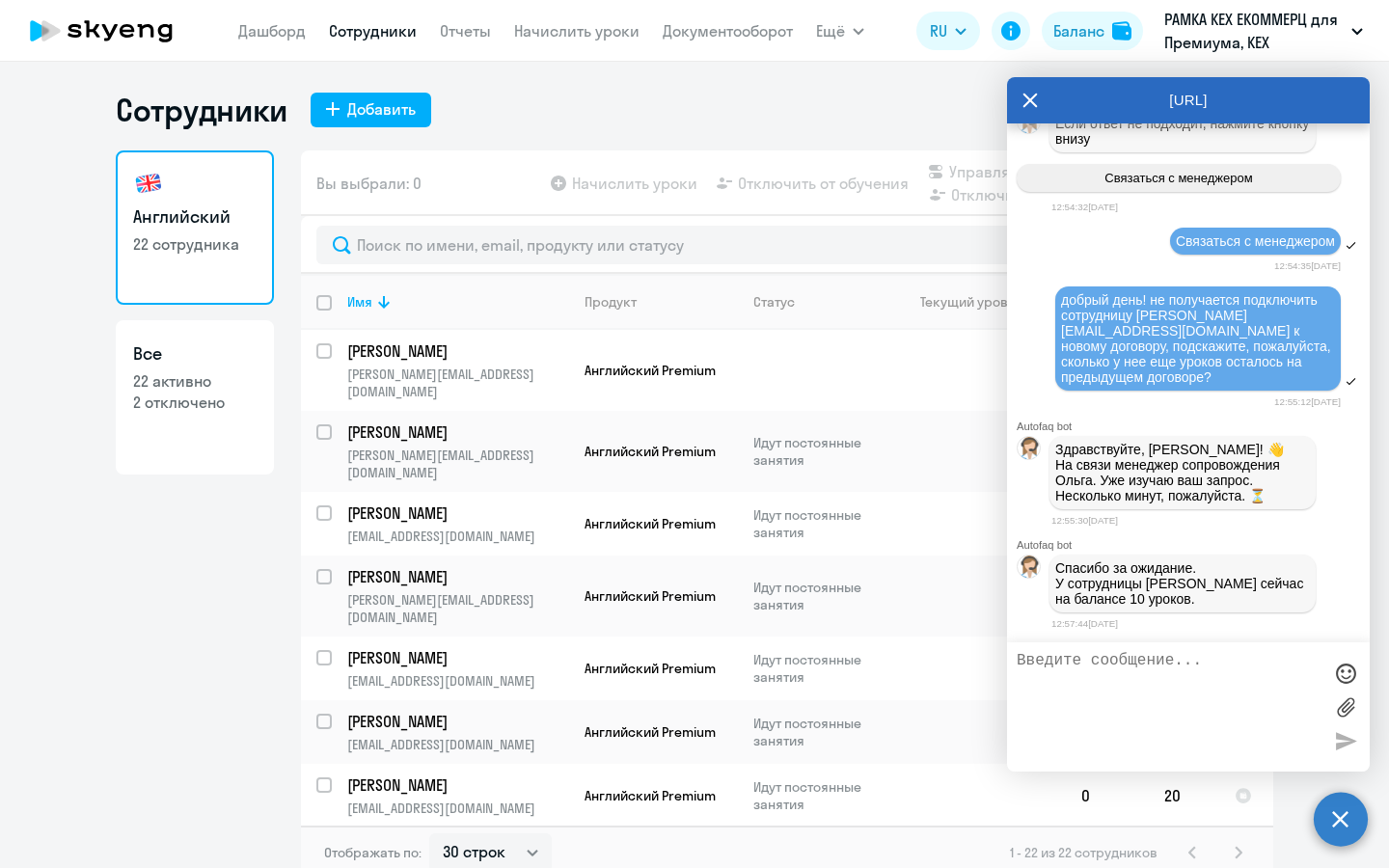
scroll to position [3529, 0]
drag, startPoint x: 1144, startPoint y: 564, endPoint x: 1037, endPoint y: 482, distance: 134.8
click at [1037, 395] on div "добрый день! не получается подключить сотрудницу [PERSON_NAME] [EMAIL_ADDRESS][…" at bounding box center [1187, 341] width 362 height 110
copy span "добрый день! не получается подключить сотрудницу [PERSON_NAME] [EMAIL_ADDRESS][…"
click at [1078, 688] on textarea at bounding box center [1169, 707] width 305 height 110
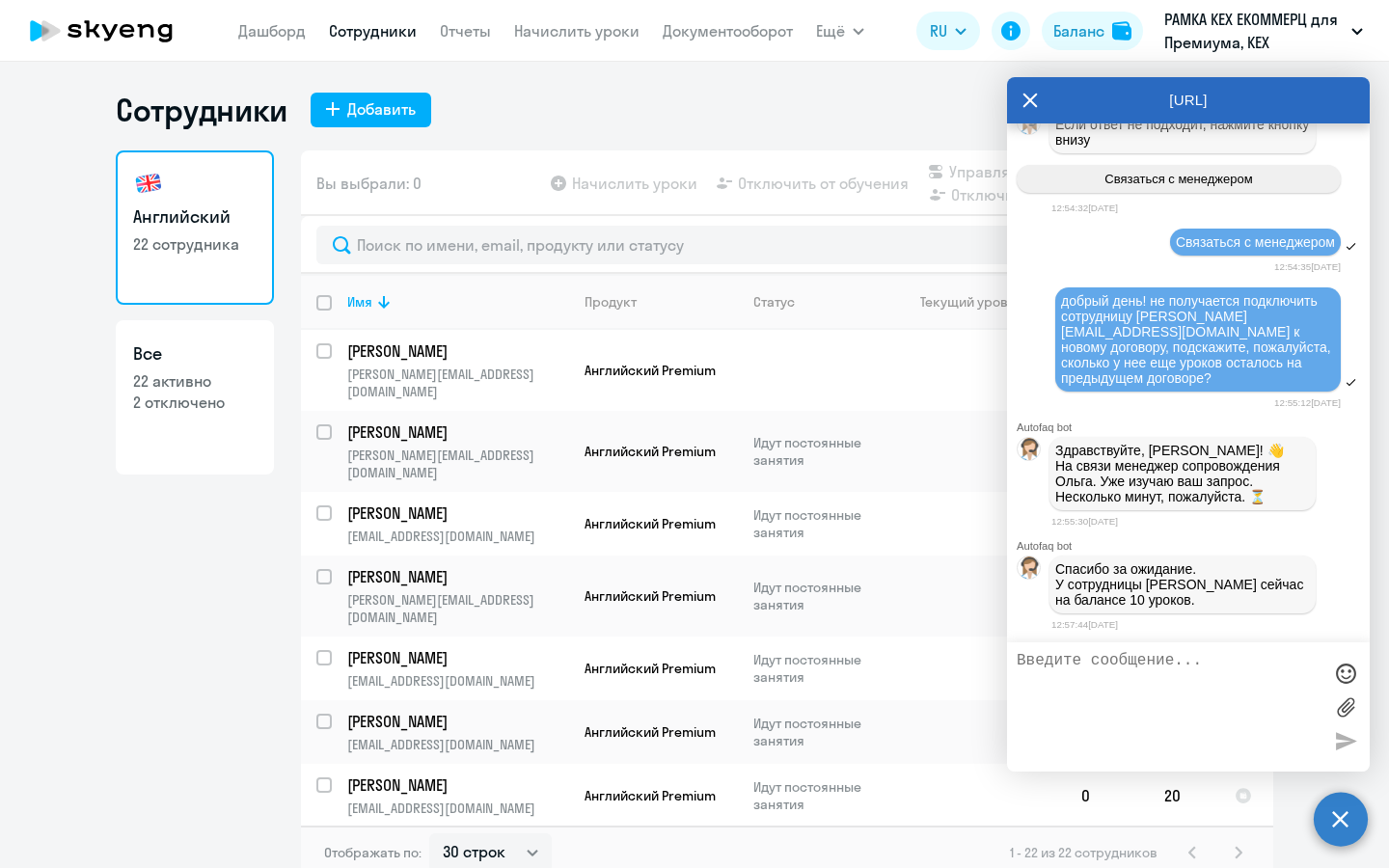
paste textarea "добрый день! не получается подключить сотрудницу [PERSON_NAME] [EMAIL_ADDRESS][…"
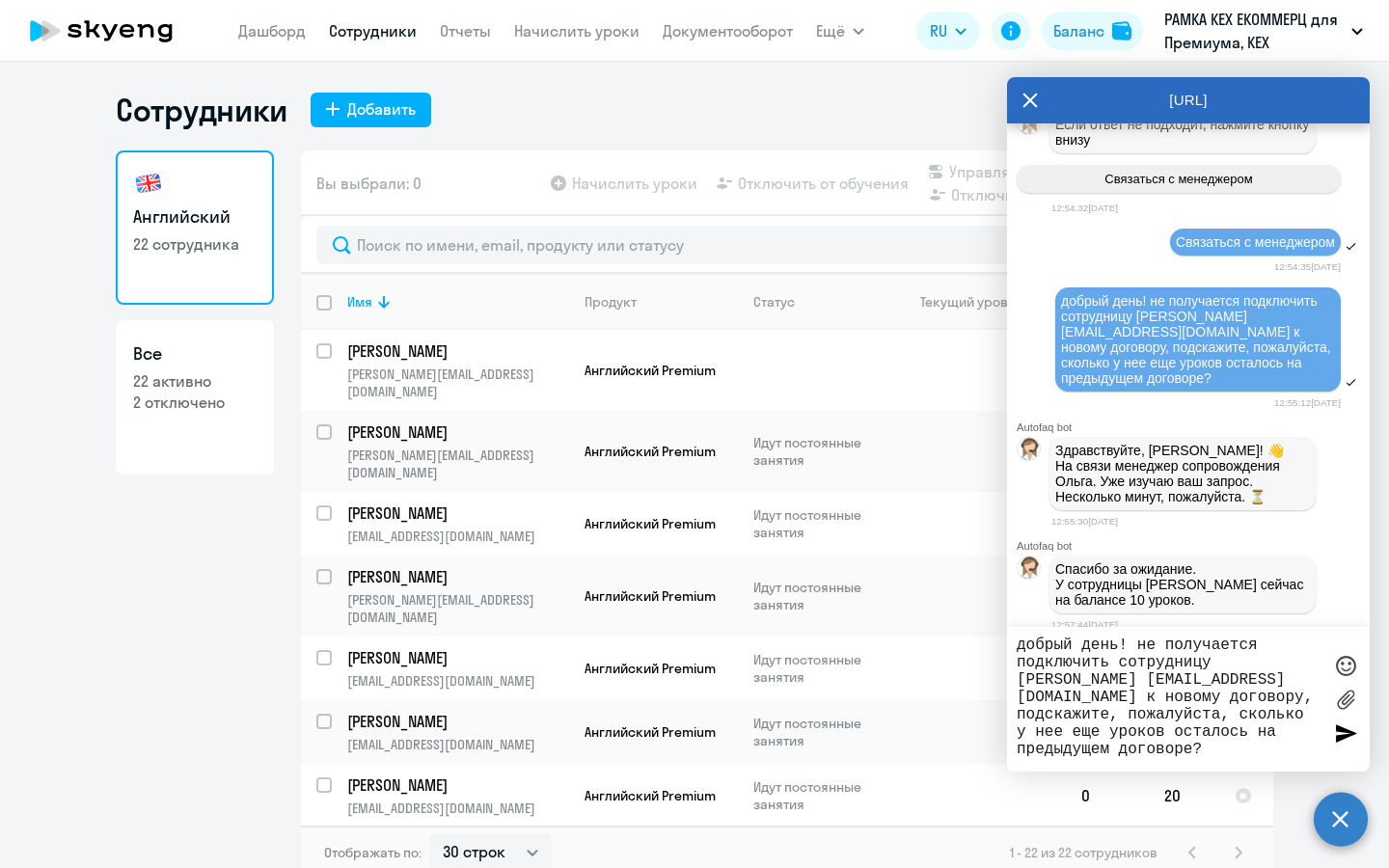
click at [1208, 658] on textarea "добрый день! не получается подключить сотрудницу [PERSON_NAME] [EMAIL_ADDRESS][…" at bounding box center [1169, 699] width 305 height 126
drag, startPoint x: 1220, startPoint y: 663, endPoint x: 1094, endPoint y: 673, distance: 126.4
click at [1094, 673] on textarea "добрый день! не получается подключить сотрудника [PERSON_NAME] [EMAIL_ADDRESS][…" at bounding box center [1169, 699] width 305 height 126
drag, startPoint x: 1065, startPoint y: 678, endPoint x: 1257, endPoint y: 672, distance: 192.1
click at [1257, 672] on textarea "добрый день! не получается подключить сотрудника [PERSON_NAME] [EMAIL_ADDRESS][…" at bounding box center [1169, 699] width 305 height 126
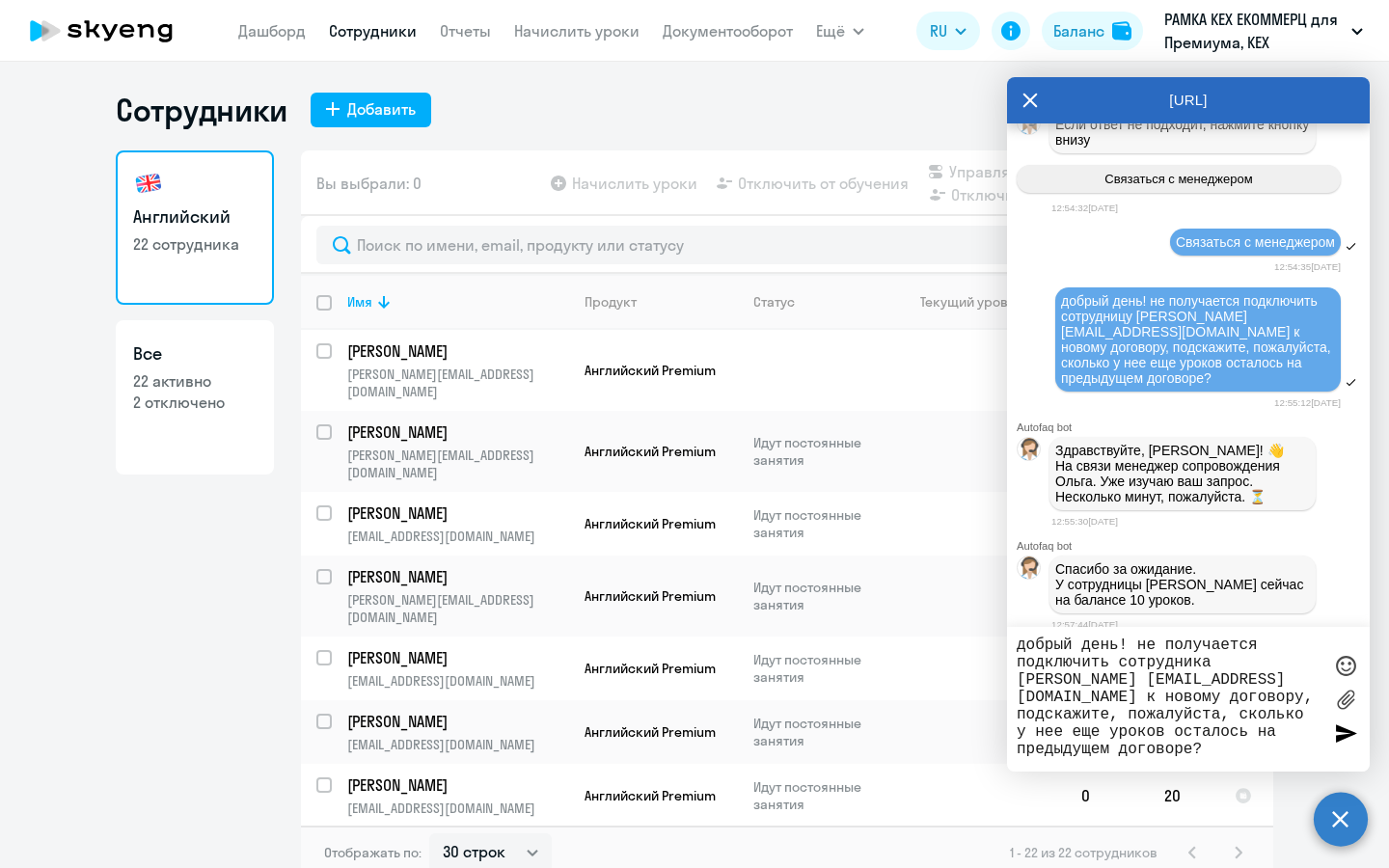
paste textarea "zdo"
click at [1224, 711] on textarea "добрый день! не получается подключить сотрудника [PERSON_NAME] [EMAIL_ADDRESS][…" at bounding box center [1169, 699] width 305 height 126
type textarea "добрый день! не получается подключить сотрудника [PERSON_NAME] [EMAIL_ADDRESS][…"
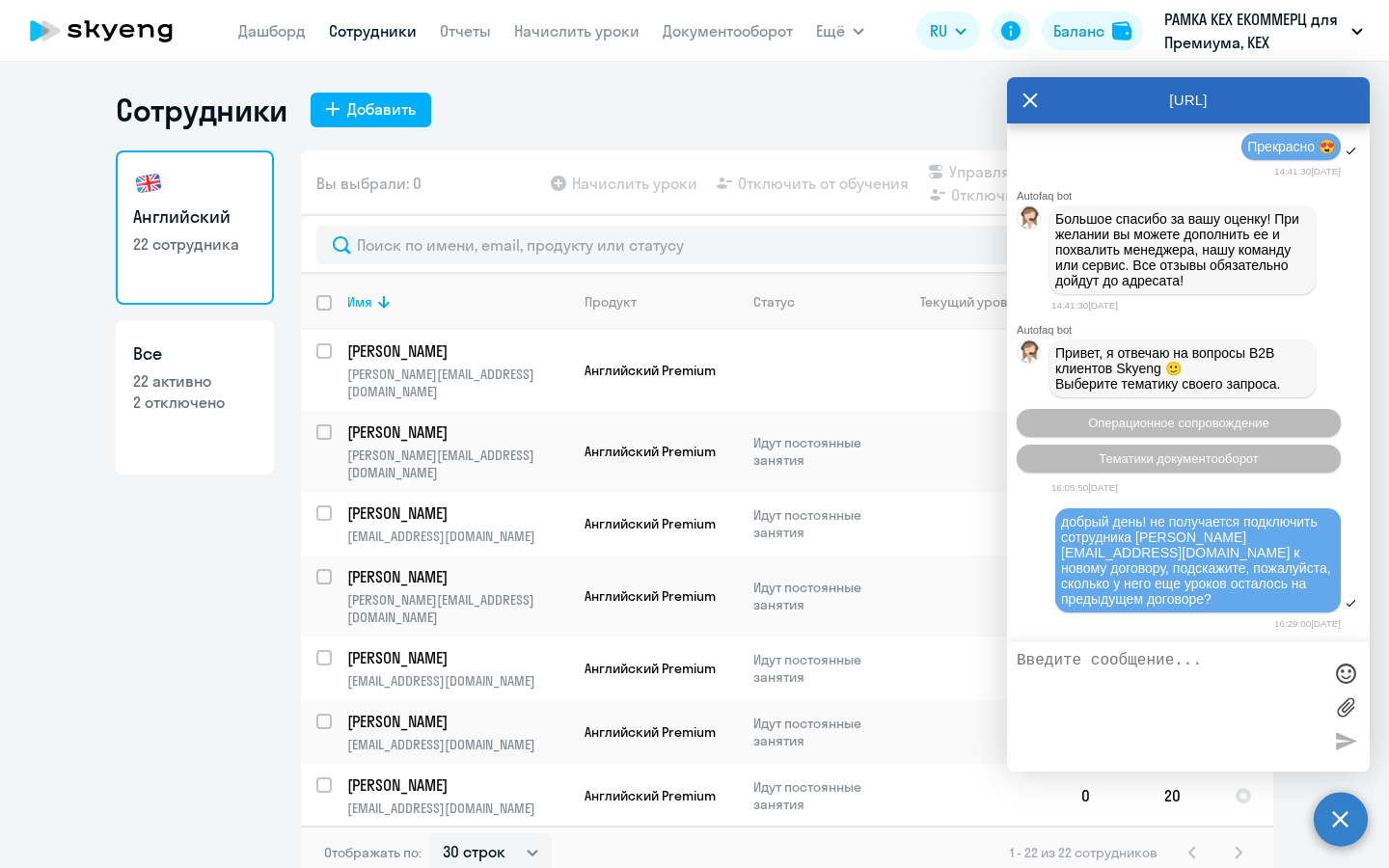
scroll to position [6376, 0]
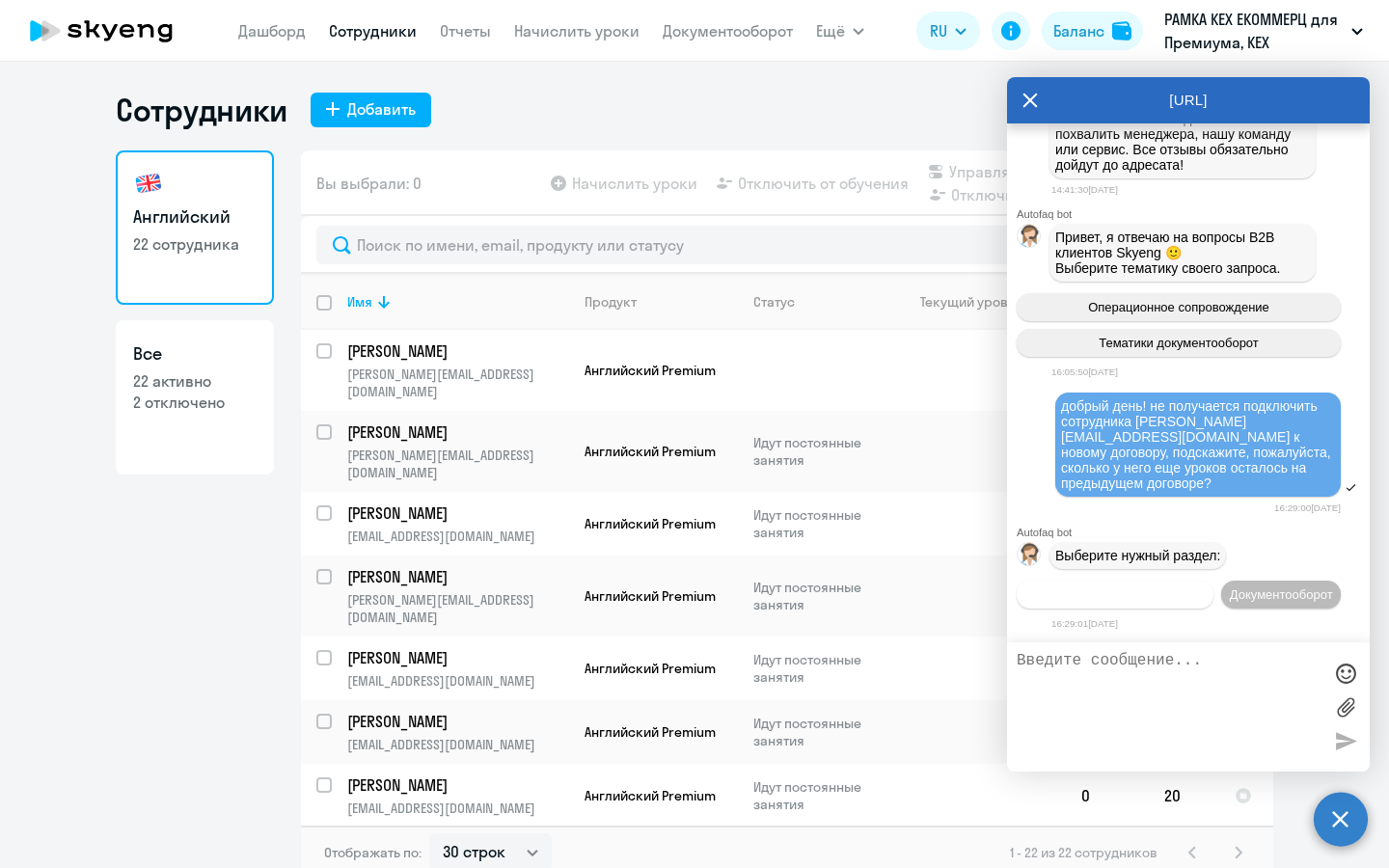
click at [1205, 587] on span "Операционное сопровождение" at bounding box center [1115, 594] width 182 height 14
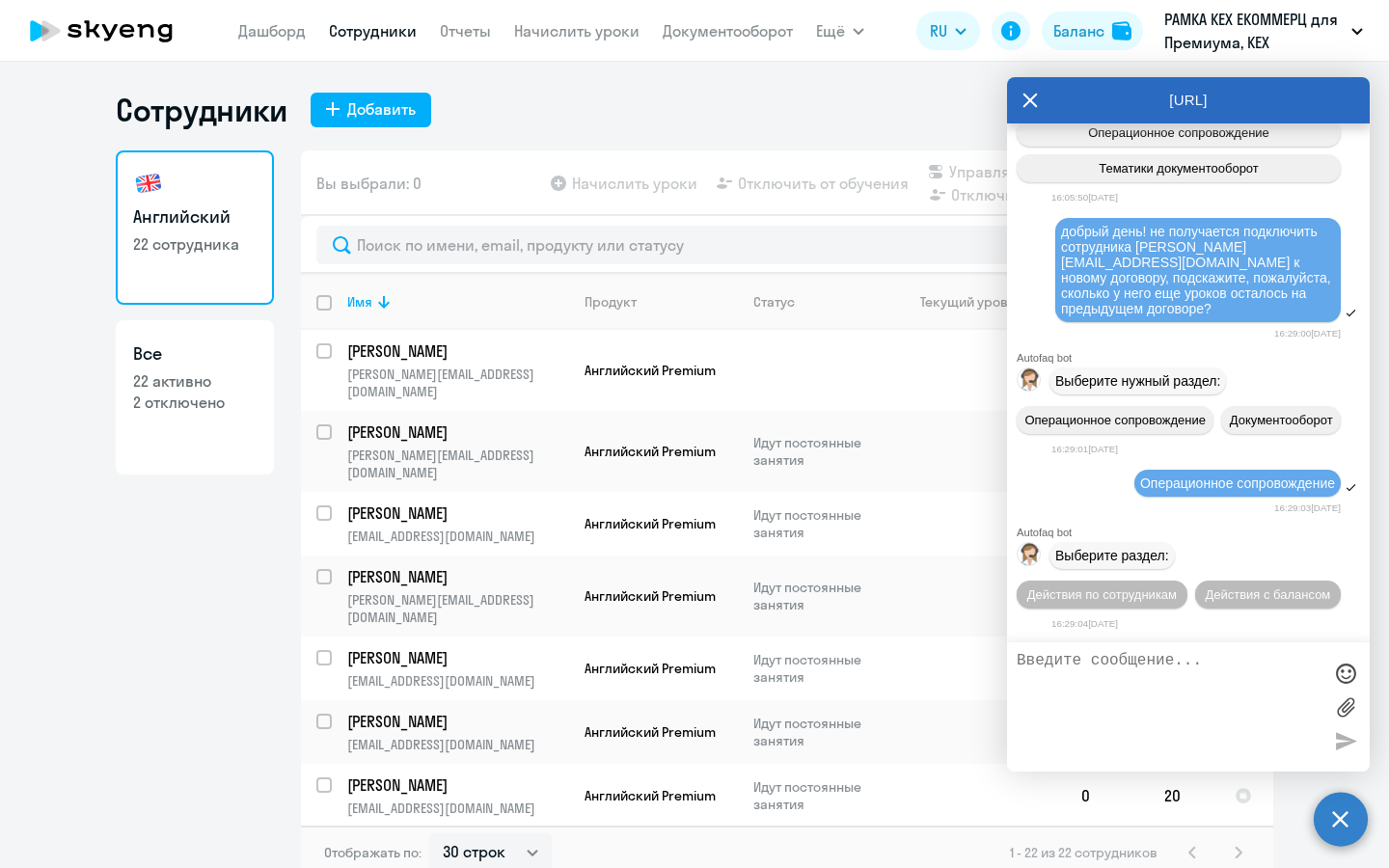
scroll to position [6557, 0]
click at [1151, 587] on span "Действия по сотрудникам" at bounding box center [1101, 594] width 150 height 14
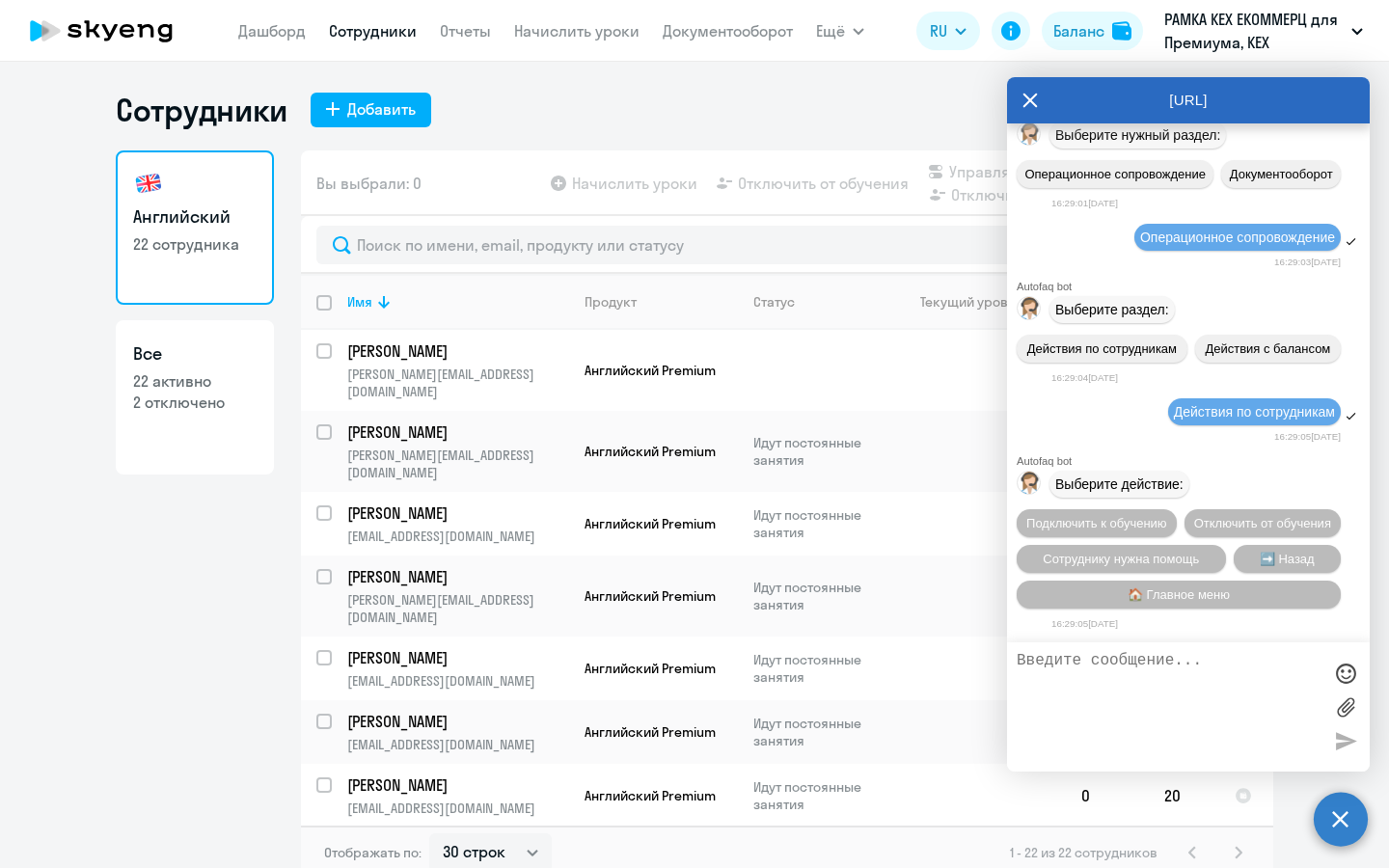
scroll to position [6813, 0]
click at [1171, 551] on span "Сотруднику нужна помощь" at bounding box center [1120, 558] width 156 height 14
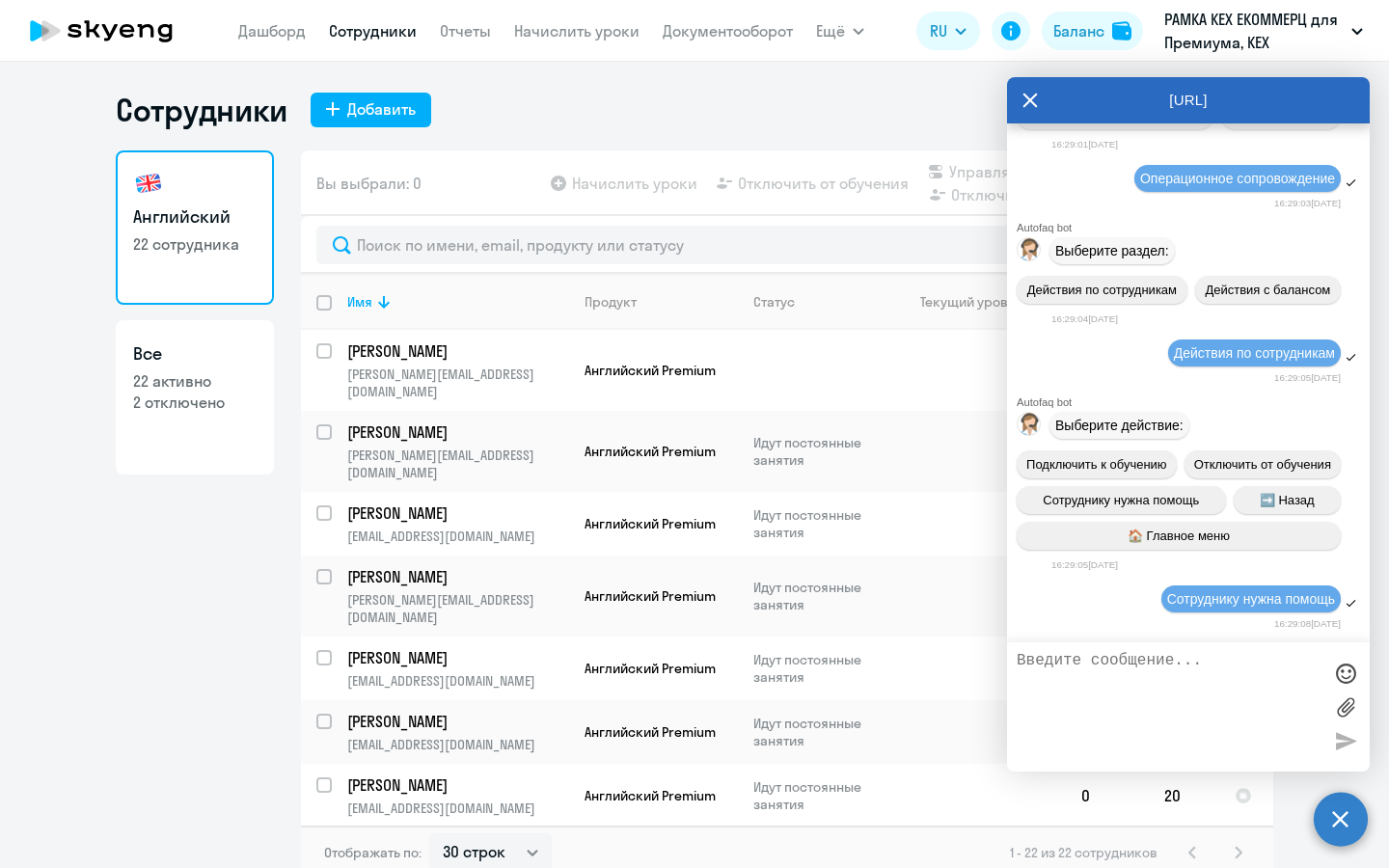
scroll to position [7494, 0]
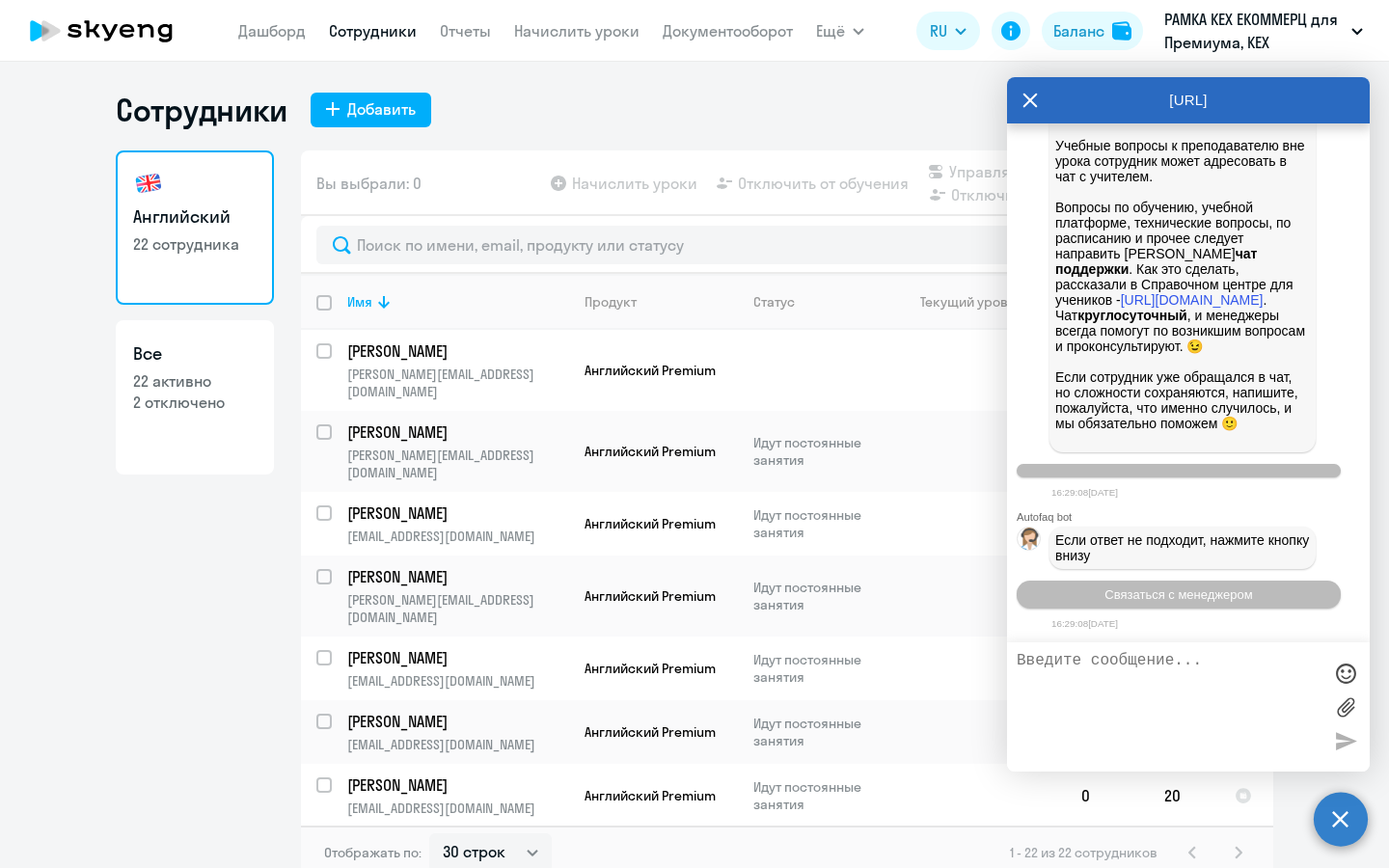
click at [1131, 570] on div "Если ответ не подходит, нажмите кнопку внизу" at bounding box center [1187, 547] width 362 height 50
click at [1124, 589] on span "Связаться с менеджером" at bounding box center [1177, 594] width 148 height 14
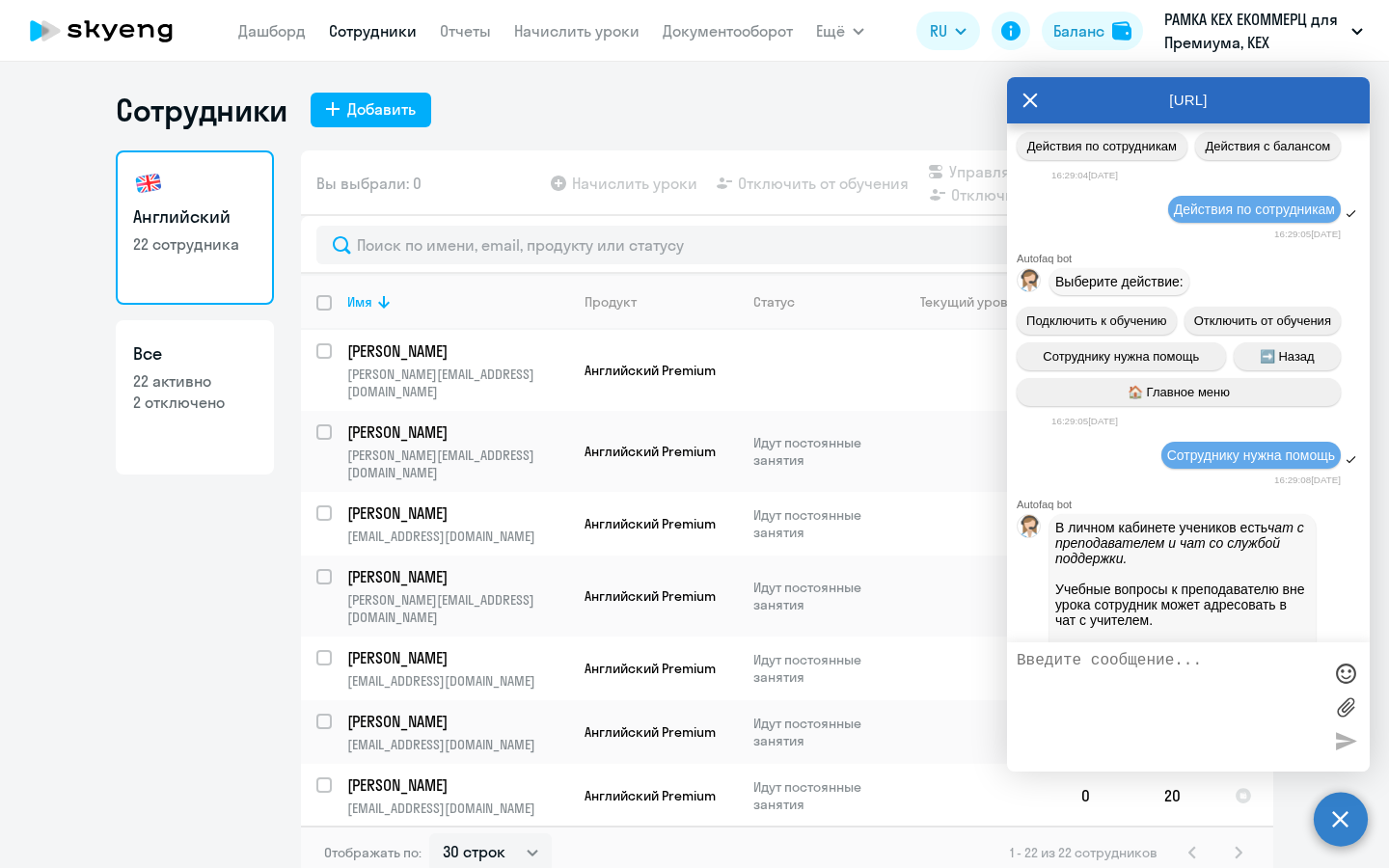
scroll to position [6595, 0]
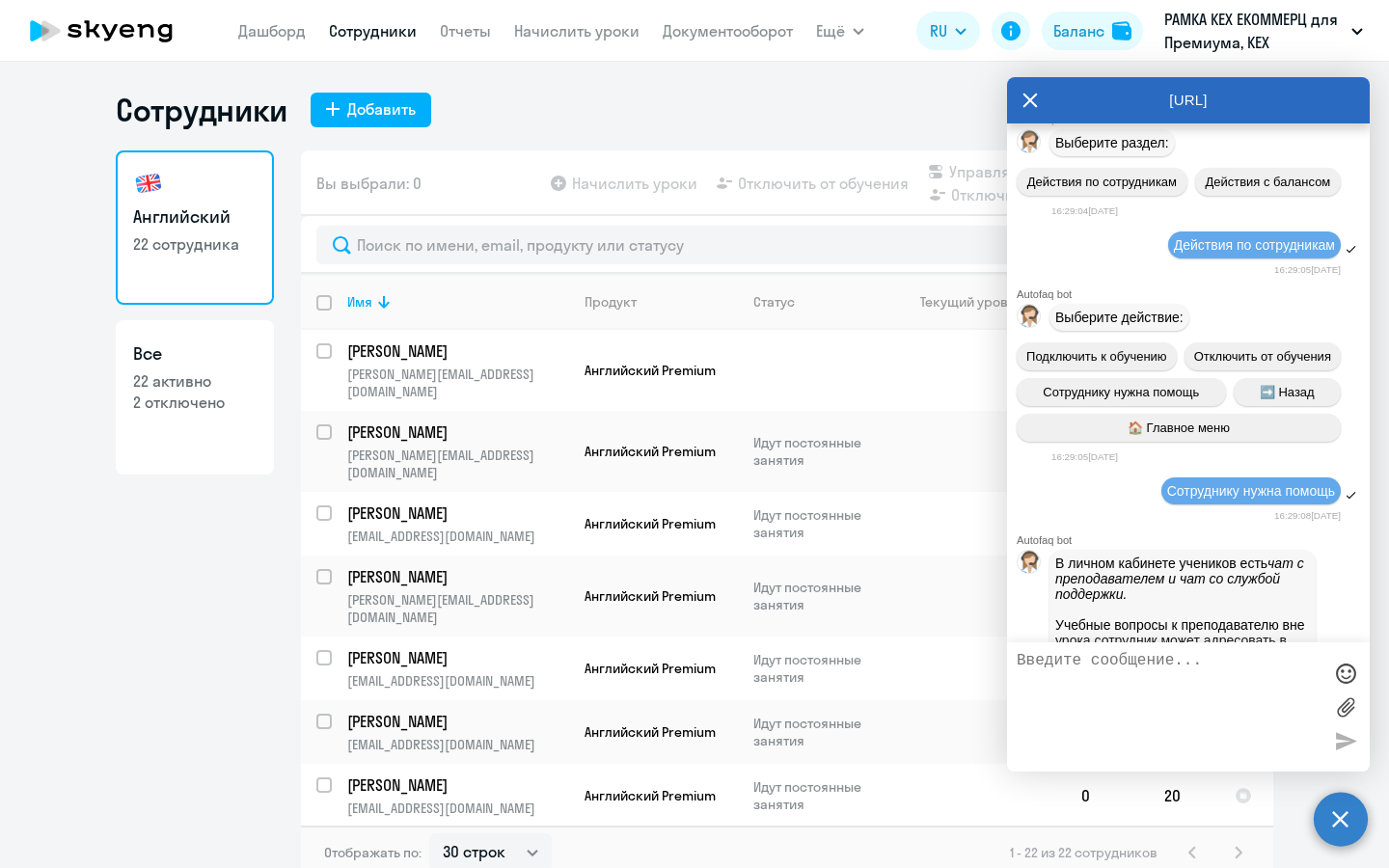
copy span "добрый день! не получается подключить сотрудника [PERSON_NAME] [EMAIL_ADDRESS][…"
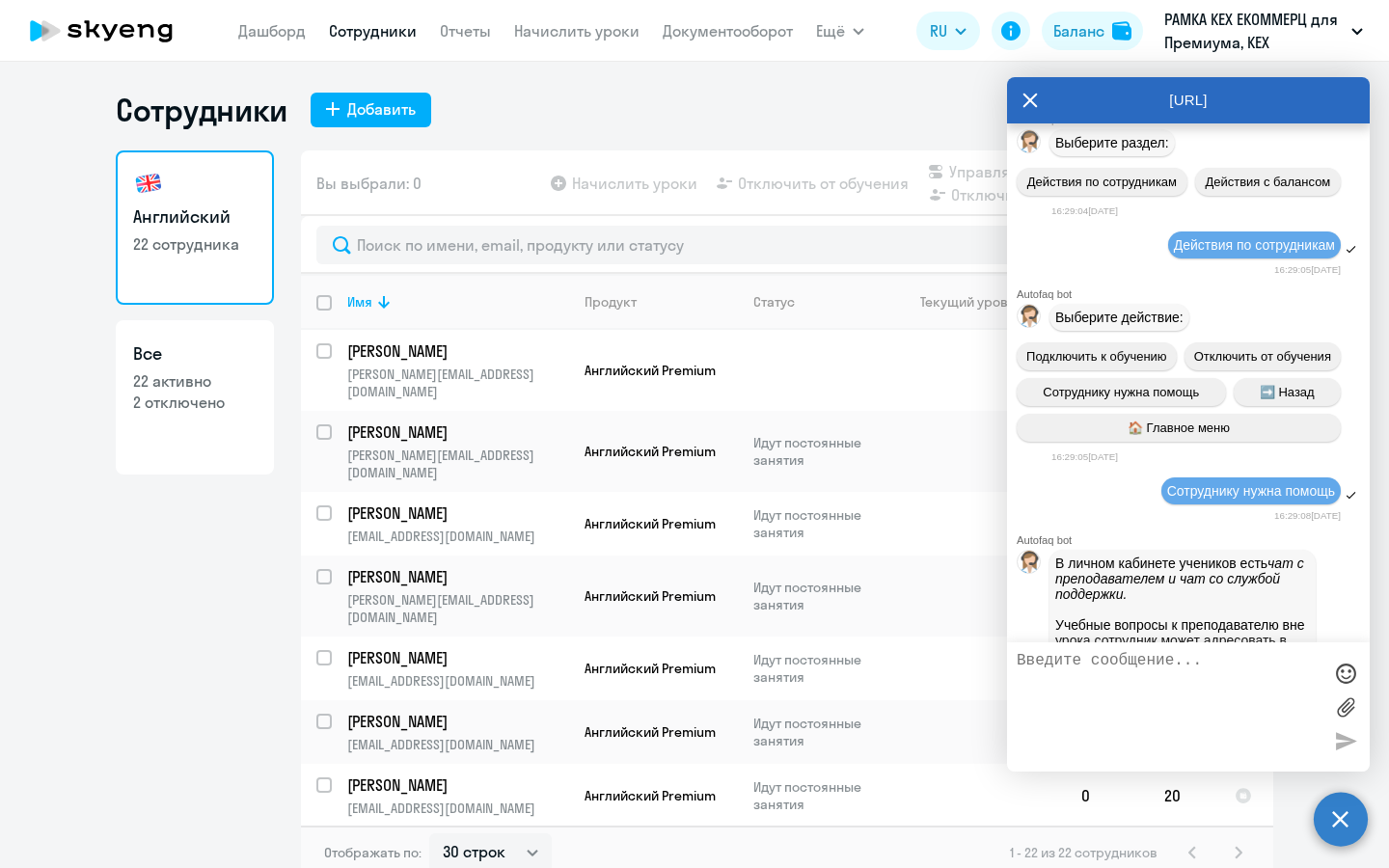
click at [1176, 725] on textarea at bounding box center [1169, 707] width 305 height 110
paste textarea "добрый день! не получается подключить сотрудника [PERSON_NAME] [EMAIL_ADDRESS][…"
type textarea "добрый день! не получается подключить сотрудника [PERSON_NAME] [EMAIL_ADDRESS][…"
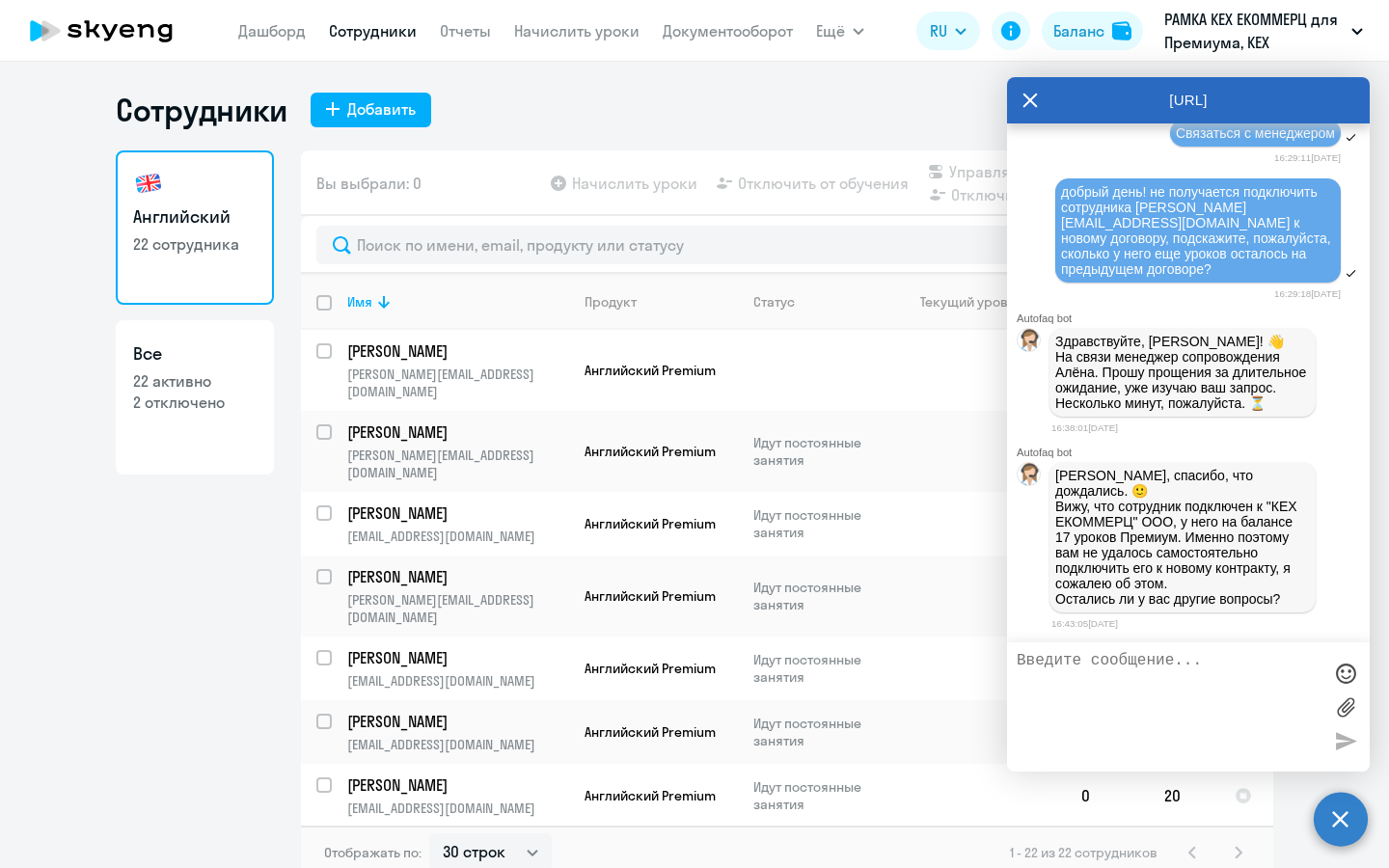
scroll to position [8033, 0]
click at [1140, 664] on textarea at bounding box center [1169, 707] width 305 height 110
type textarea "нет, спасибо!"
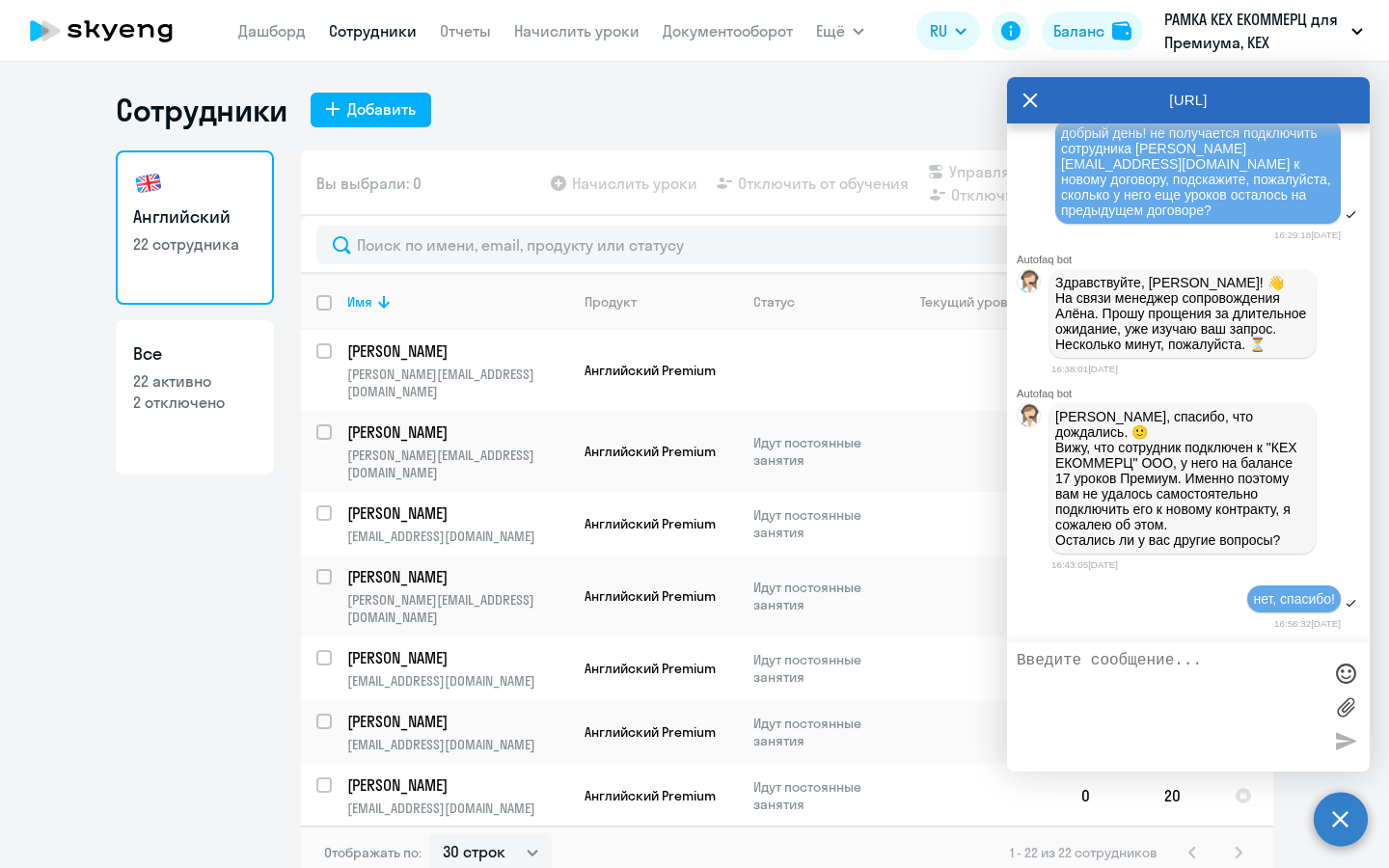
scroll to position [8094, 0]
